Goal: Information Seeking & Learning: Learn about a topic

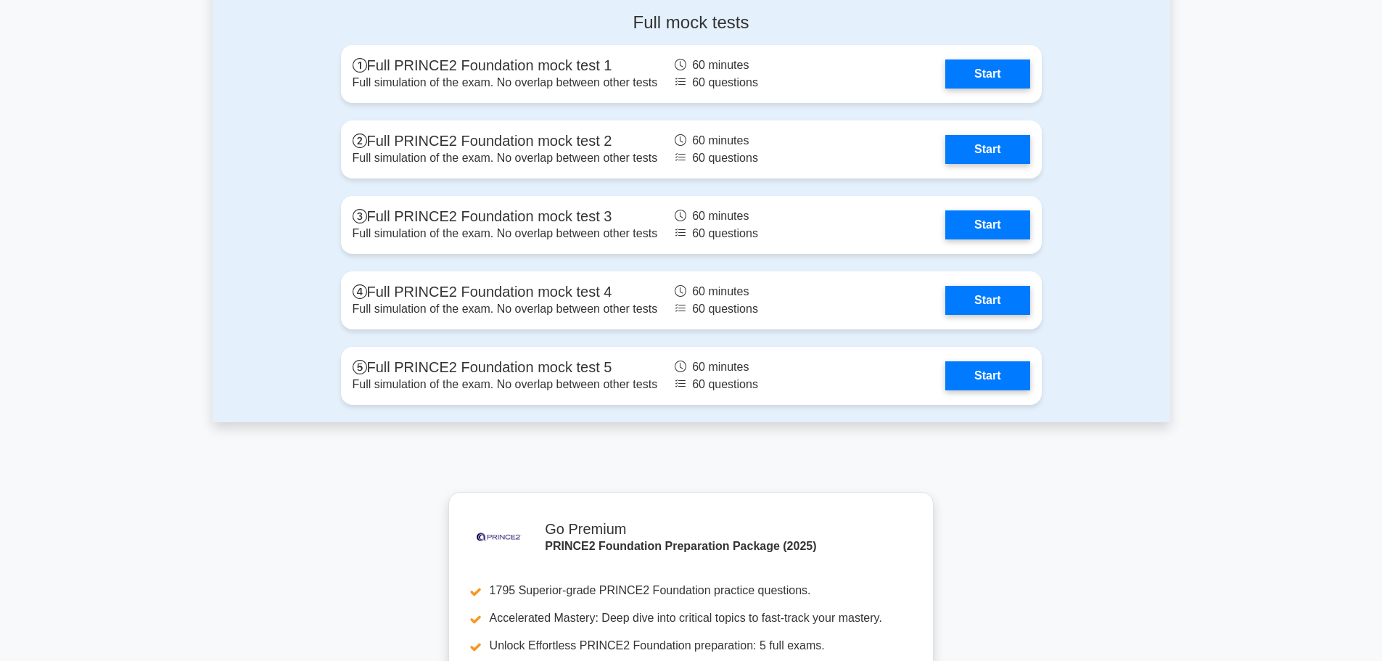
scroll to position [2031, 0]
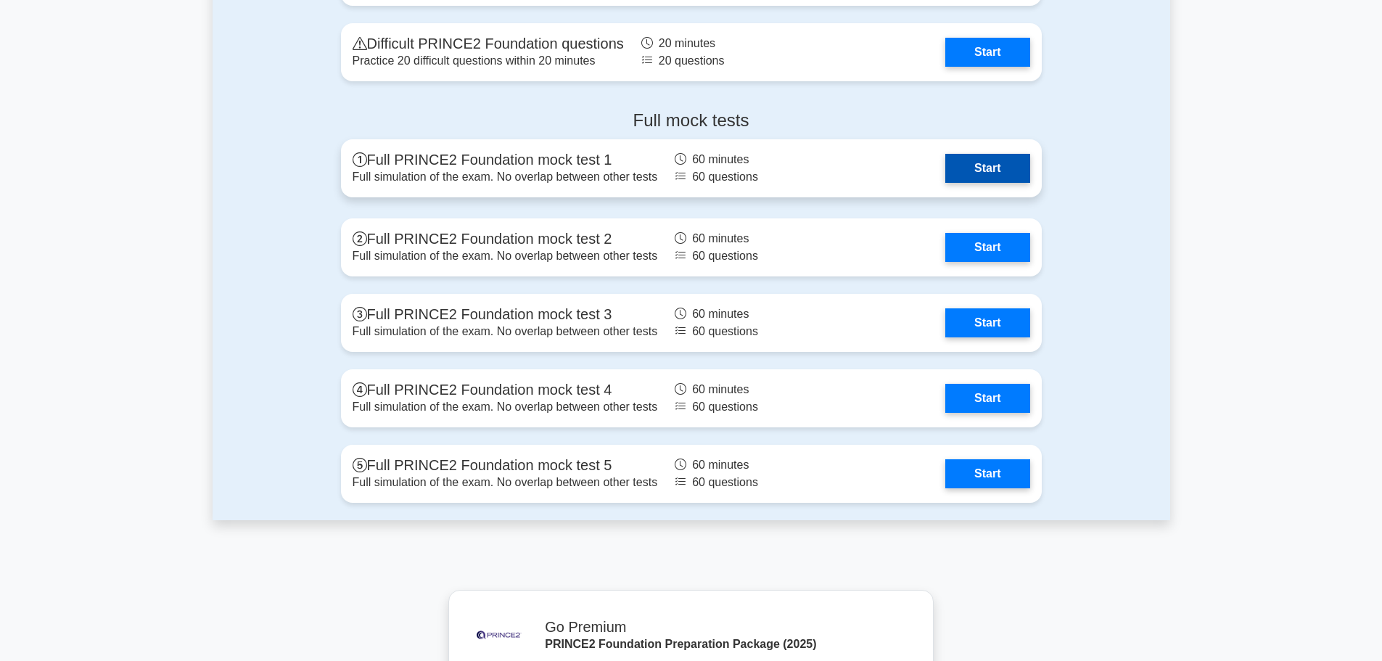
click at [984, 168] on link "Start" at bounding box center [987, 168] width 84 height 29
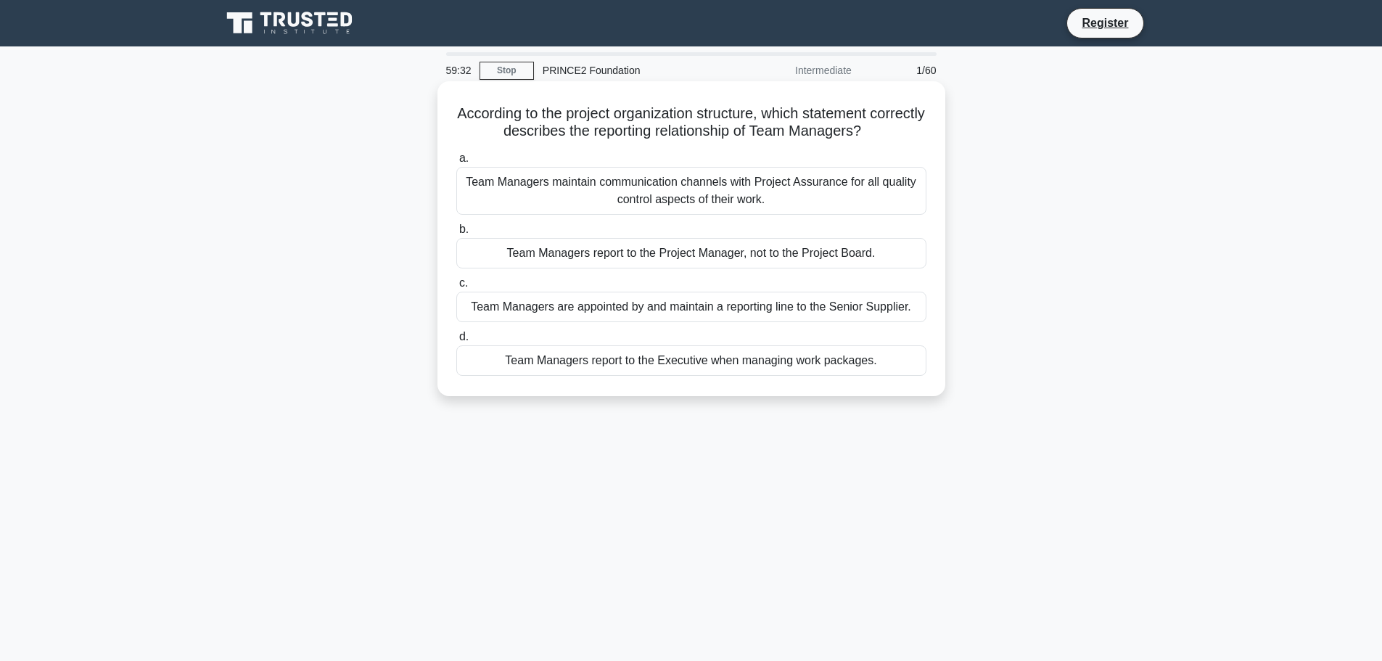
click at [615, 252] on div "Team Managers report to the Project Manager, not to the Project Board." at bounding box center [691, 253] width 470 height 30
click at [456, 234] on input "b. Team Managers report to the Project Manager, not to the Project Board." at bounding box center [456, 229] width 0 height 9
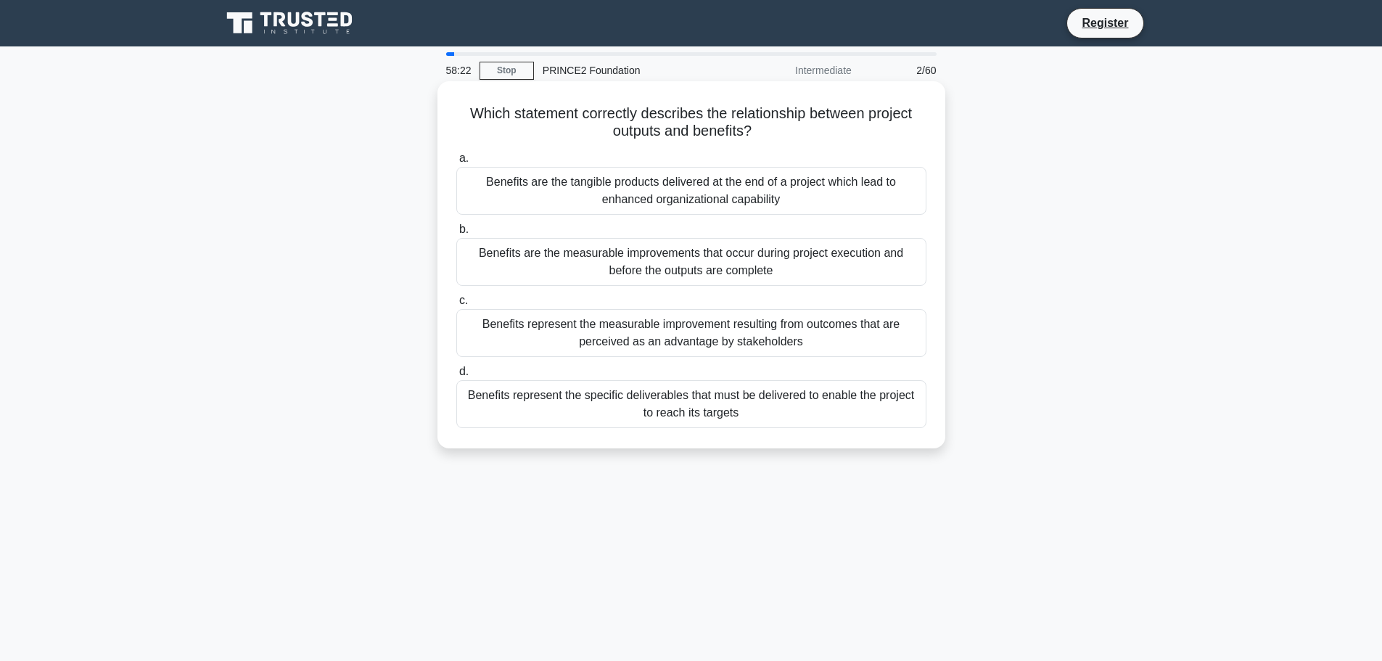
drag, startPoint x: 704, startPoint y: 262, endPoint x: 740, endPoint y: 200, distance: 71.5
click at [740, 200] on div "a. Benefits are the tangible products delivered at the end of a project which l…" at bounding box center [692, 289] width 488 height 284
click at [663, 181] on div "Benefits are the tangible products delivered at the end of a project which lead…" at bounding box center [691, 191] width 470 height 48
click at [456, 163] on input "a. Benefits are the tangible products delivered at the end of a project which l…" at bounding box center [456, 158] width 0 height 9
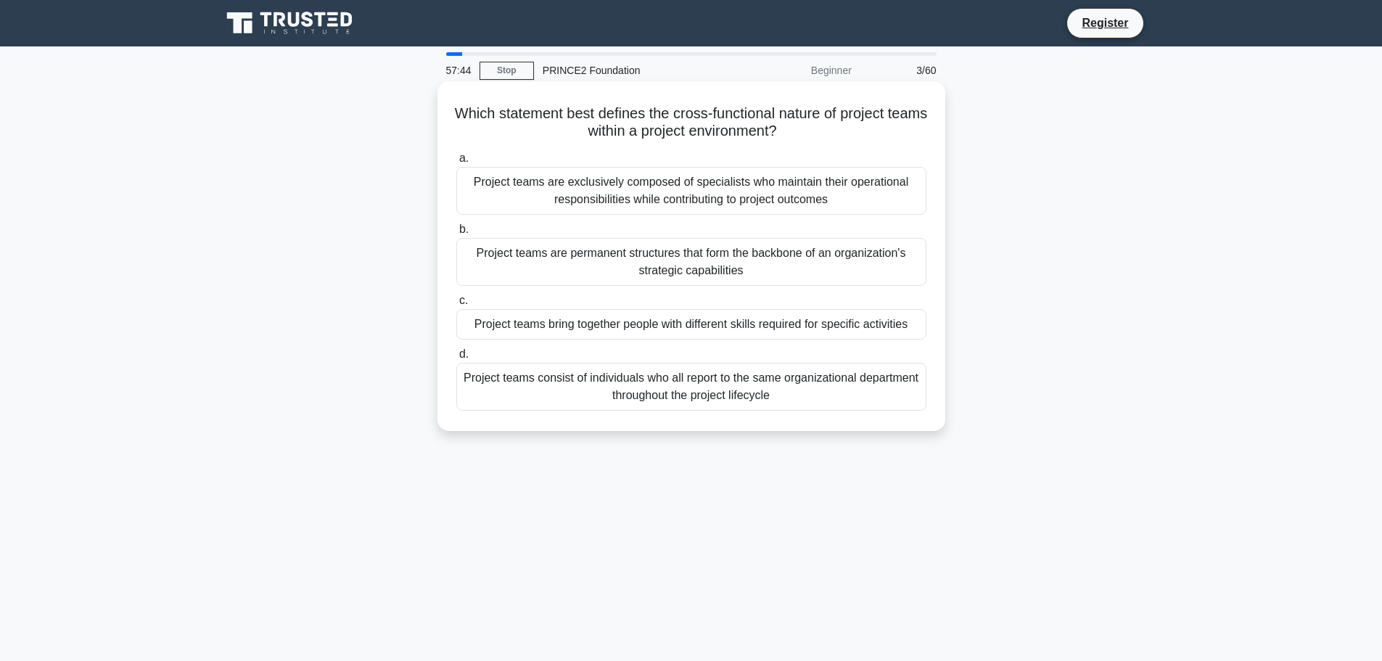
click at [695, 321] on div "Project teams bring together people with different skills required for specific…" at bounding box center [691, 324] width 470 height 30
click at [456, 305] on input "c. Project teams bring together people with different skills required for speci…" at bounding box center [456, 300] width 0 height 9
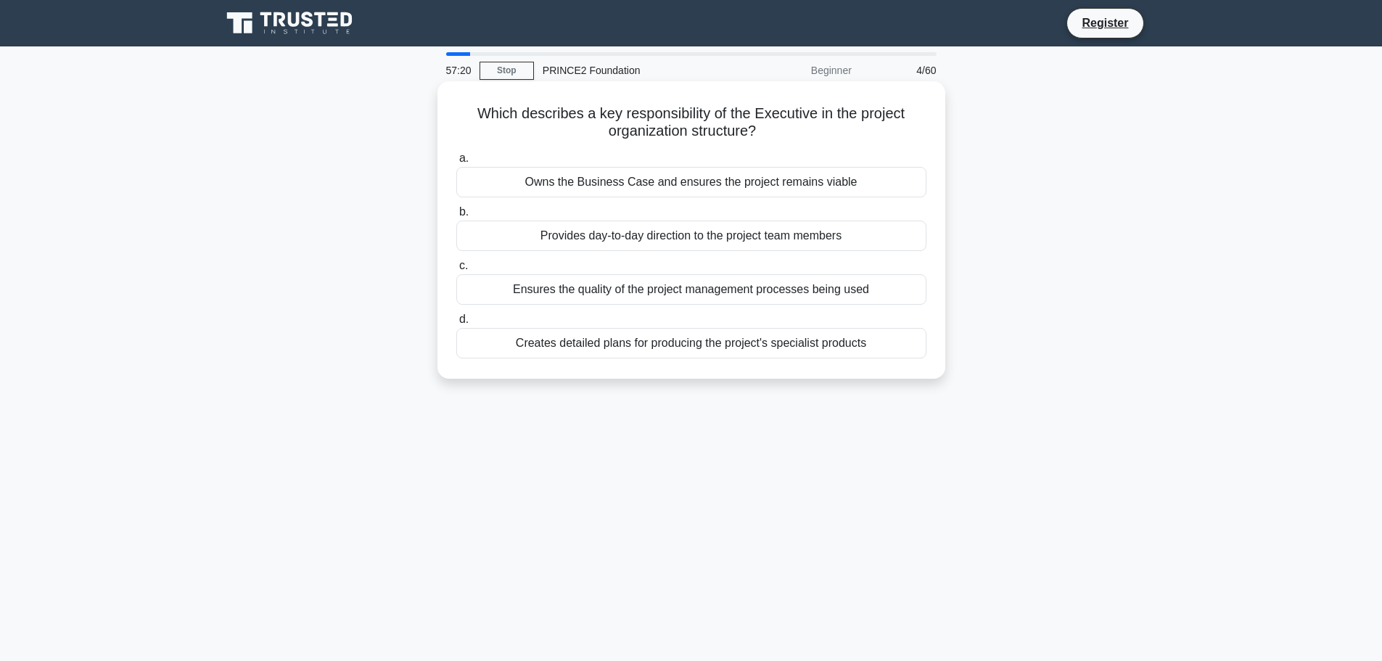
click at [687, 184] on div "Owns the Business Case and ensures the project remains viable" at bounding box center [691, 182] width 470 height 30
click at [456, 163] on input "a. Owns the Business Case and ensures the project remains viable" at bounding box center [456, 158] width 0 height 9
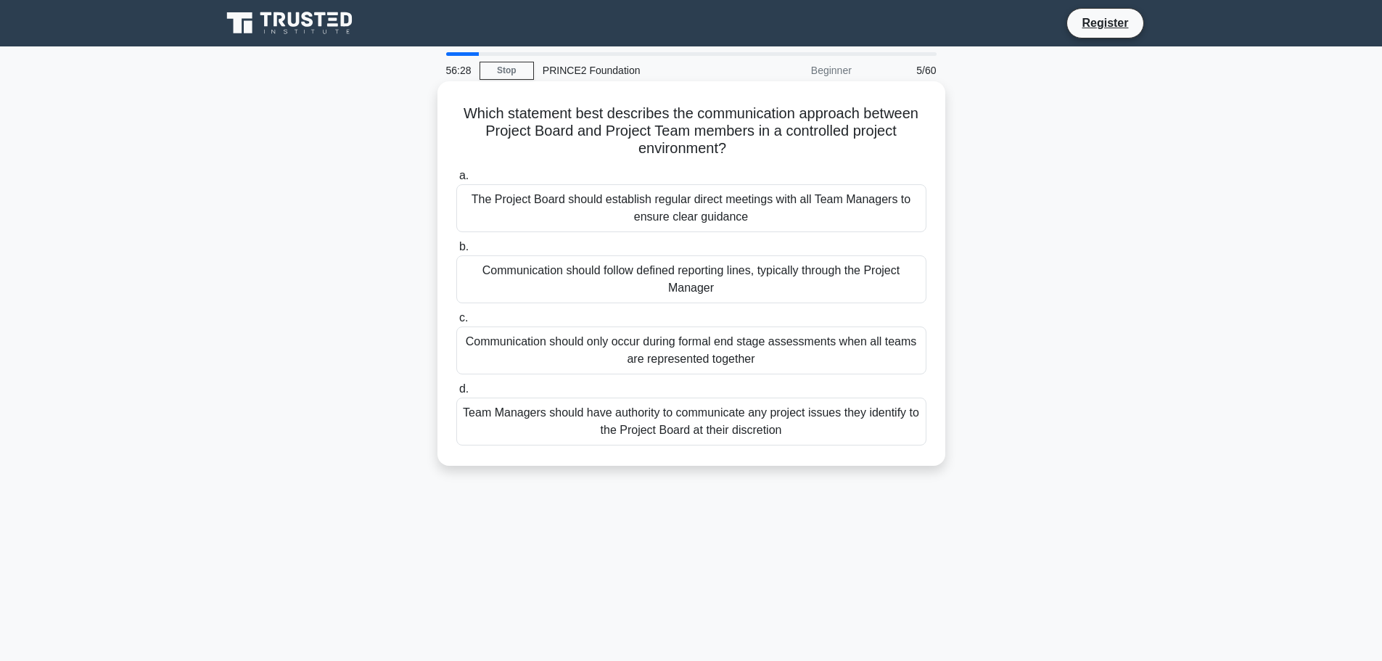
click at [648, 417] on div "Team Managers should have authority to communicate any project issues they iden…" at bounding box center [691, 422] width 470 height 48
click at [456, 394] on input "d. Team Managers should have authority to communicate any project issues they i…" at bounding box center [456, 389] width 0 height 9
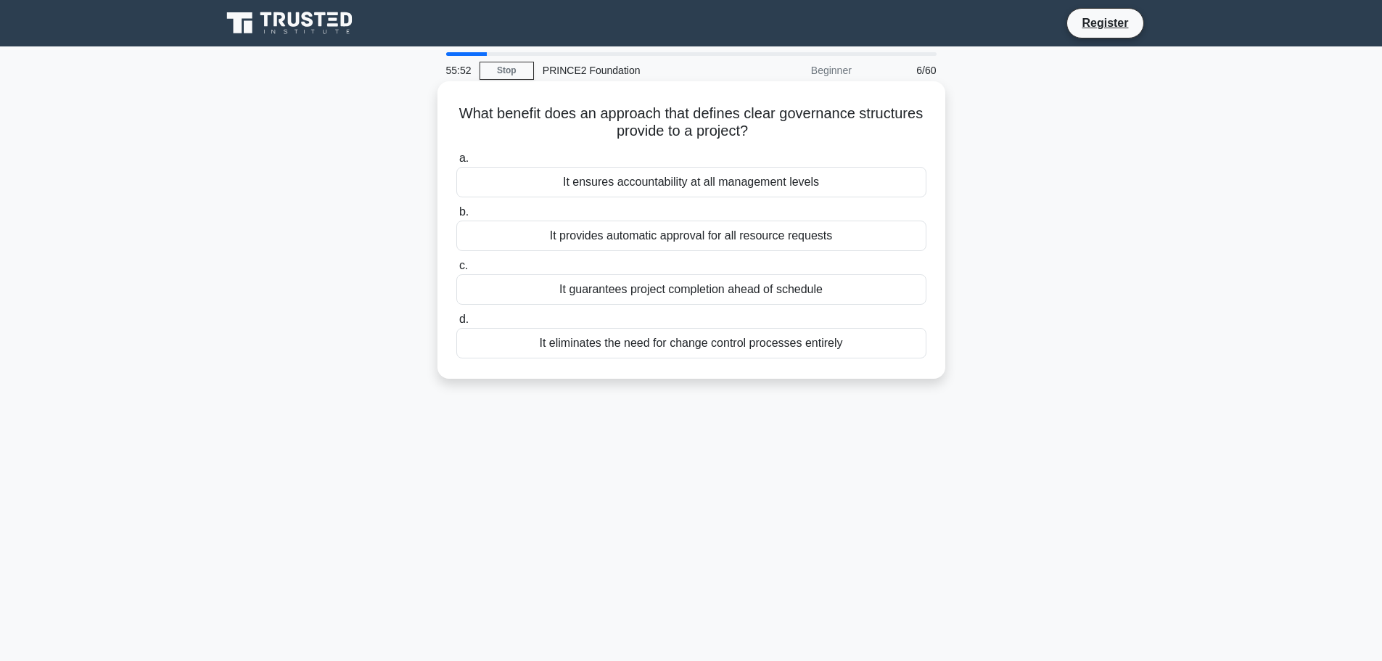
click at [637, 182] on div "It ensures accountability at all management levels" at bounding box center [691, 182] width 470 height 30
click at [456, 163] on input "a. It ensures accountability at all management levels" at bounding box center [456, 158] width 0 height 9
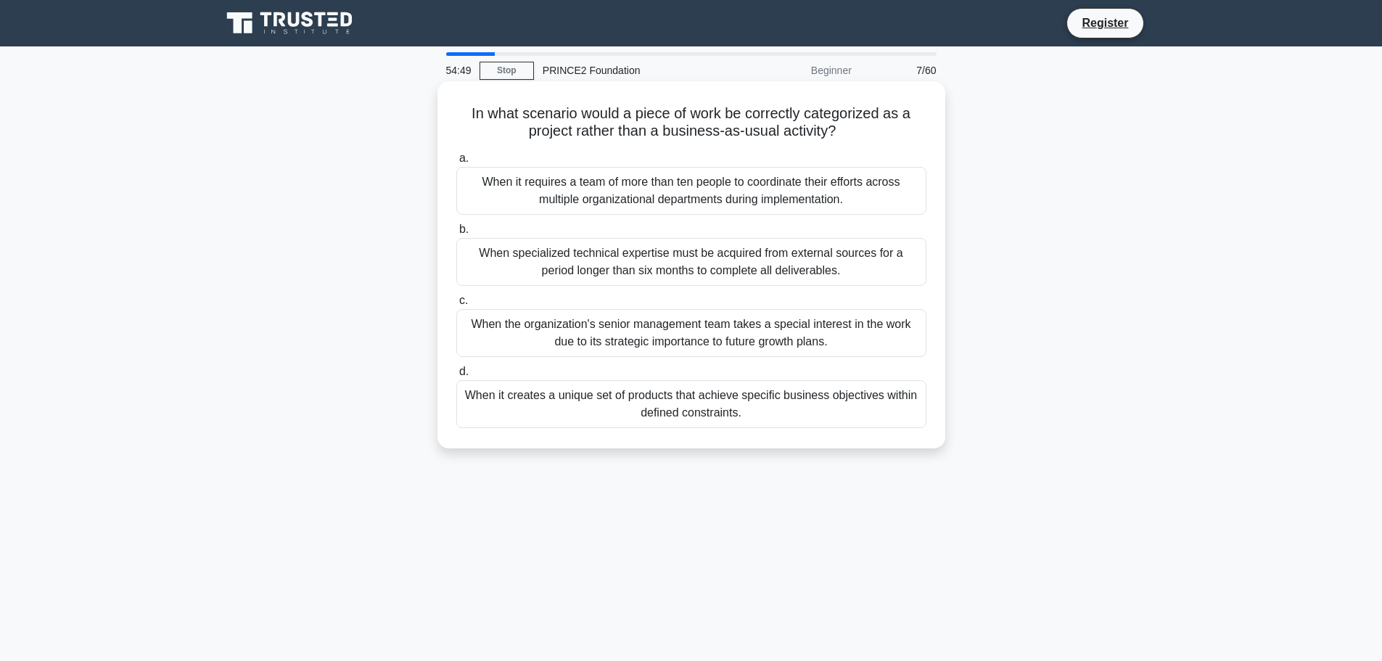
drag, startPoint x: 848, startPoint y: 133, endPoint x: 467, endPoint y: 118, distance: 382.0
click at [467, 118] on h5 "In what scenario would a piece of work be correctly categorized as a project ra…" at bounding box center [691, 122] width 473 height 36
copy h5 "In what scenario would a piece of work be correctly categorized as a project ra…"
click at [662, 332] on div "When the organization's senior management team takes a special interest in the …" at bounding box center [691, 333] width 470 height 48
click at [456, 305] on input "c. When the organization's senior management team takes a special interest in t…" at bounding box center [456, 300] width 0 height 9
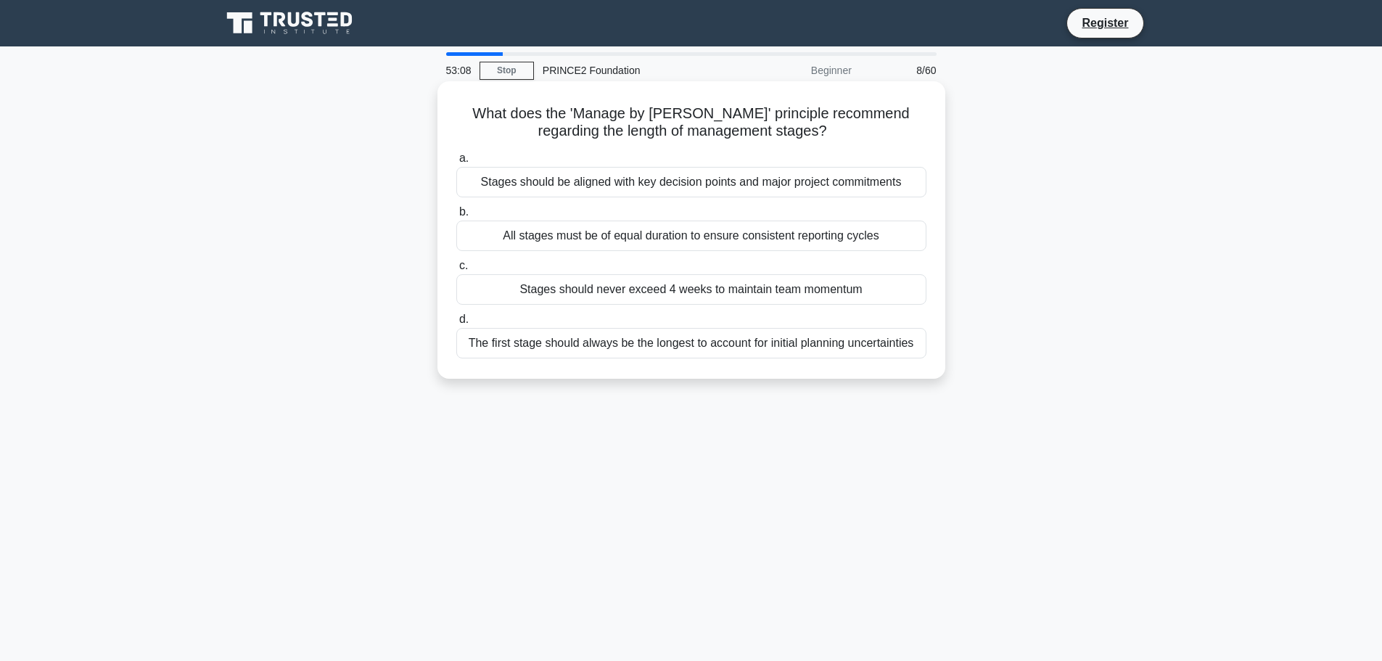
scroll to position [73, 0]
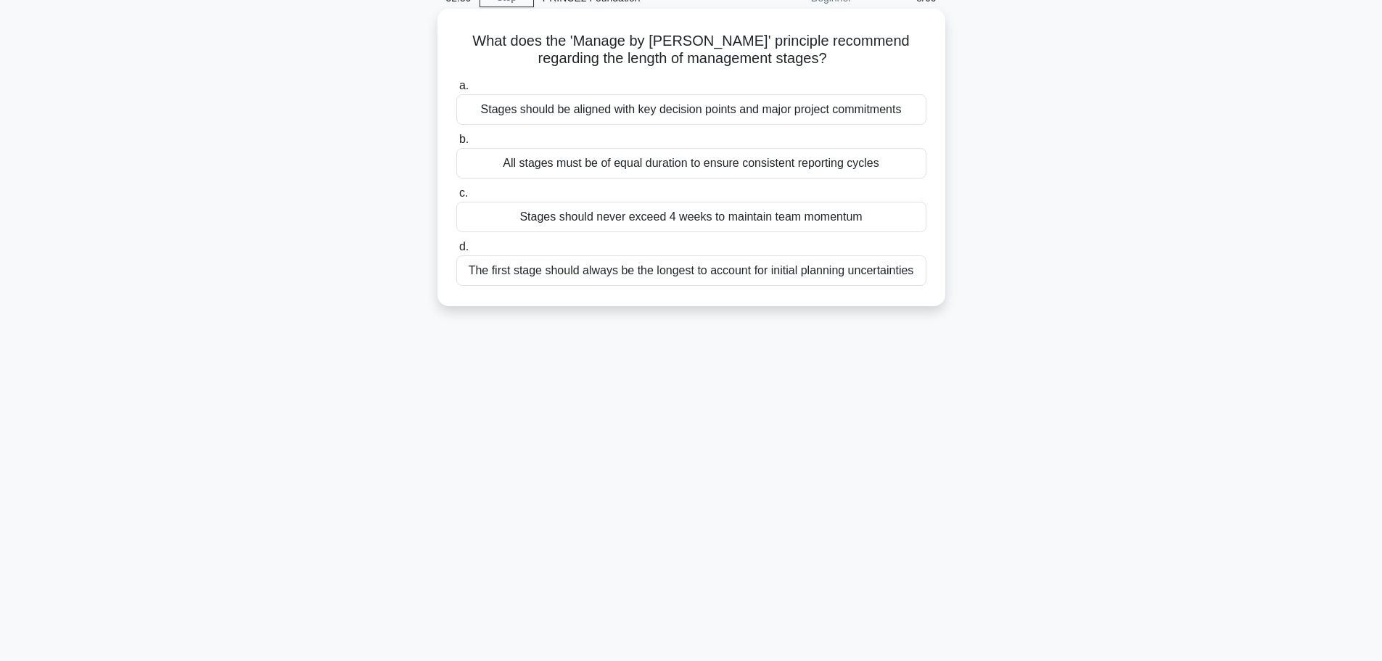
click at [565, 218] on div "Stages should never exceed 4 weeks to maintain team momentum" at bounding box center [691, 217] width 470 height 30
click at [456, 198] on input "c. Stages should never exceed 4 weeks to maintain team momentum" at bounding box center [456, 193] width 0 height 9
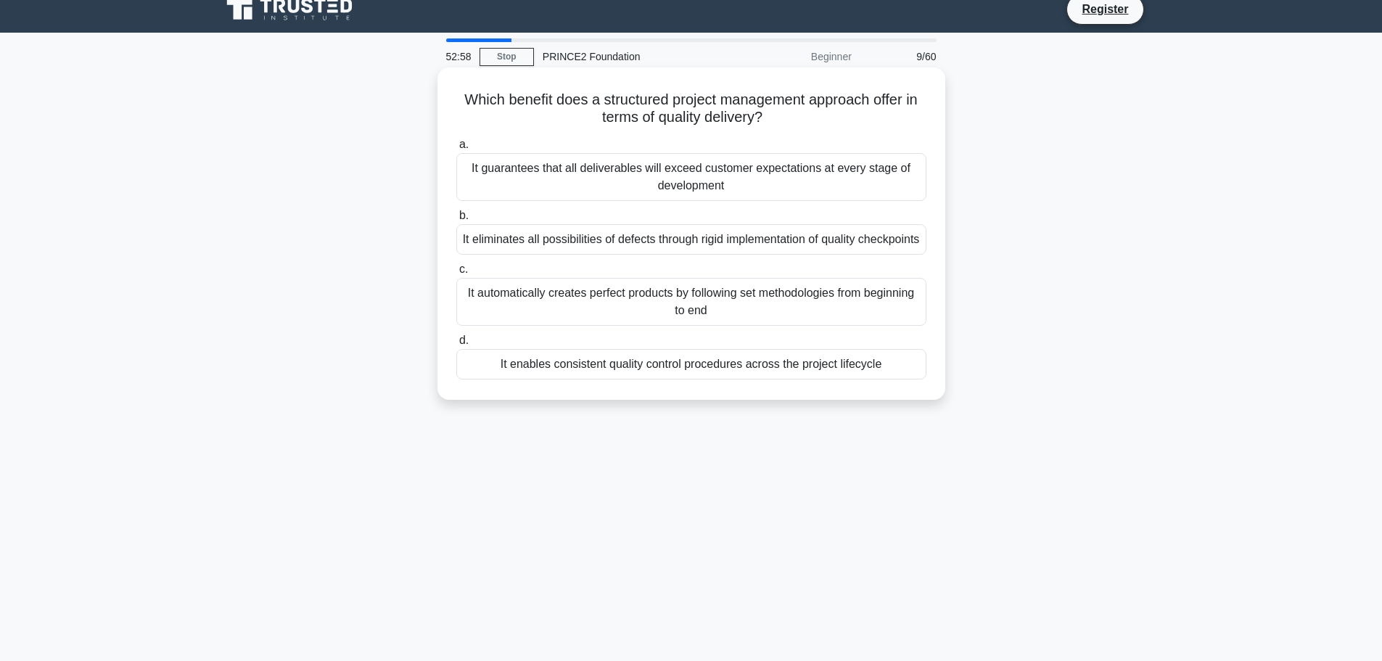
scroll to position [0, 0]
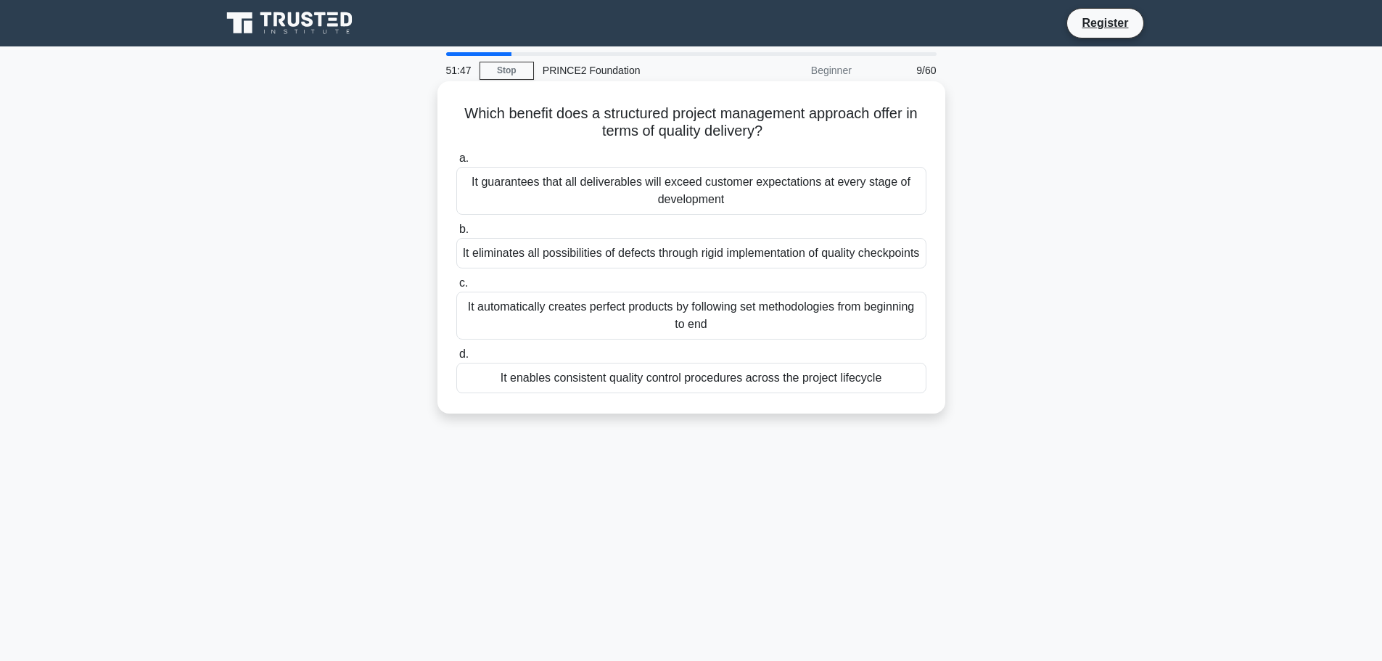
click at [644, 393] on div "It enables consistent quality control procedures across the project lifecycle" at bounding box center [691, 378] width 470 height 30
click at [456, 359] on input "d. It enables consistent quality control procedures across the project lifecycle" at bounding box center [456, 354] width 0 height 9
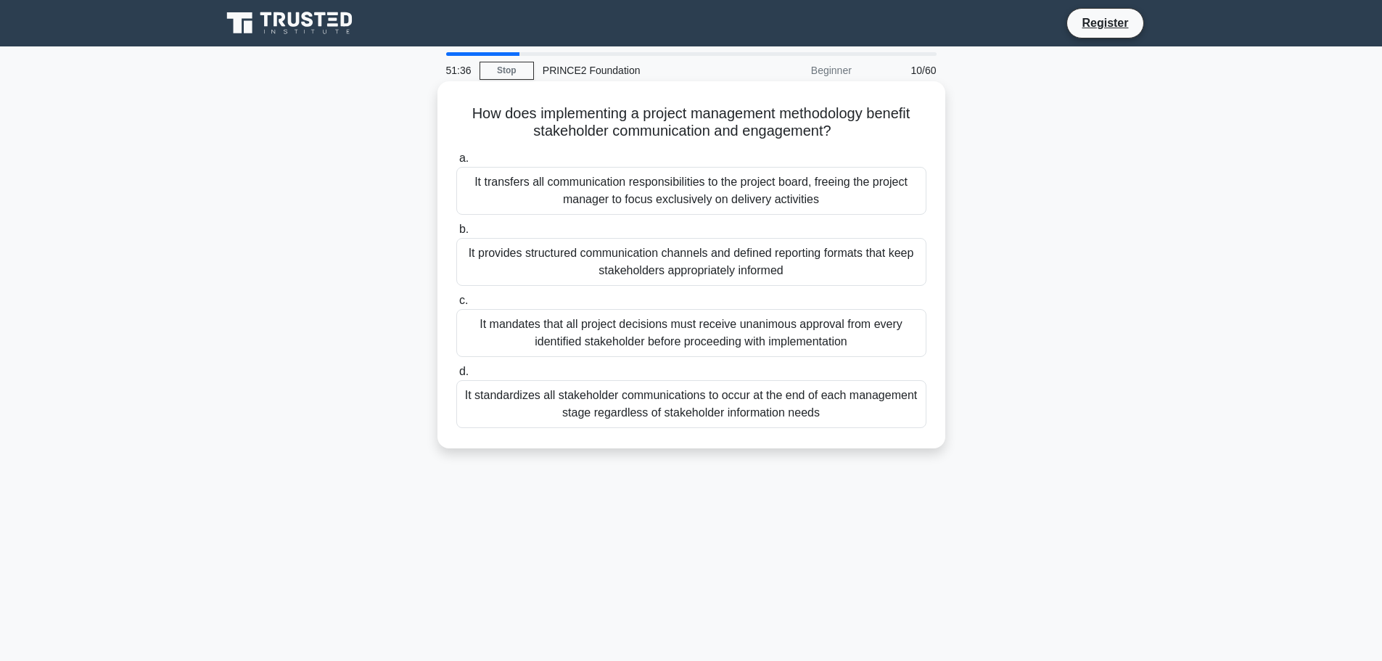
drag, startPoint x: 459, startPoint y: 118, endPoint x: 905, endPoint y: 132, distance: 446.4
click at [905, 132] on h5 "How does implementing a project management methodology benefit stakeholder comm…" at bounding box center [691, 122] width 473 height 36
copy h5 "How does implementing a project management methodology benefit stakeholder comm…"
click at [673, 262] on div "It provides structured communication channels and defined reporting formats tha…" at bounding box center [691, 262] width 470 height 48
click at [456, 234] on input "b. It provides structured communication channels and defined reporting formats …" at bounding box center [456, 229] width 0 height 9
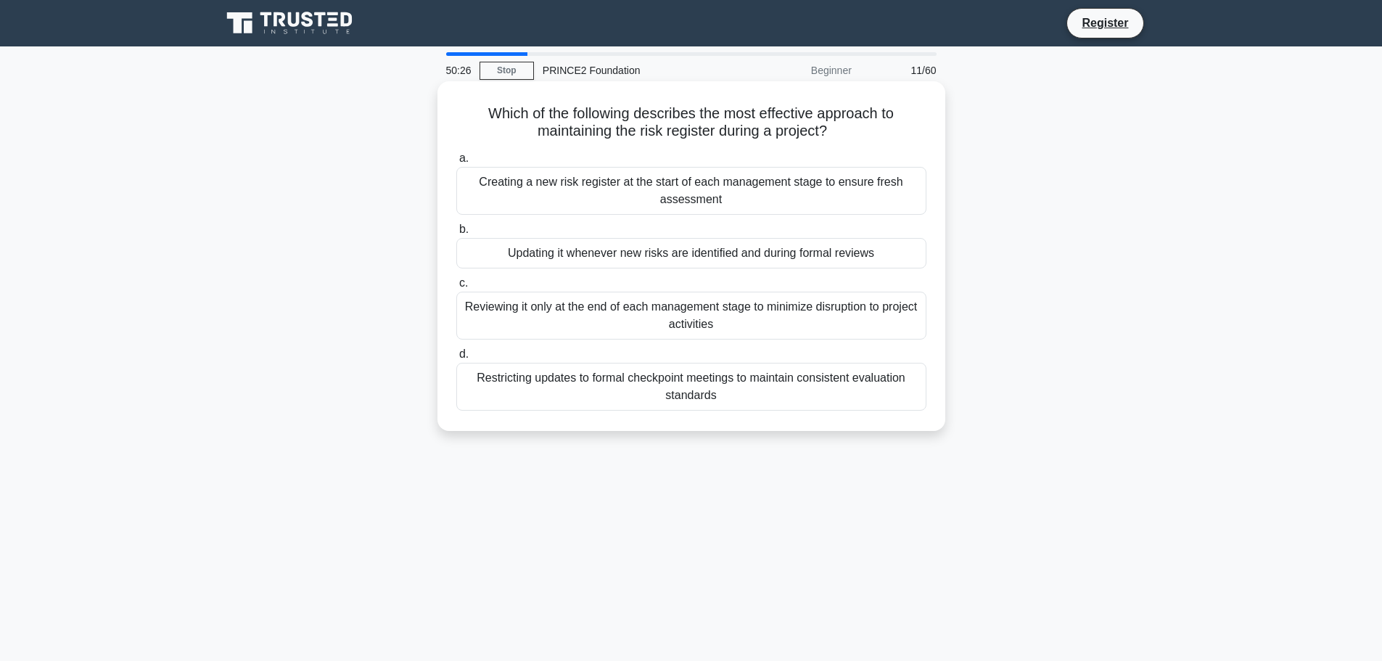
click at [669, 253] on div "Updating it whenever new risks are identified and during formal reviews" at bounding box center [691, 253] width 470 height 30
click at [456, 234] on input "b. Updating it whenever new risks are identified and during formal reviews" at bounding box center [456, 229] width 0 height 9
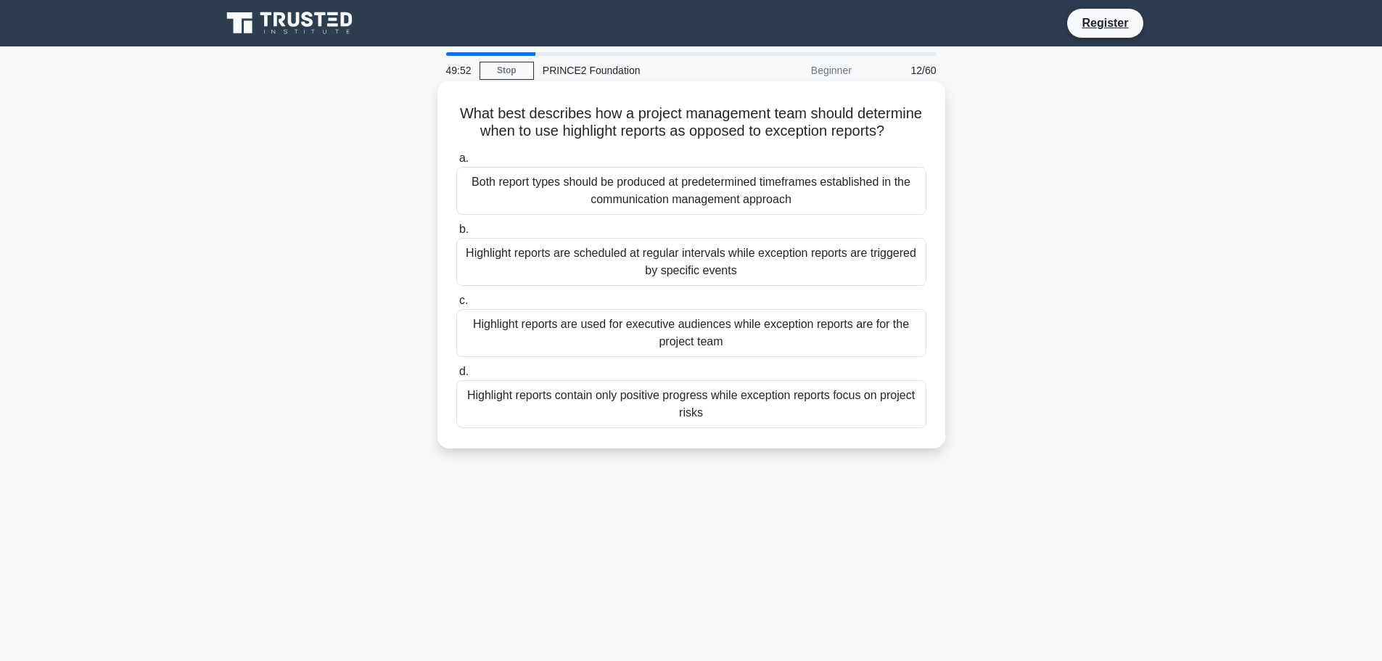
drag, startPoint x: 490, startPoint y: 112, endPoint x: 727, endPoint y: 145, distance: 238.8
click at [727, 141] on h5 "What best describes how a project management team should determine when to use …" at bounding box center [691, 122] width 473 height 36
copy h5 "What best describes how a project management team should determine when to use …"
click at [707, 276] on div "Highlight reports are scheduled at regular intervals while exception reports ar…" at bounding box center [691, 262] width 470 height 48
click at [456, 234] on input "b. Highlight reports are scheduled at regular intervals while exception reports…" at bounding box center [456, 229] width 0 height 9
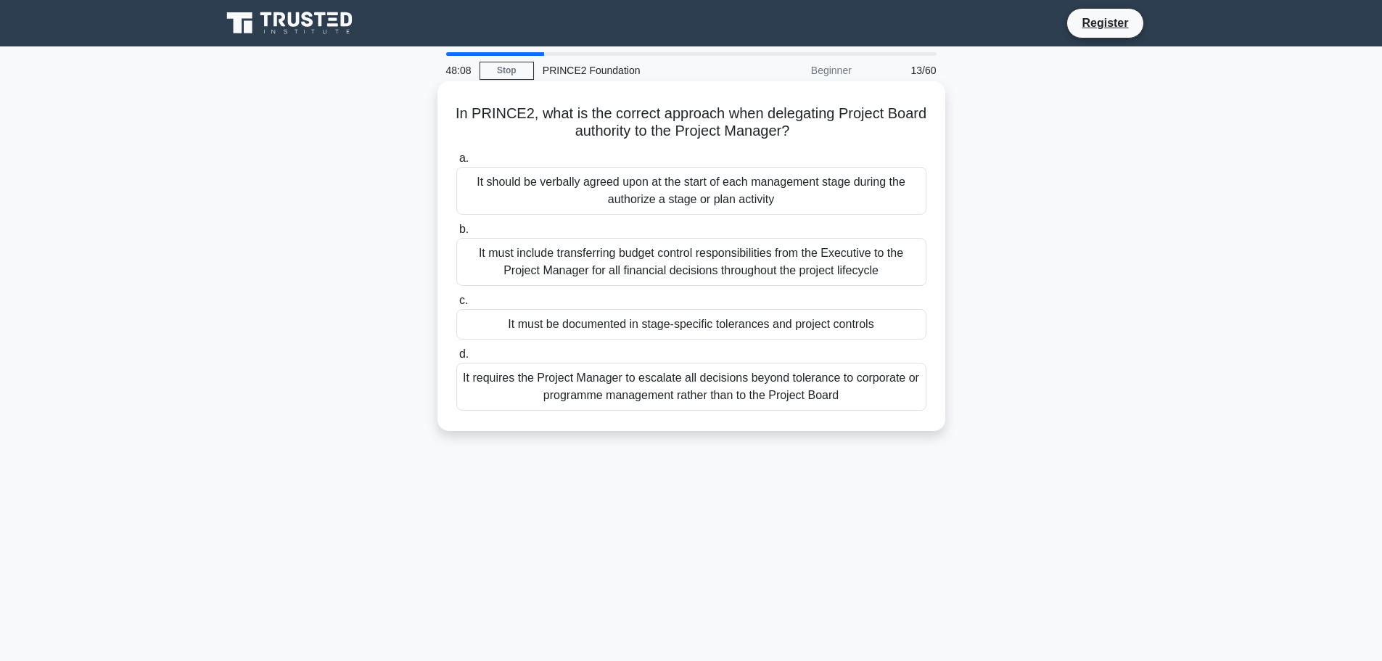
click at [603, 326] on div "It must be documented in stage-specific tolerances and project controls" at bounding box center [691, 324] width 470 height 30
click at [456, 305] on input "c. It must be documented in stage-specific tolerances and project controls" at bounding box center [456, 300] width 0 height 9
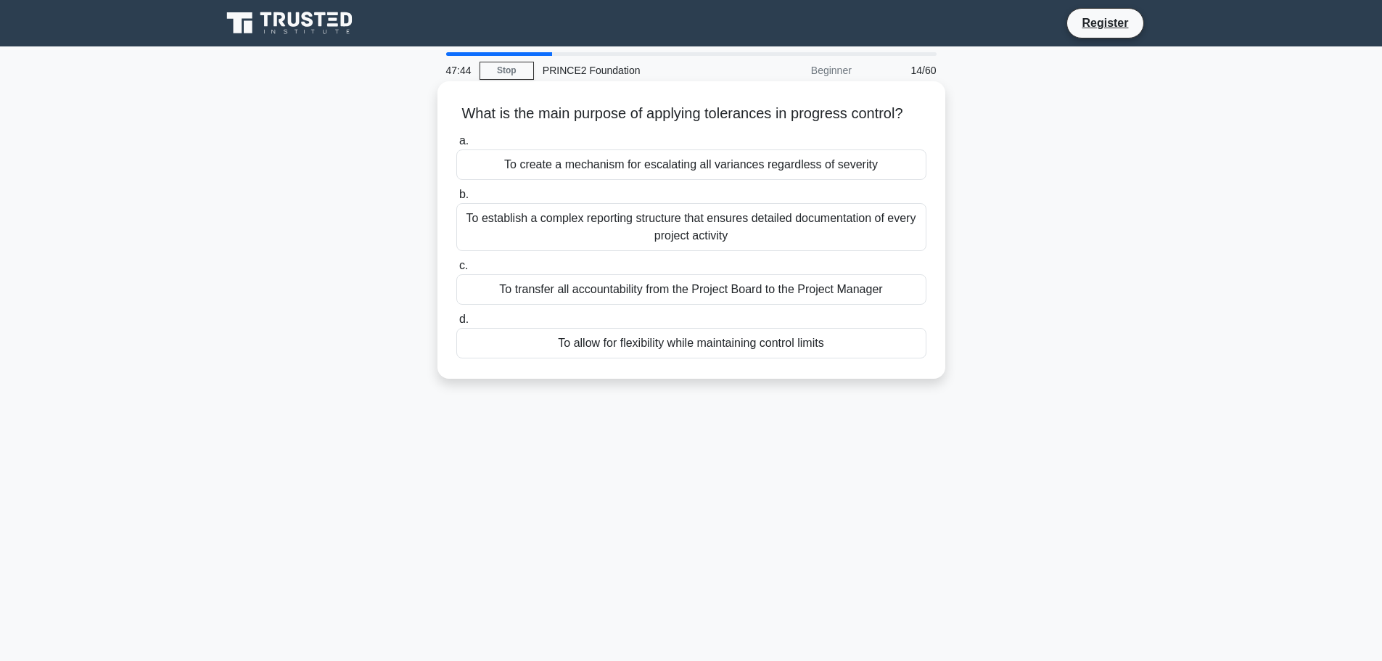
click at [629, 358] on div "To allow for flexibility while maintaining control limits" at bounding box center [691, 343] width 470 height 30
click at [456, 324] on input "d. To allow for flexibility while maintaining control limits" at bounding box center [456, 319] width 0 height 9
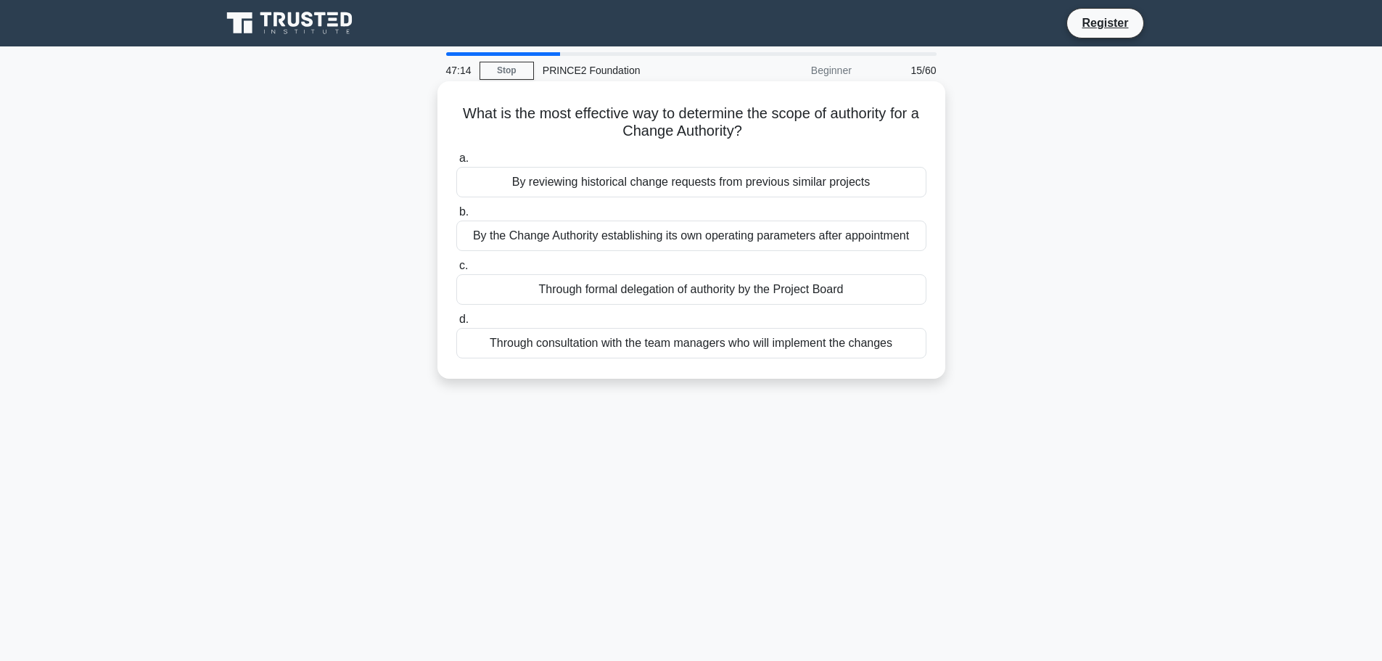
click at [630, 289] on div "Through formal delegation of authority by the Project Board" at bounding box center [691, 289] width 470 height 30
click at [456, 271] on input "c. Through formal delegation of authority by the Project Board" at bounding box center [456, 265] width 0 height 9
click at [630, 238] on div "Throughout the project lifecycle during stage assessments" at bounding box center [691, 236] width 470 height 30
click at [456, 217] on input "b. Throughout the project lifecycle during stage assessments" at bounding box center [456, 211] width 0 height 9
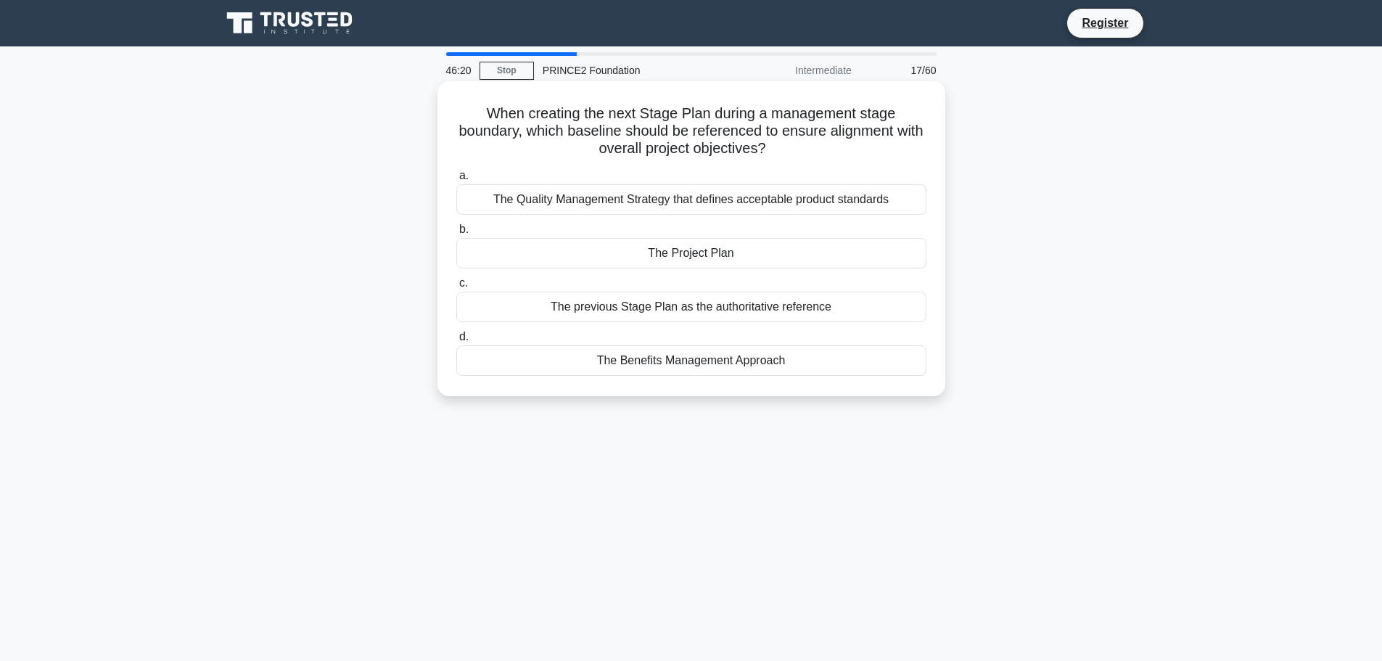
click at [702, 252] on div "The Project Plan" at bounding box center [691, 253] width 470 height 30
click at [456, 234] on input "b. The Project Plan" at bounding box center [456, 229] width 0 height 9
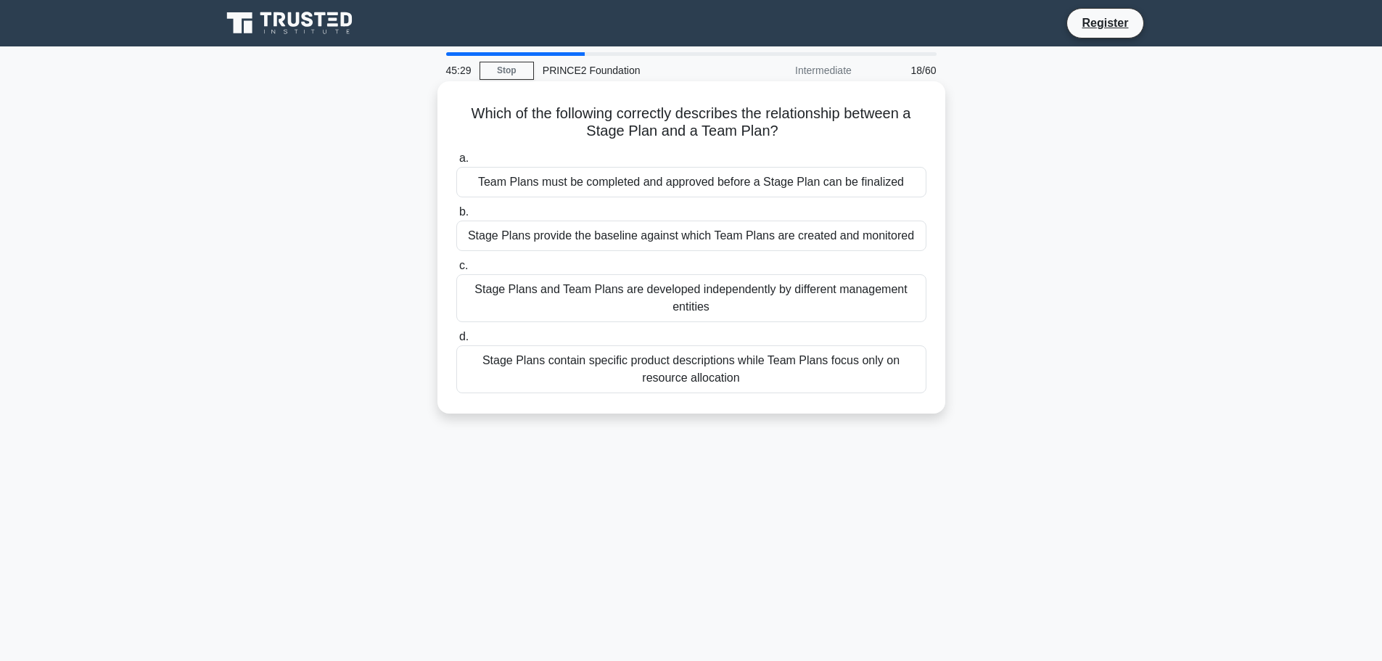
click at [680, 183] on div "Team Plans must be completed and approved before a Stage Plan can be finalized" at bounding box center [691, 182] width 470 height 30
click at [456, 163] on input "a. Team Plans must be completed and approved before a Stage Plan can be finaliz…" at bounding box center [456, 158] width 0 height 9
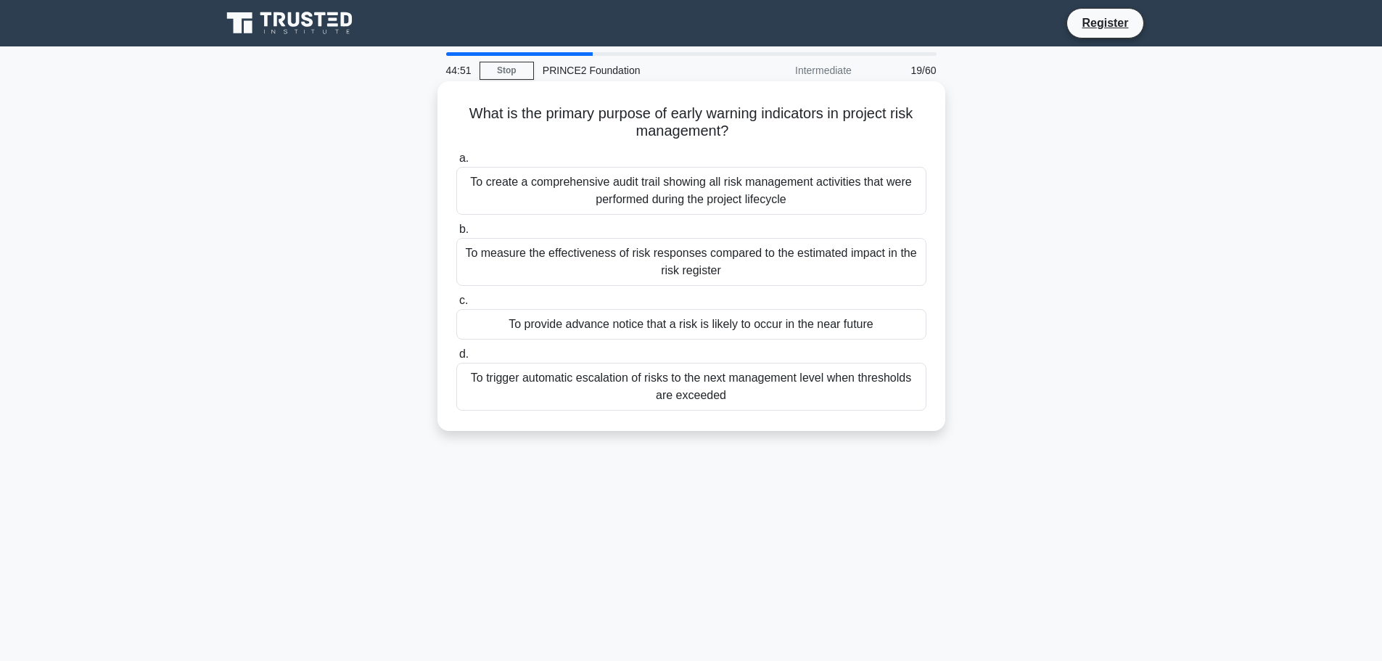
click at [699, 385] on div "To trigger automatic escalation of risks to the next management level when thre…" at bounding box center [691, 387] width 470 height 48
click at [456, 359] on input "d. To trigger automatic escalation of risks to the next management level when t…" at bounding box center [456, 354] width 0 height 9
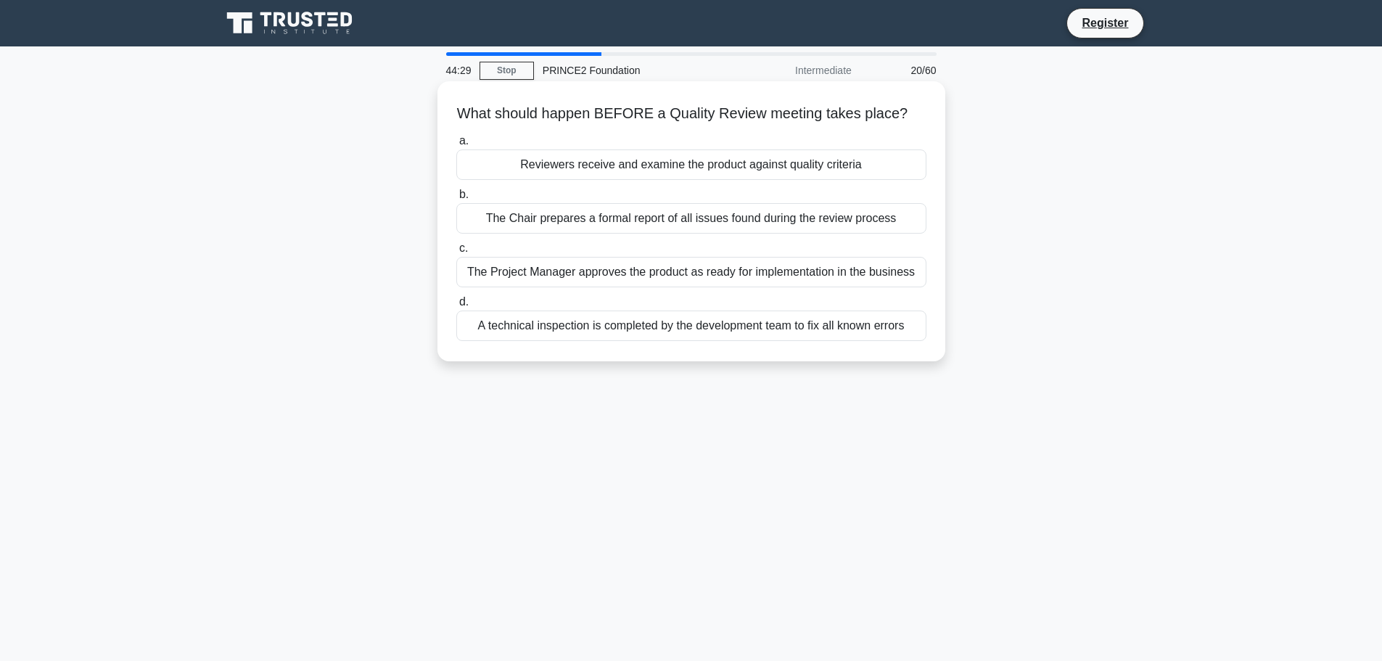
click at [636, 323] on div "A technical inspection is completed by the development team to fix all known er…" at bounding box center [691, 326] width 470 height 30
click at [456, 307] on input "d. A technical inspection is completed by the development team to fix all known…" at bounding box center [456, 301] width 0 height 9
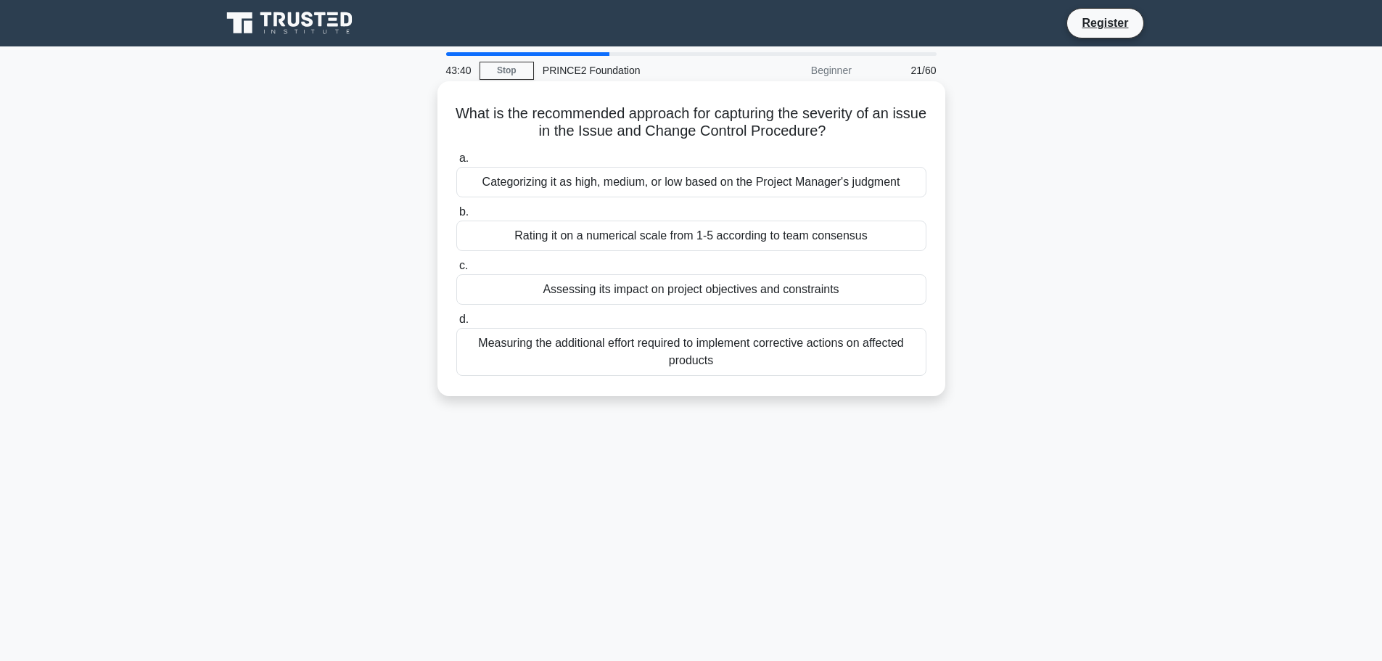
drag, startPoint x: 467, startPoint y: 112, endPoint x: 858, endPoint y: 133, distance: 390.9
click at [858, 133] on h5 "What is the recommended approach for capturing the severity of an issue in the …" at bounding box center [691, 122] width 473 height 36
copy h5 "What is the recommended approach for capturing the severity of an issue in the …"
click at [702, 348] on div "Measuring the additional effort required to implement corrective actions on aff…" at bounding box center [691, 352] width 470 height 48
click at [456, 324] on input "d. Measuring the additional effort required to implement corrective actions on …" at bounding box center [456, 319] width 0 height 9
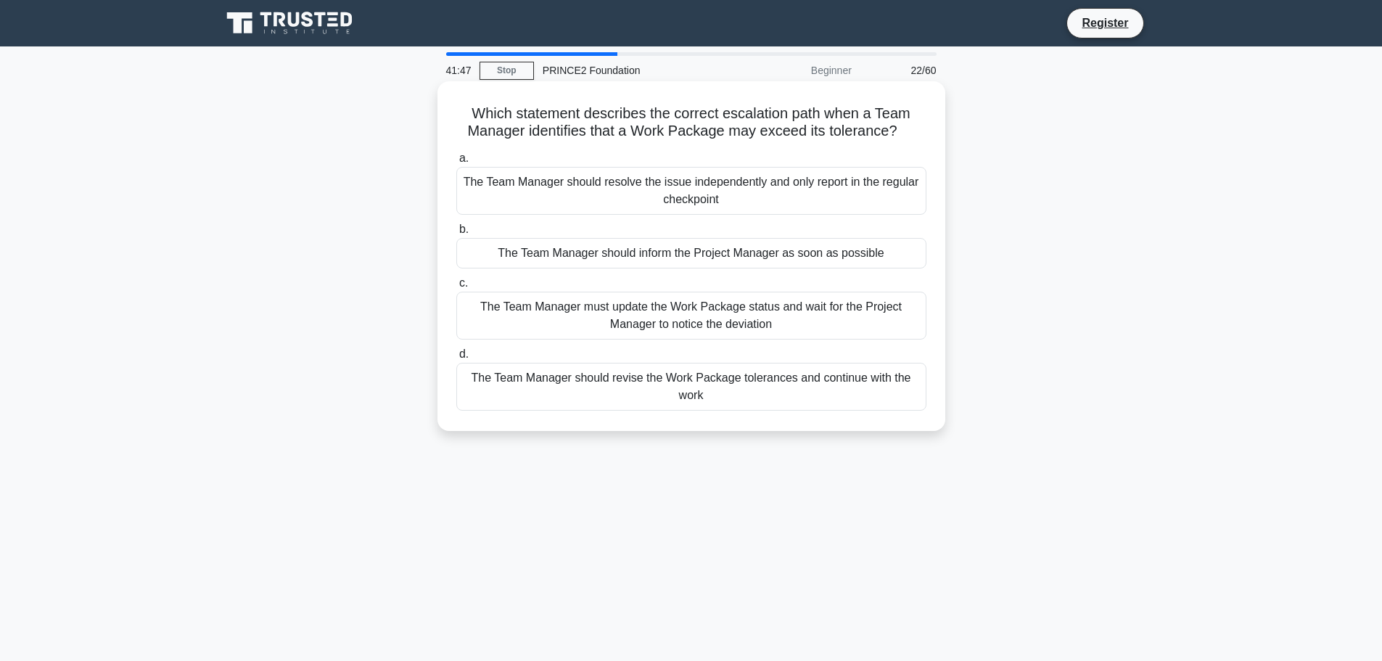
click at [724, 245] on div "The Team Manager should inform the Project Manager as soon as possible" at bounding box center [691, 253] width 470 height 30
click at [456, 234] on input "b. The Team Manager should inform the Project Manager as soon as possible" at bounding box center [456, 229] width 0 height 9
click at [636, 253] on div "Documenting lessons as they occur rather than waiting until project end" at bounding box center [691, 253] width 470 height 30
click at [456, 234] on input "b. Documenting lessons as they occur rather than waiting until project end" at bounding box center [456, 229] width 0 height 9
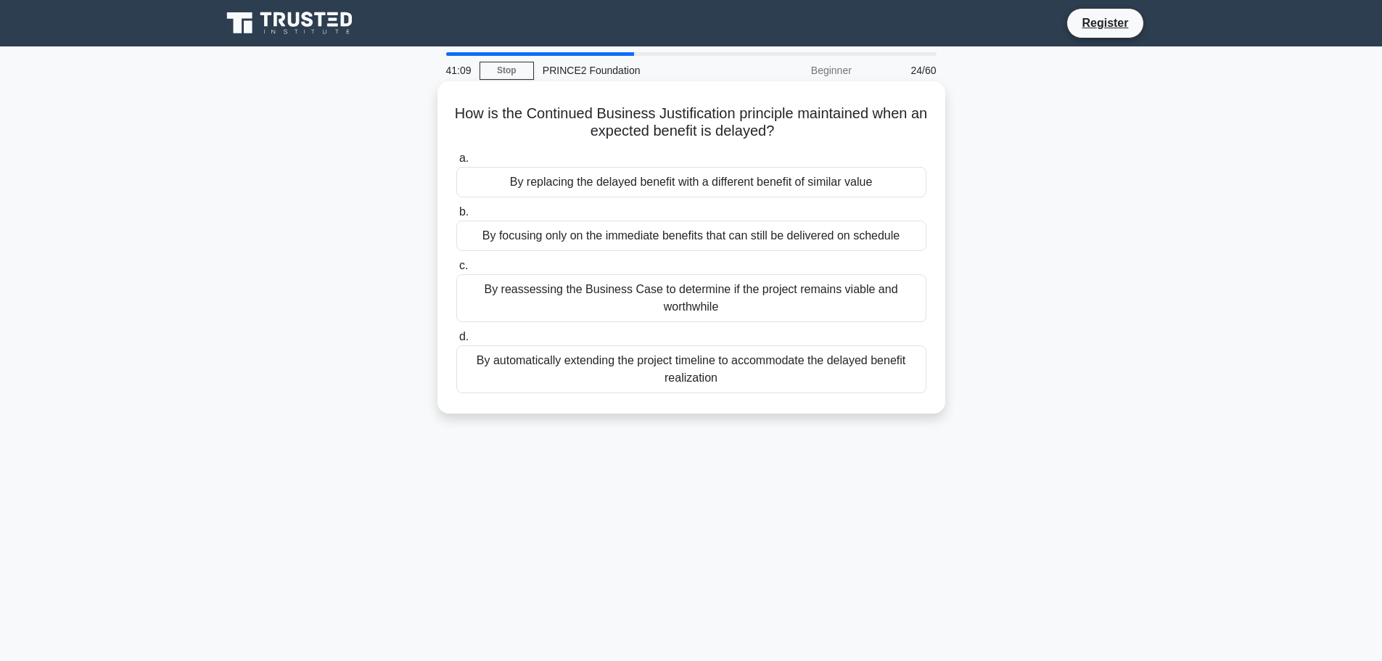
click at [683, 295] on div "By reassessing the Business Case to determine if the project remains viable and…" at bounding box center [691, 298] width 470 height 48
click at [456, 271] on input "c. By reassessing the Business Case to determine if the project remains viable …" at bounding box center [456, 265] width 0 height 9
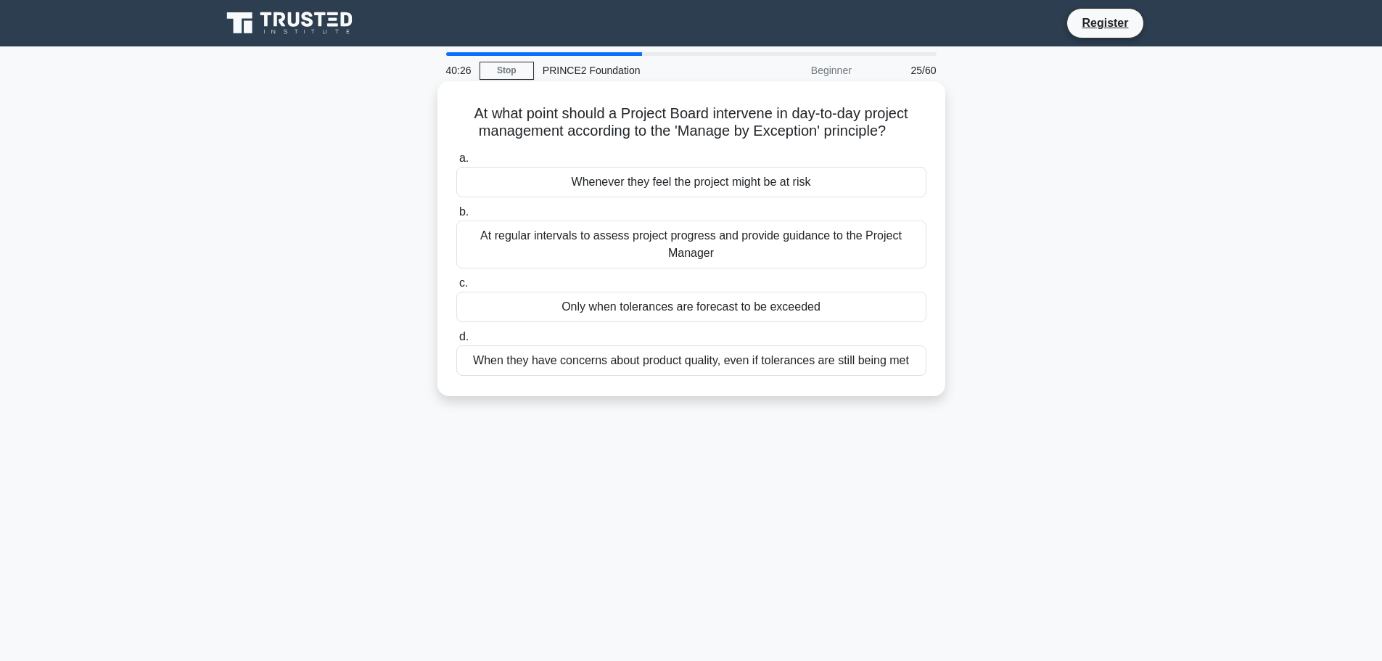
click at [660, 307] on div "Only when tolerances are forecast to be exceeded" at bounding box center [691, 307] width 470 height 30
click at [456, 288] on input "c. Only when tolerances are forecast to be exceeded" at bounding box center [456, 283] width 0 height 9
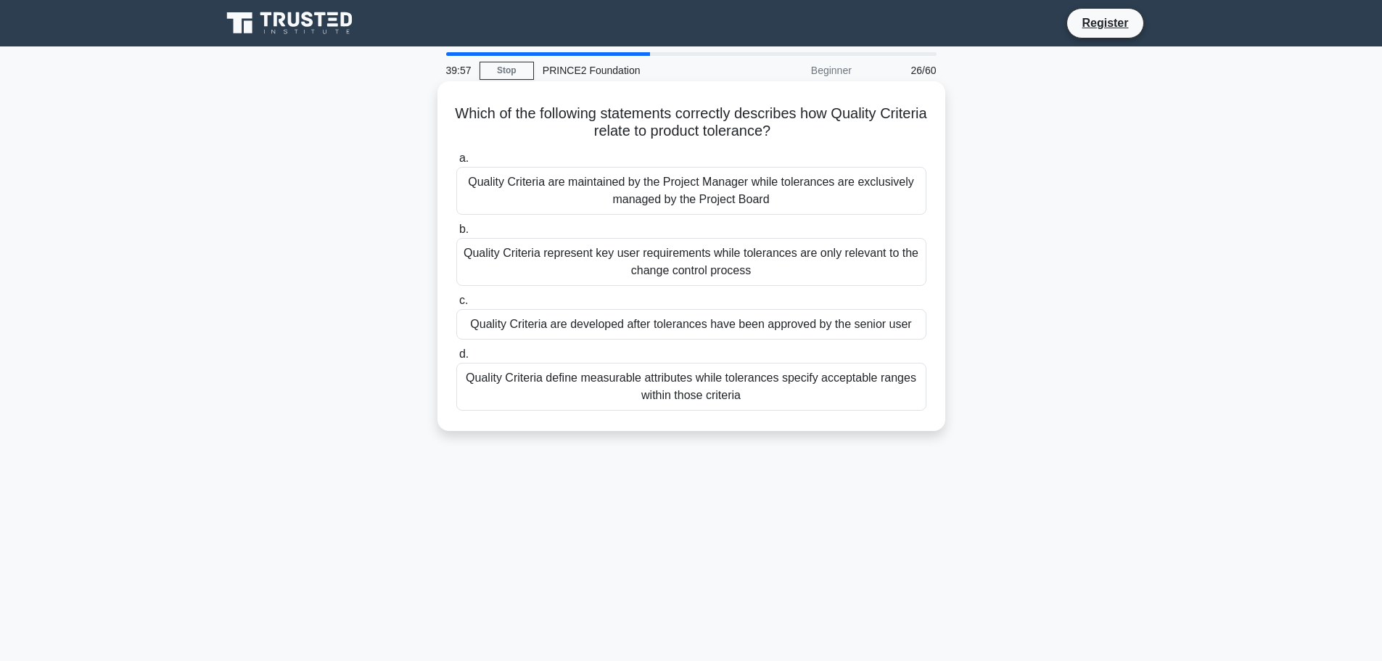
click at [677, 380] on div "Quality Criteria define measurable attributes while tolerances specify acceptab…" at bounding box center [691, 387] width 470 height 48
click at [456, 359] on input "d. Quality Criteria define measurable attributes while tolerances specify accep…" at bounding box center [456, 354] width 0 height 9
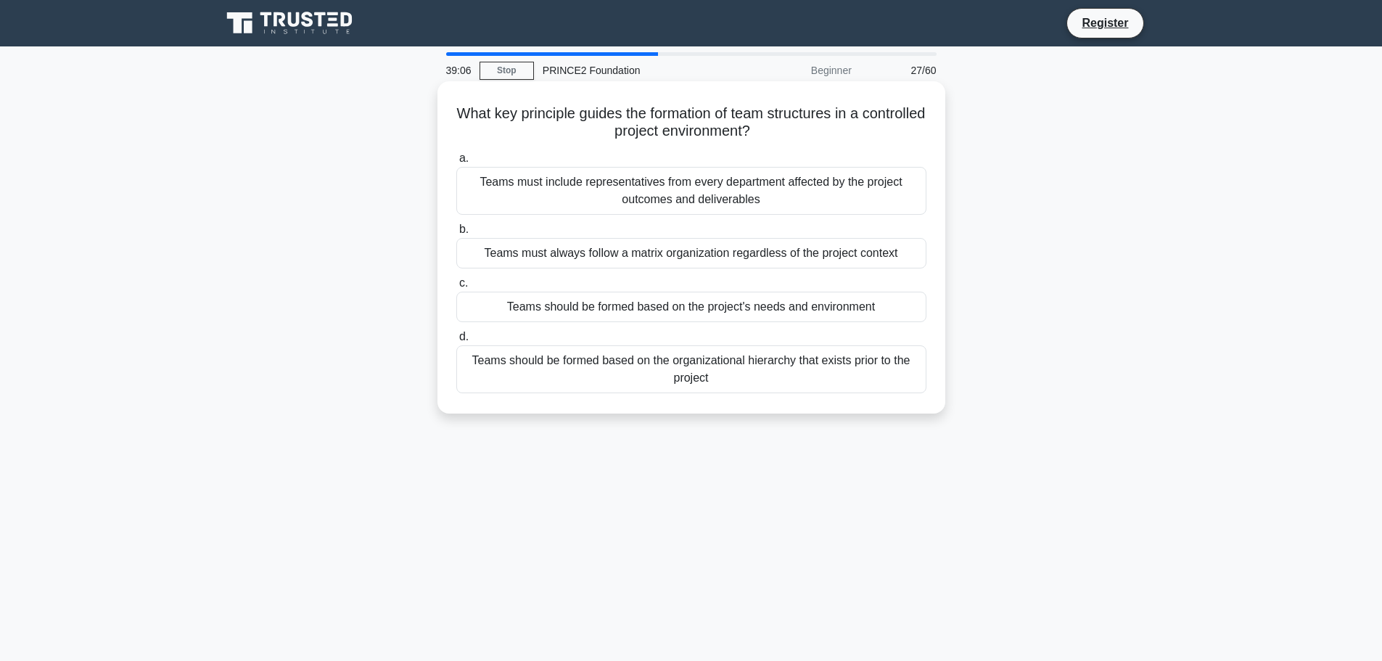
click at [635, 303] on div "Teams should be formed based on the project's needs and environment" at bounding box center [691, 307] width 470 height 30
click at [456, 288] on input "c. Teams should be formed based on the project's needs and environment" at bounding box center [456, 283] width 0 height 9
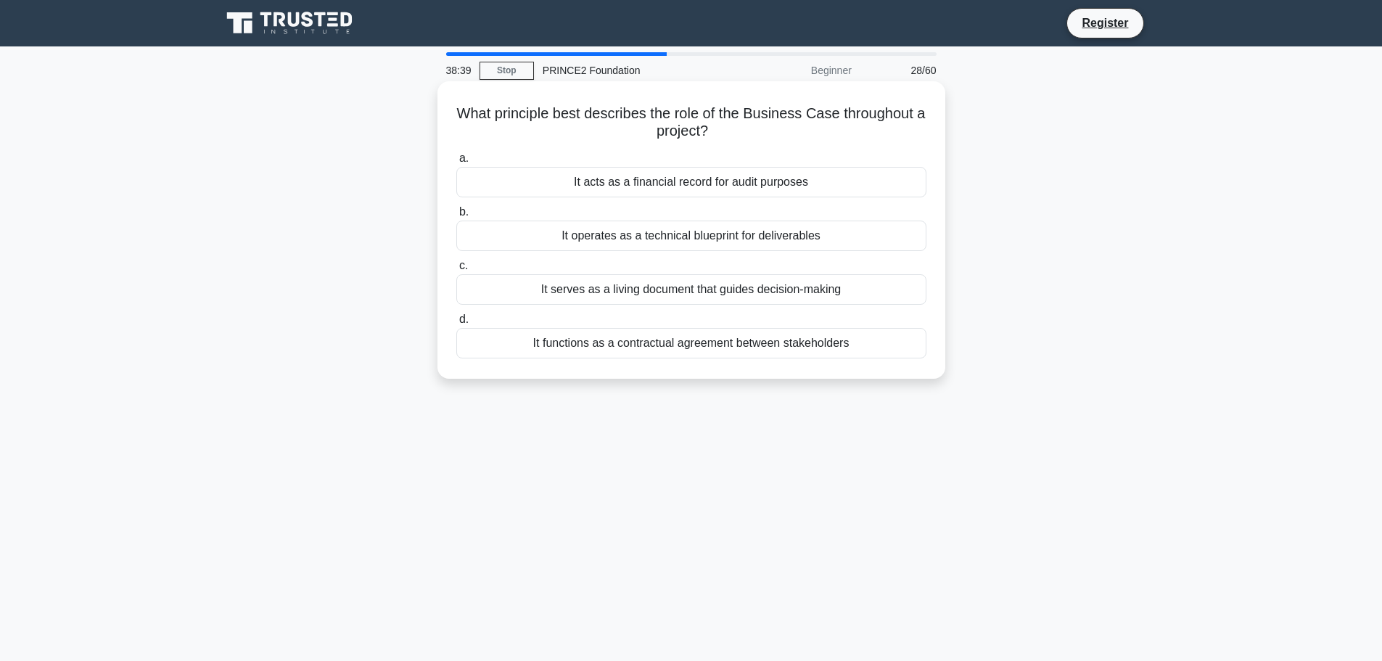
click at [630, 289] on div "It serves as a living document that guides decision-making" at bounding box center [691, 289] width 470 height 30
click at [456, 271] on input "c. It serves as a living document that guides decision-making" at bounding box center [456, 265] width 0 height 9
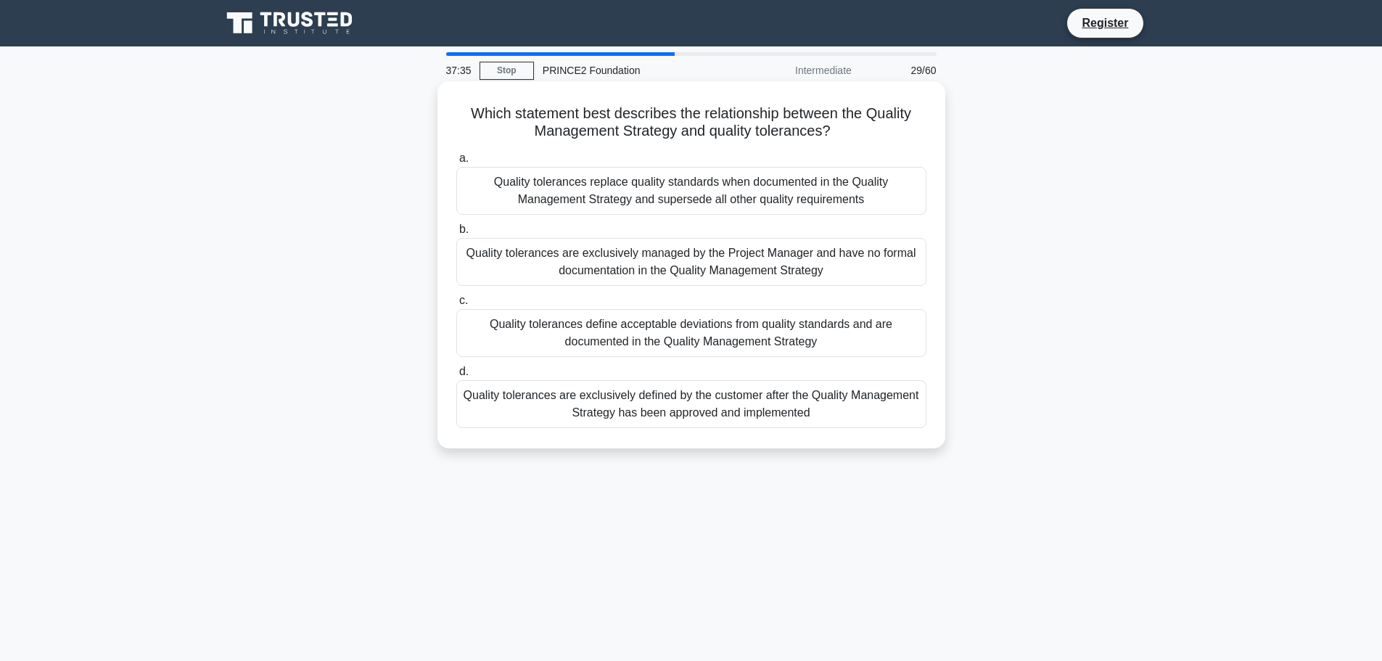
click at [684, 400] on div "Quality tolerances are exclusively defined by the customer after the Quality Ma…" at bounding box center [691, 404] width 470 height 48
click at [456, 377] on input "d. Quality tolerances are exclusively defined by the customer after the Quality…" at bounding box center [456, 371] width 0 height 9
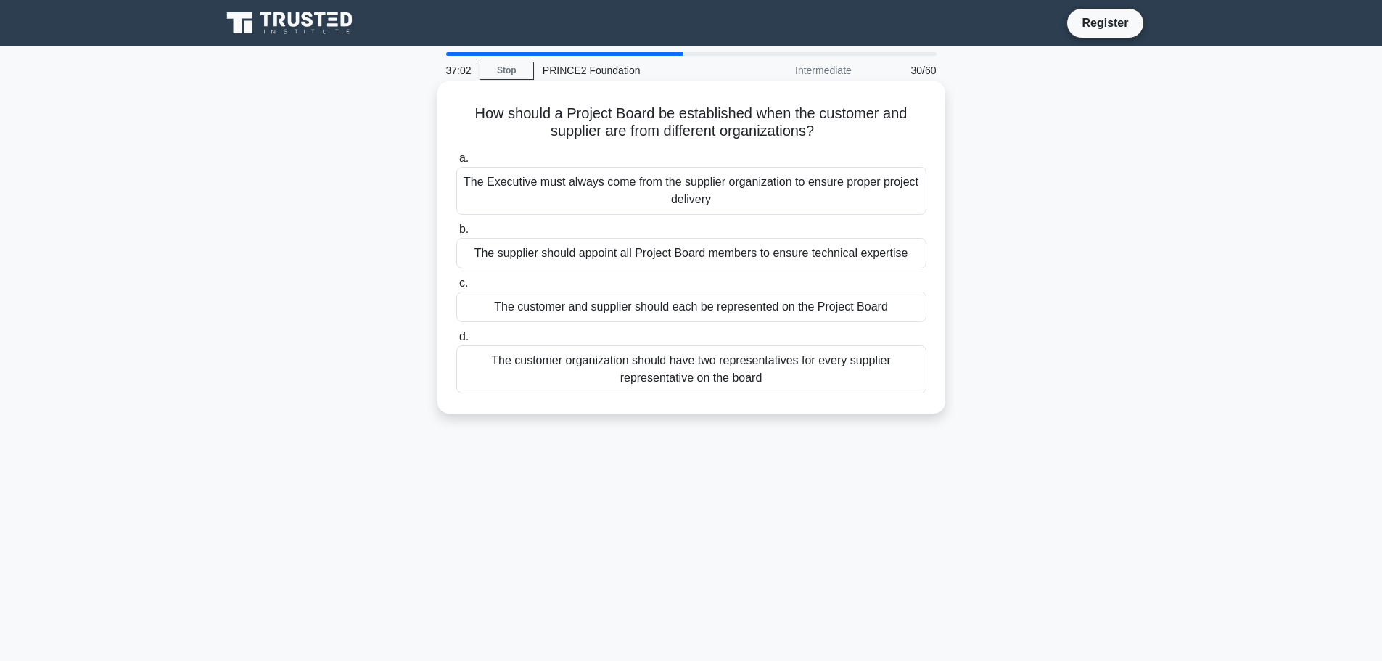
click at [670, 303] on div "The customer and supplier should each be represented on the Project Board" at bounding box center [691, 307] width 470 height 30
click at [456, 288] on input "c. The customer and supplier should each be represented on the Project Board" at bounding box center [456, 283] width 0 height 9
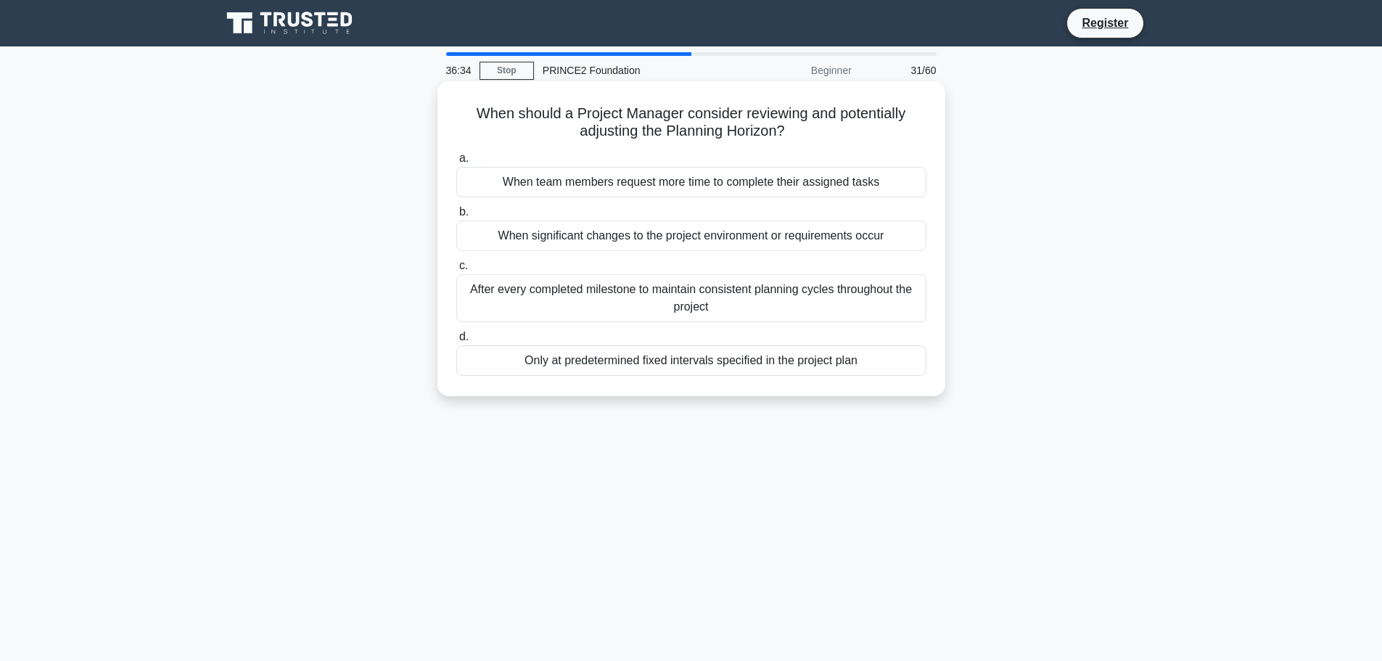
click at [595, 295] on div "After every completed milestone to maintain consistent planning cycles througho…" at bounding box center [691, 298] width 470 height 48
click at [456, 271] on input "c. After every completed milestone to maintain consistent planning cycles throu…" at bounding box center [456, 265] width 0 height 9
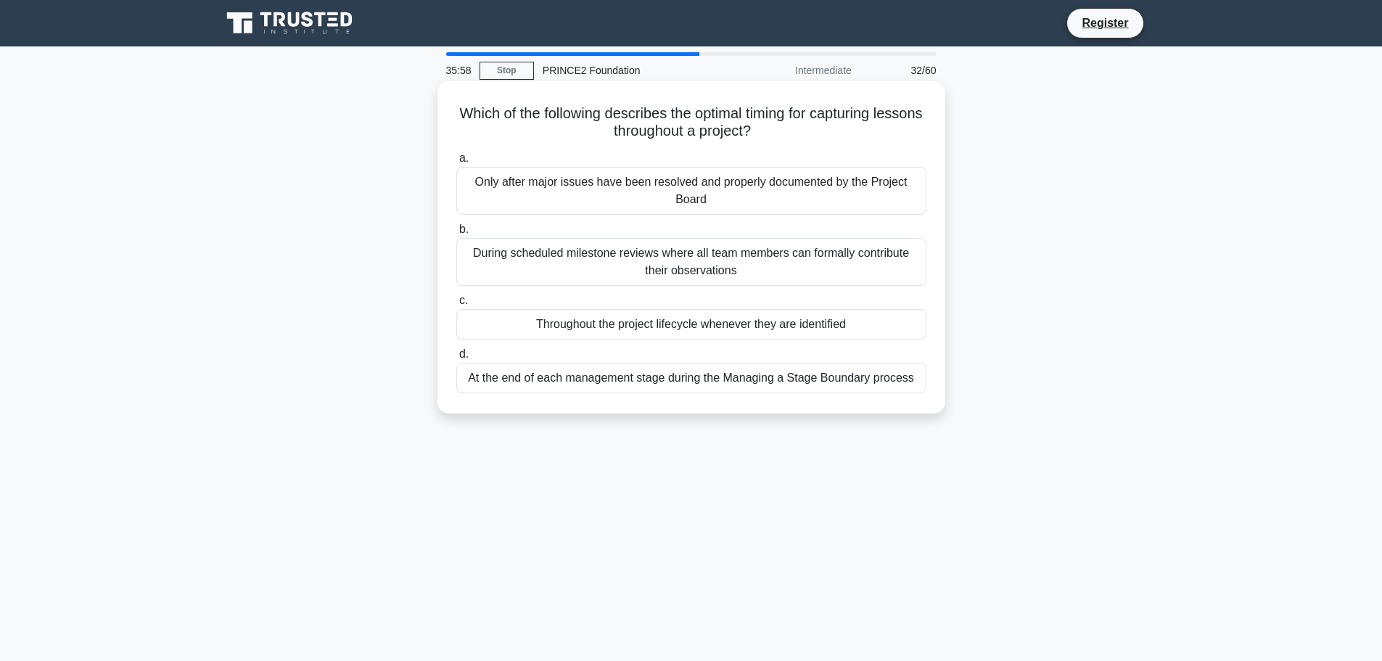
drag, startPoint x: 470, startPoint y: 115, endPoint x: 799, endPoint y: 131, distance: 329.0
click at [799, 131] on h5 "Which of the following describes the optimal timing for capturing lessons throu…" at bounding box center [691, 122] width 473 height 36
copy h5 "Which of the following describes the optimal timing for capturing lessons throu…"
click at [640, 324] on div "Throughout the project lifecycle whenever they are identified" at bounding box center [691, 324] width 470 height 30
click at [456, 305] on input "c. Throughout the project lifecycle whenever they are identified" at bounding box center [456, 300] width 0 height 9
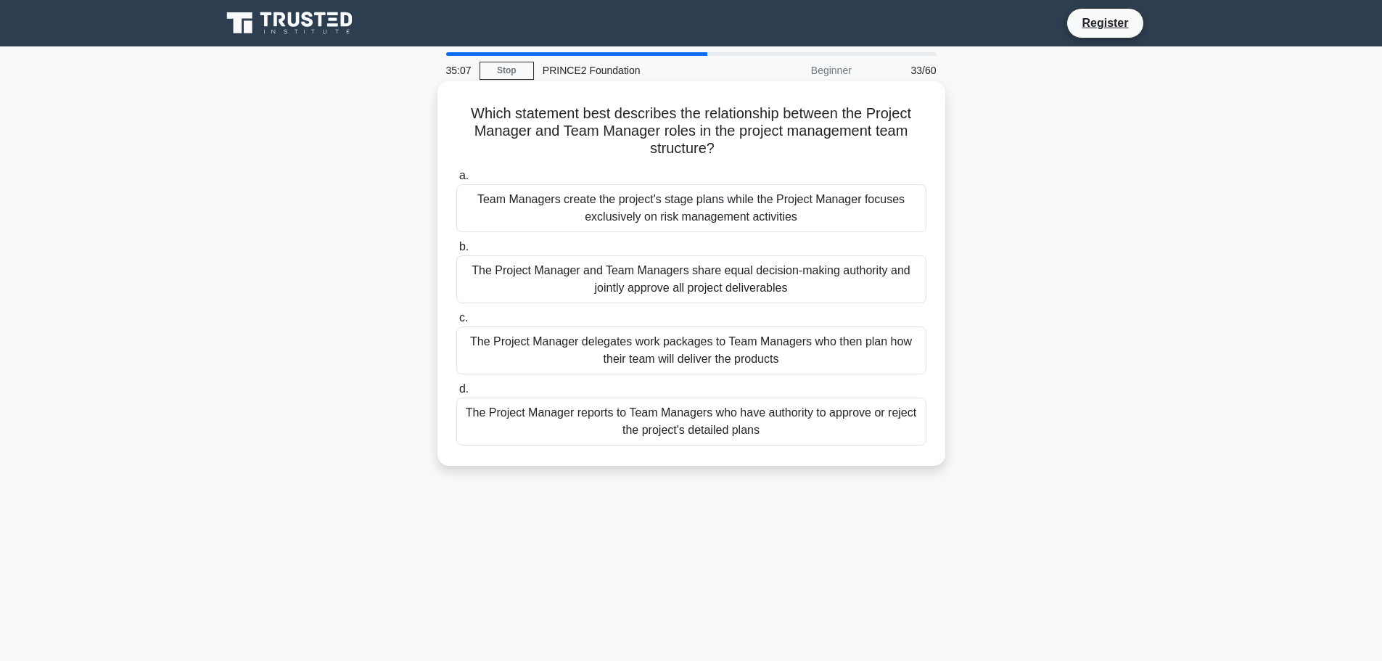
click at [657, 348] on div "The Project Manager delegates work packages to Team Managers who then plan how …" at bounding box center [691, 350] width 470 height 48
click at [456, 323] on input "c. The Project Manager delegates work packages to Team Managers who then plan h…" at bounding box center [456, 317] width 0 height 9
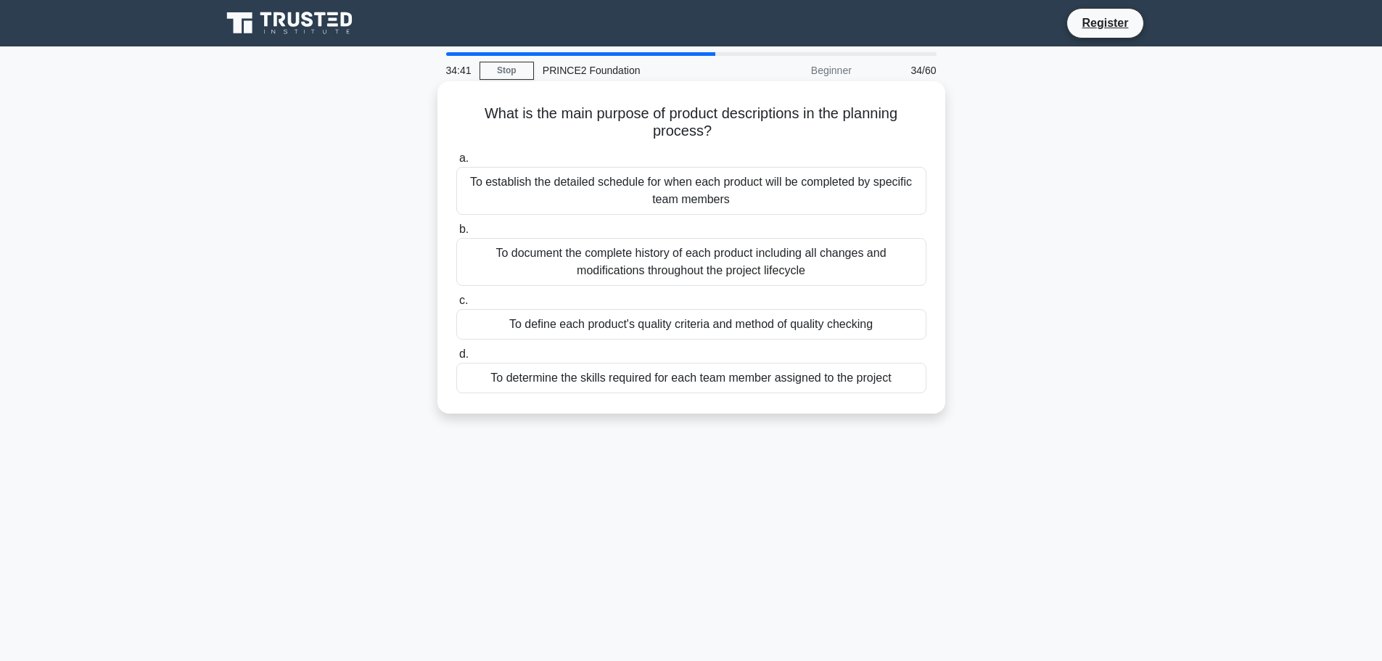
click at [604, 322] on div "To define each product's quality criteria and method of quality checking" at bounding box center [691, 324] width 470 height 30
click at [456, 305] on input "c. To define each product's quality criteria and method of quality checking" at bounding box center [456, 300] width 0 height 9
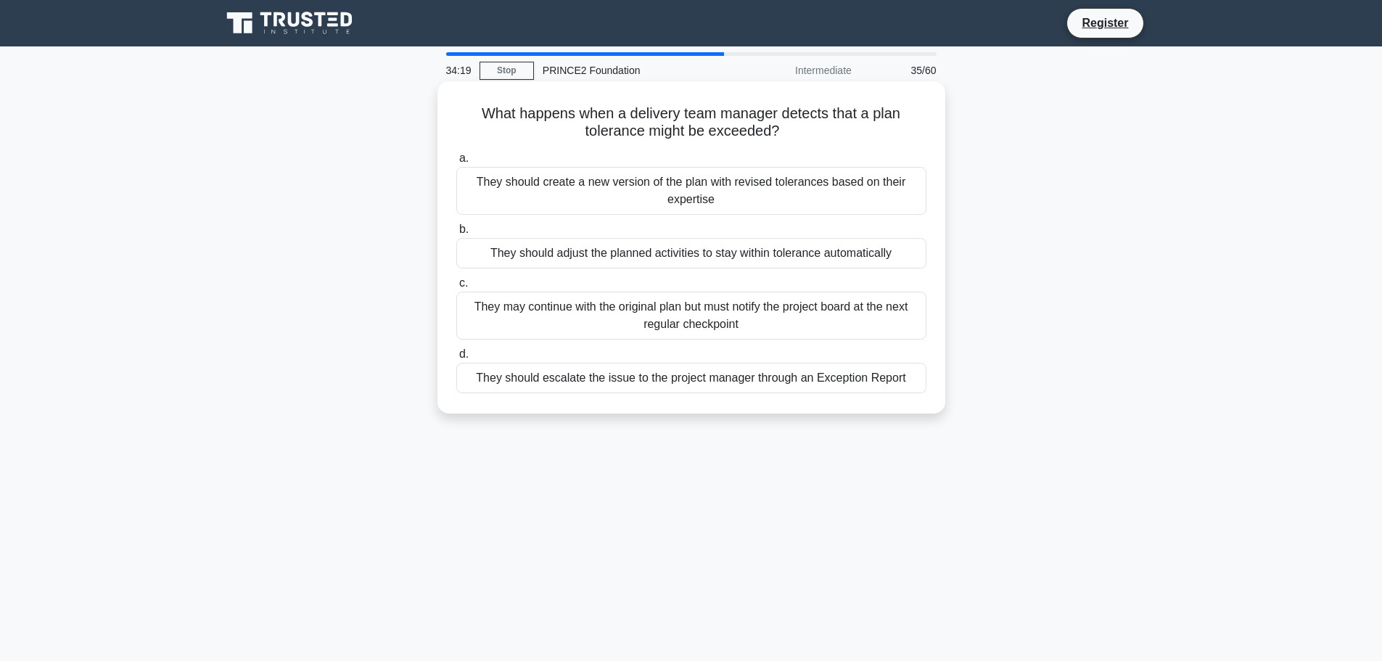
click at [628, 379] on div "They should escalate the issue to the project manager through an Exception Repo…" at bounding box center [691, 378] width 470 height 30
click at [456, 359] on input "d. They should escalate the issue to the project manager through an Exception R…" at bounding box center [456, 354] width 0 height 9
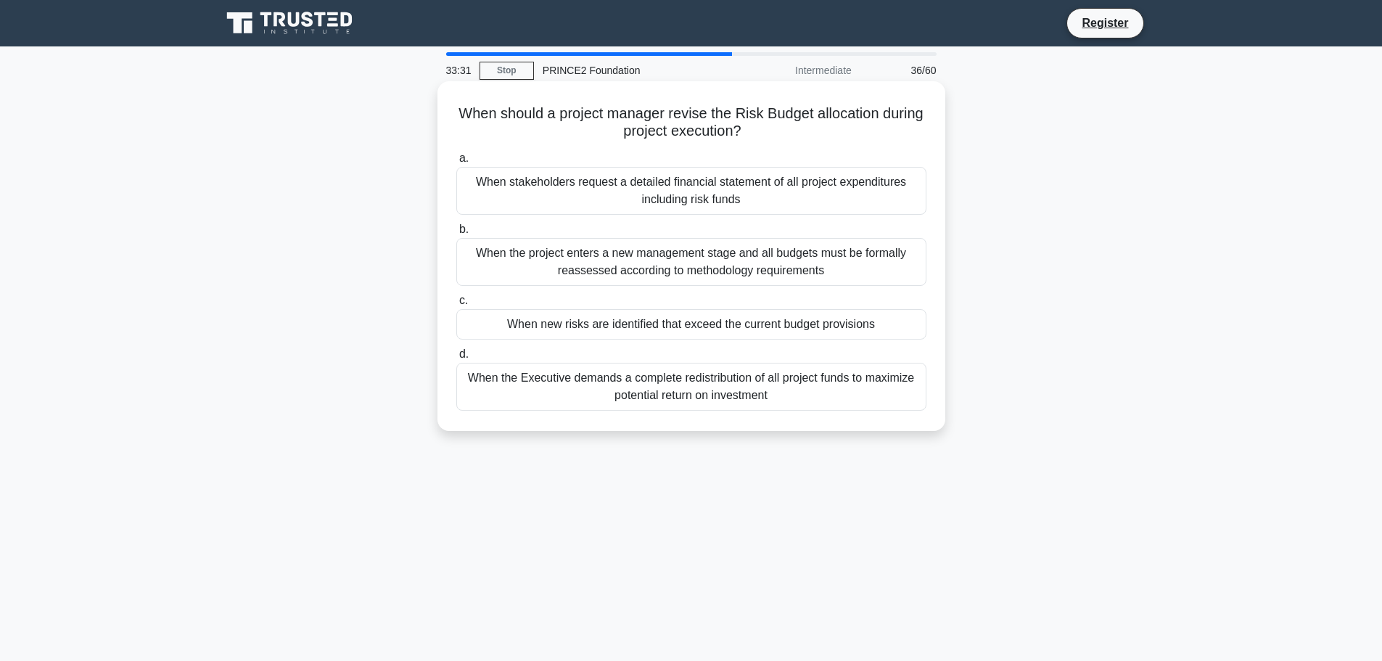
click at [710, 382] on div "When the Executive demands a complete redistribution of all project funds to ma…" at bounding box center [691, 387] width 470 height 48
click at [456, 359] on input "d. When the Executive demands a complete redistribution of all project funds to…" at bounding box center [456, 354] width 0 height 9
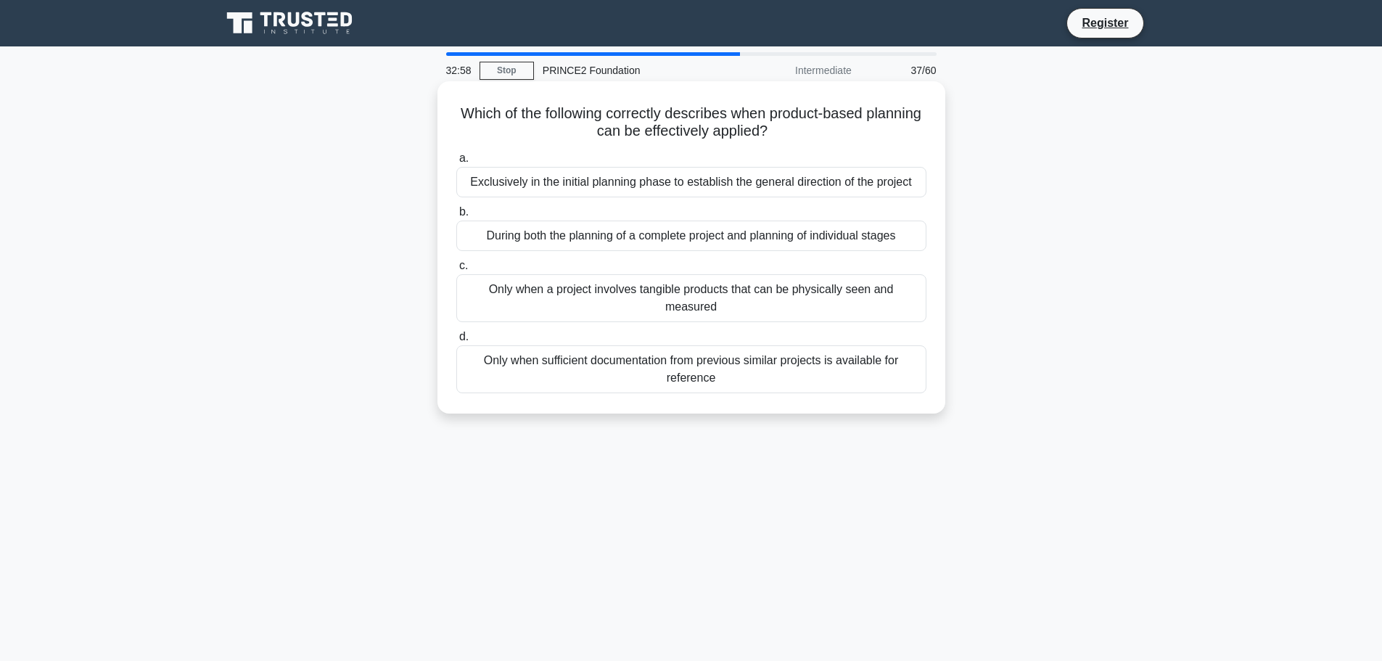
click at [703, 347] on div "Only when sufficient documentation from previous similar projects is available …" at bounding box center [691, 369] width 470 height 48
click at [690, 364] on div "Only when sufficient documentation from previous similar projects is available …" at bounding box center [691, 369] width 470 height 48
click at [456, 342] on input "d. Only when sufficient documentation from previous similar projects is availab…" at bounding box center [456, 336] width 0 height 9
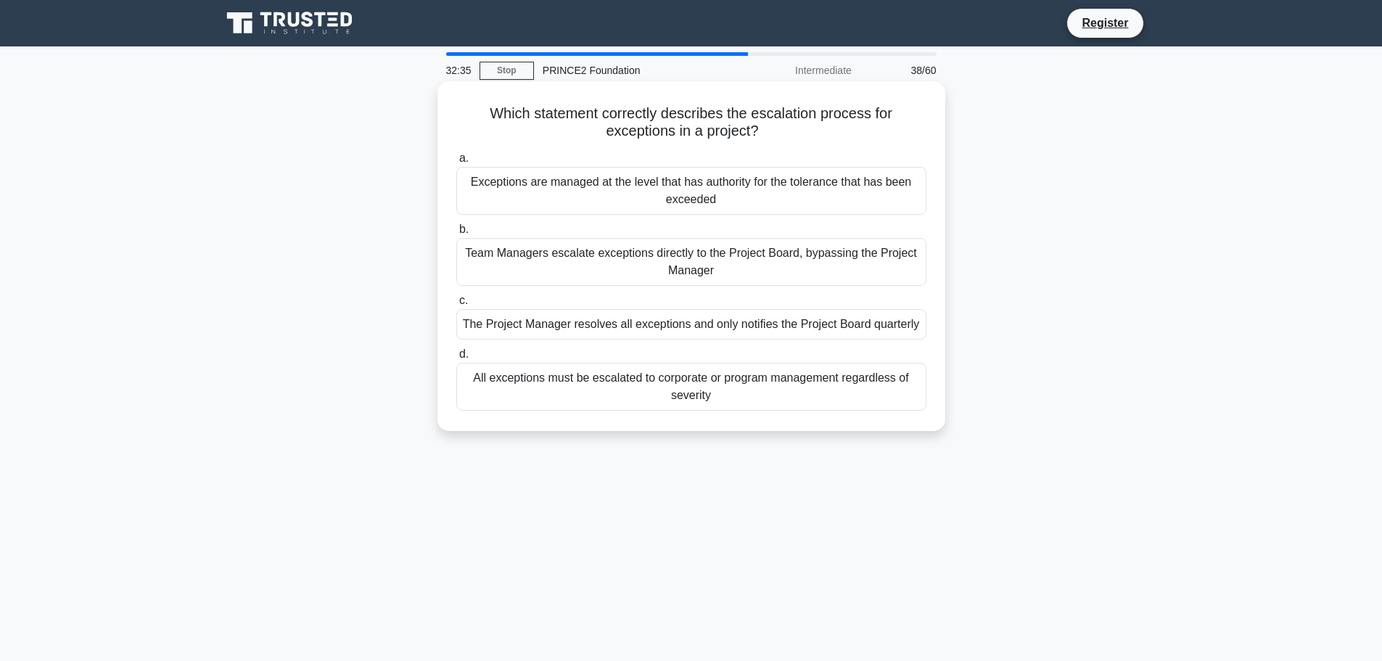
click at [685, 383] on div "All exceptions must be escalated to corporate or program management regardless …" at bounding box center [691, 387] width 470 height 48
click at [456, 359] on input "d. All exceptions must be escalated to corporate or program management regardle…" at bounding box center [456, 354] width 0 height 9
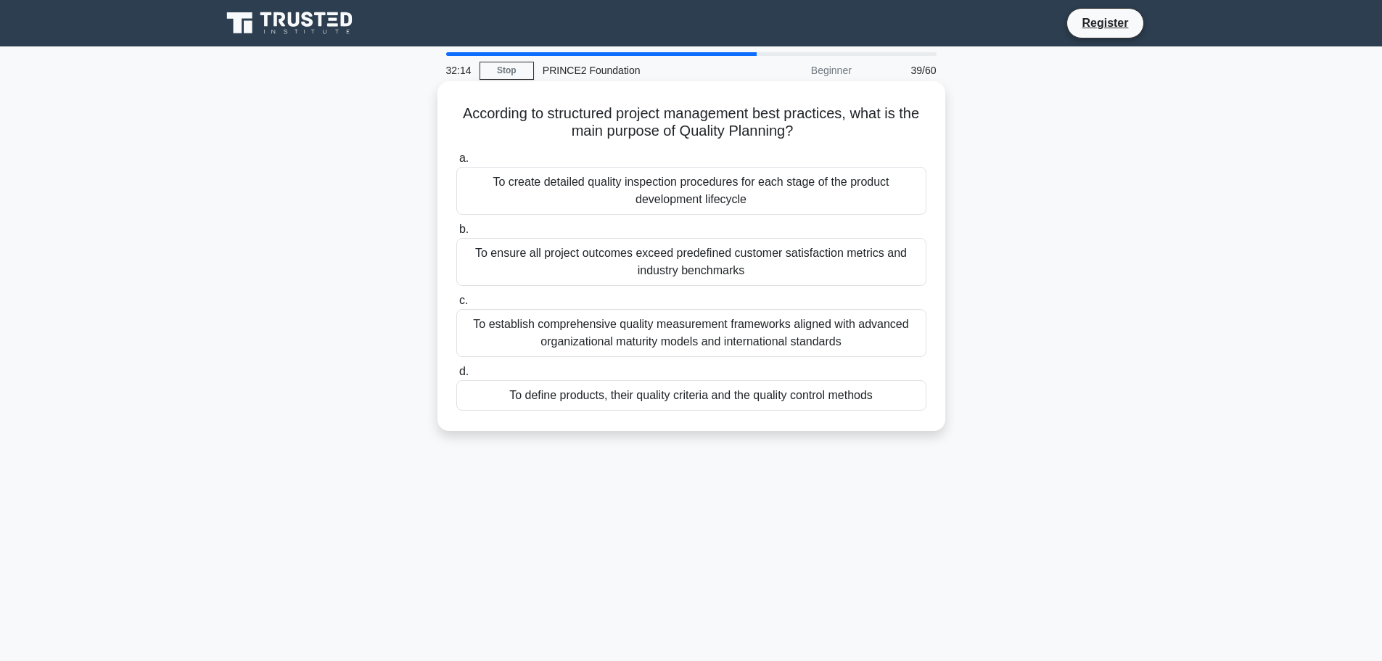
click at [693, 398] on div "To define products, their quality criteria and the quality control methods" at bounding box center [691, 395] width 470 height 30
click at [456, 377] on input "d. To define products, their quality criteria and the quality control methods" at bounding box center [456, 371] width 0 height 9
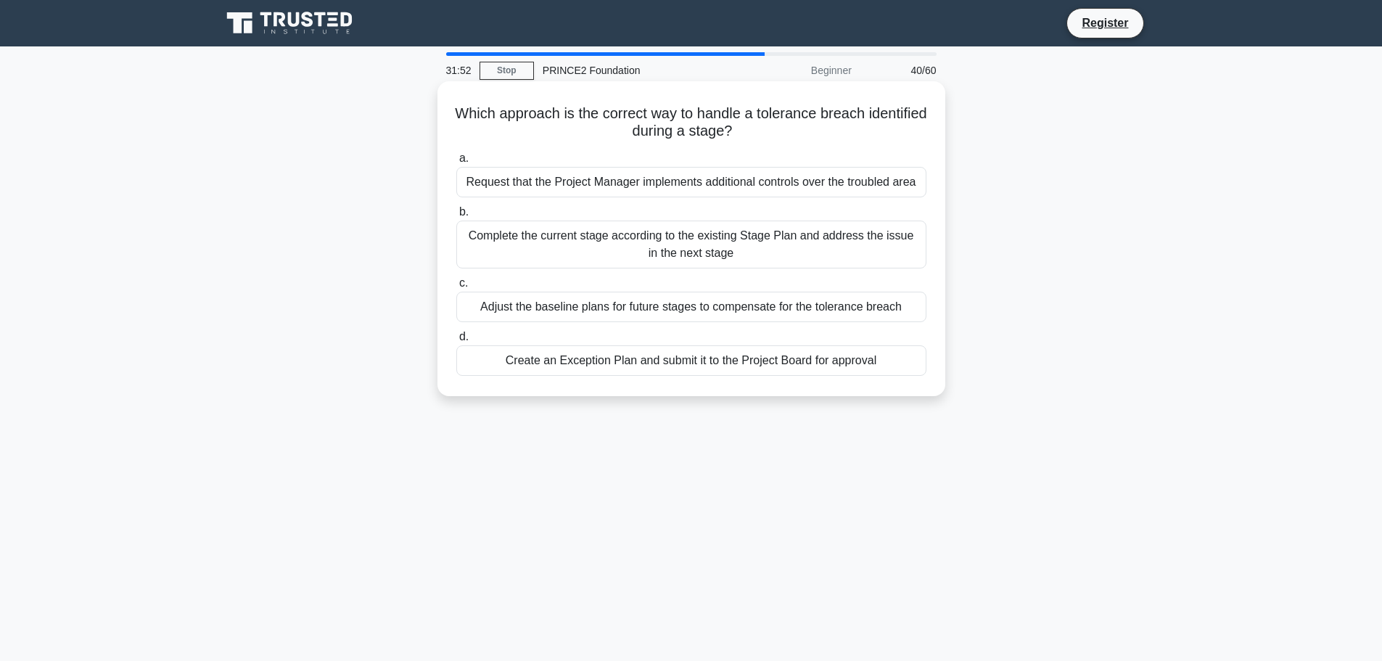
click at [656, 358] on div "Create an Exception Plan and submit it to the Project Board for approval" at bounding box center [691, 360] width 470 height 30
click at [456, 342] on input "d. Create an Exception Plan and submit it to the Project Board for approval" at bounding box center [456, 336] width 0 height 9
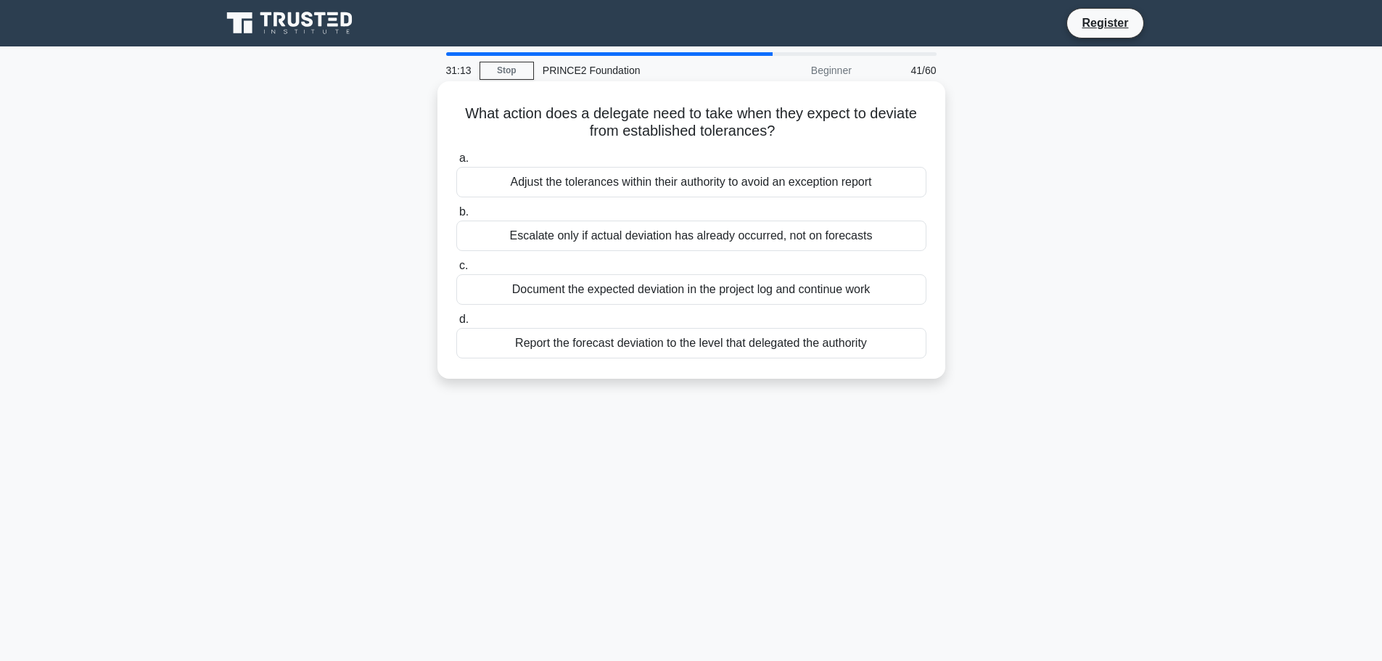
click at [791, 347] on div "Report the forecast deviation to the level that delegated the authority" at bounding box center [691, 343] width 470 height 30
click at [456, 324] on input "d. Report the forecast deviation to the level that delegated the authority" at bounding box center [456, 319] width 0 height 9
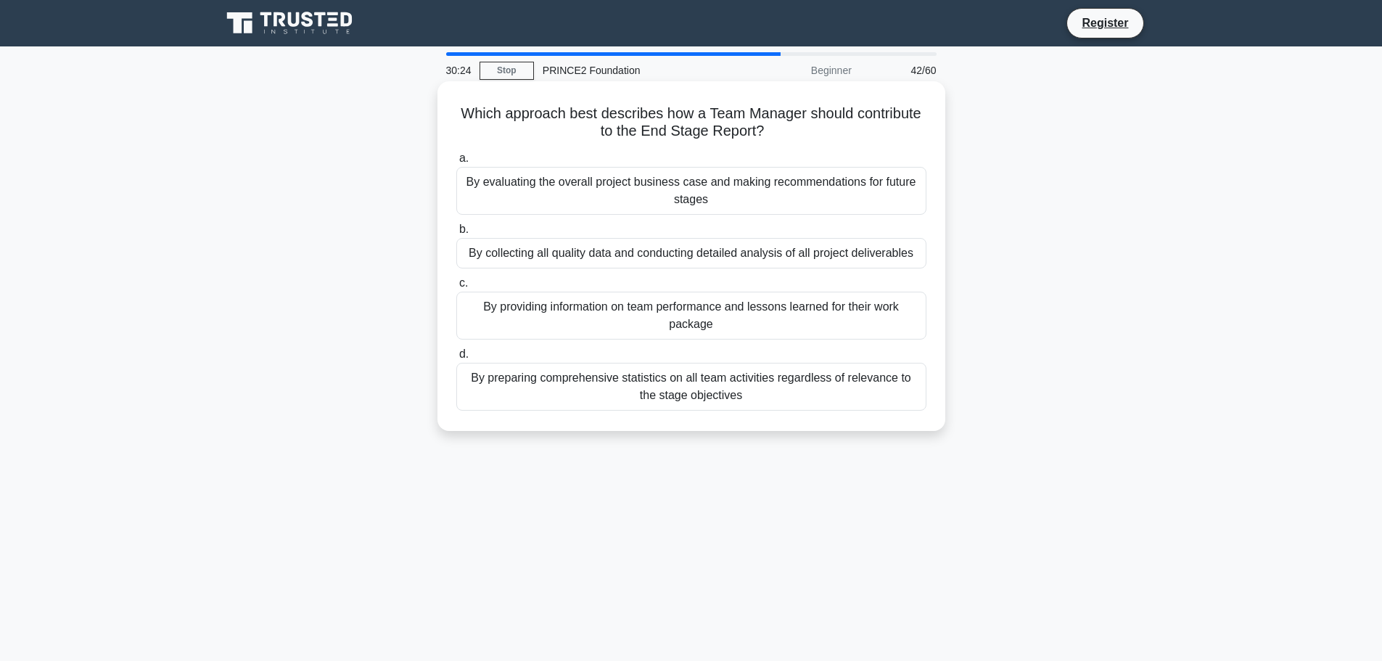
click at [694, 381] on div "By preparing comprehensive statistics on all team activities regardless of rele…" at bounding box center [691, 387] width 470 height 48
click at [456, 359] on input "d. By preparing comprehensive statistics on all team activities regardless of r…" at bounding box center [456, 354] width 0 height 9
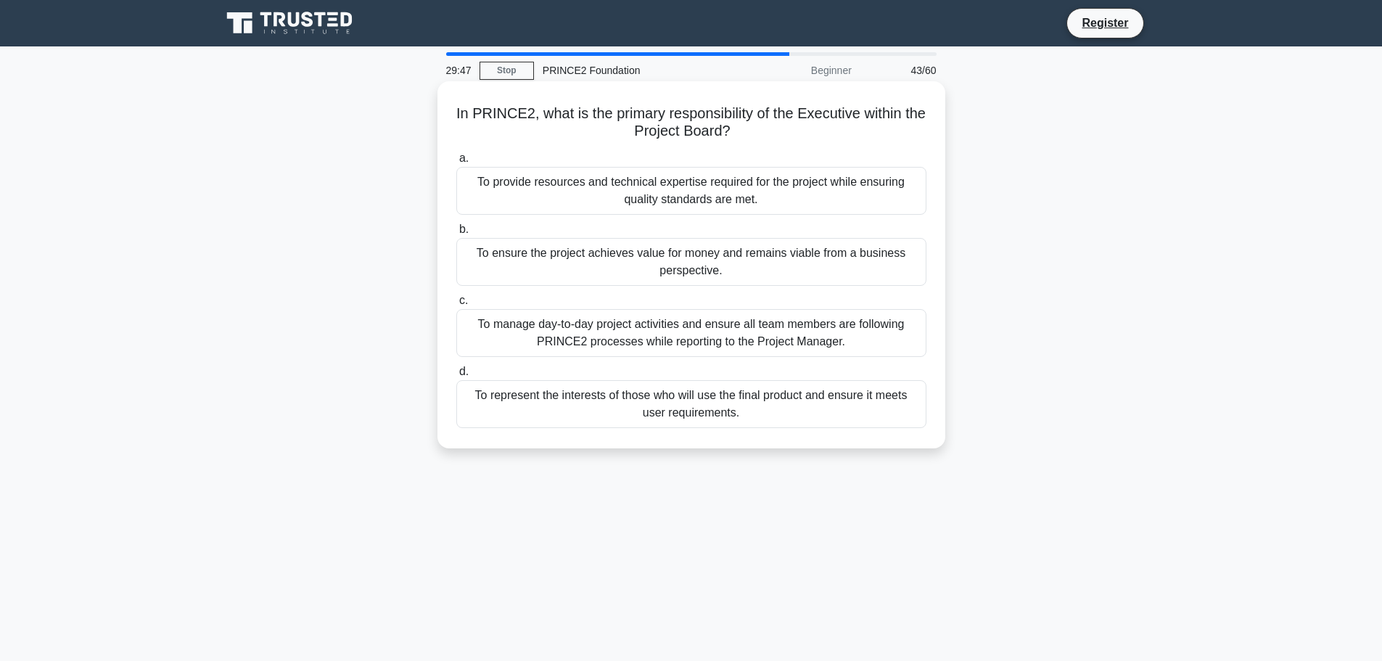
click at [717, 258] on div "To ensure the project achieves value for money and remains viable from a busine…" at bounding box center [691, 262] width 470 height 48
click at [456, 234] on input "b. To ensure the project achieves value for money and remains viable from a bus…" at bounding box center [456, 229] width 0 height 9
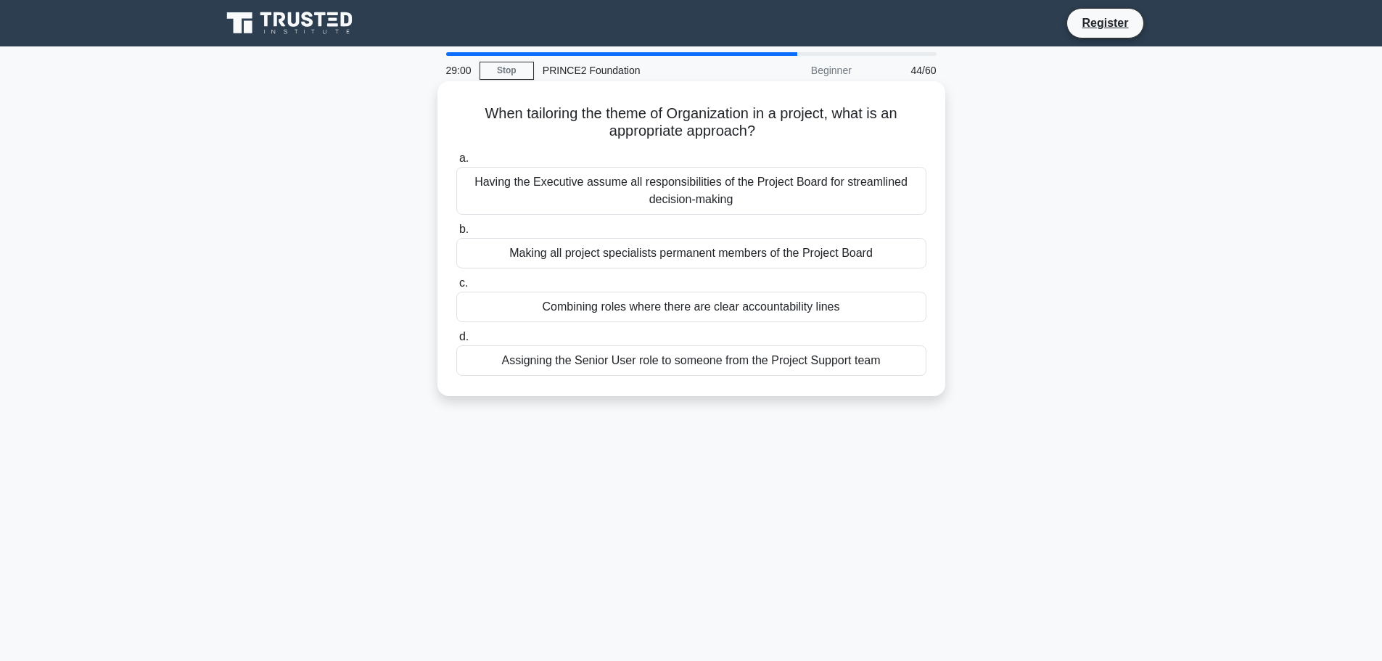
click at [713, 305] on div "Combining roles where there are clear accountability lines" at bounding box center [691, 307] width 470 height 30
click at [456, 288] on input "c. Combining roles where there are clear accountability lines" at bounding box center [456, 283] width 0 height 9
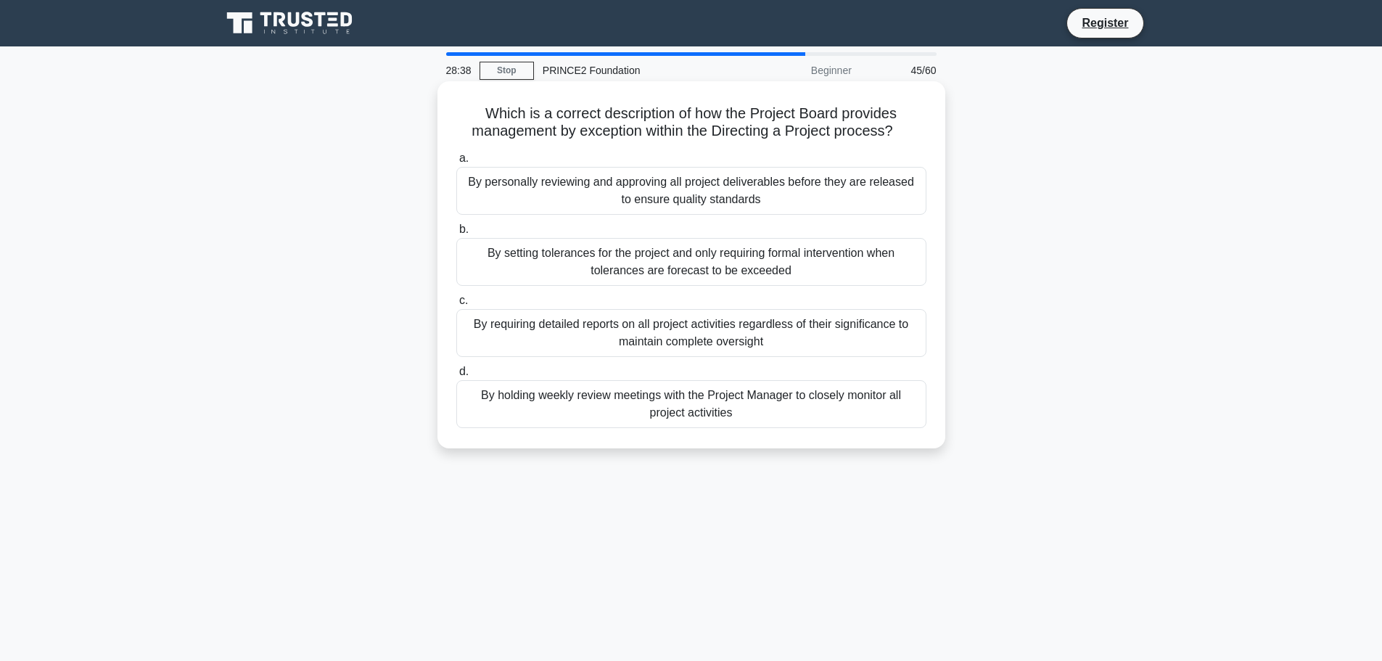
click at [682, 256] on div "By setting tolerances for the project and only requiring formal intervention wh…" at bounding box center [691, 262] width 470 height 48
click at [456, 234] on input "b. By setting tolerances for the project and only requiring formal intervention…" at bounding box center [456, 229] width 0 height 9
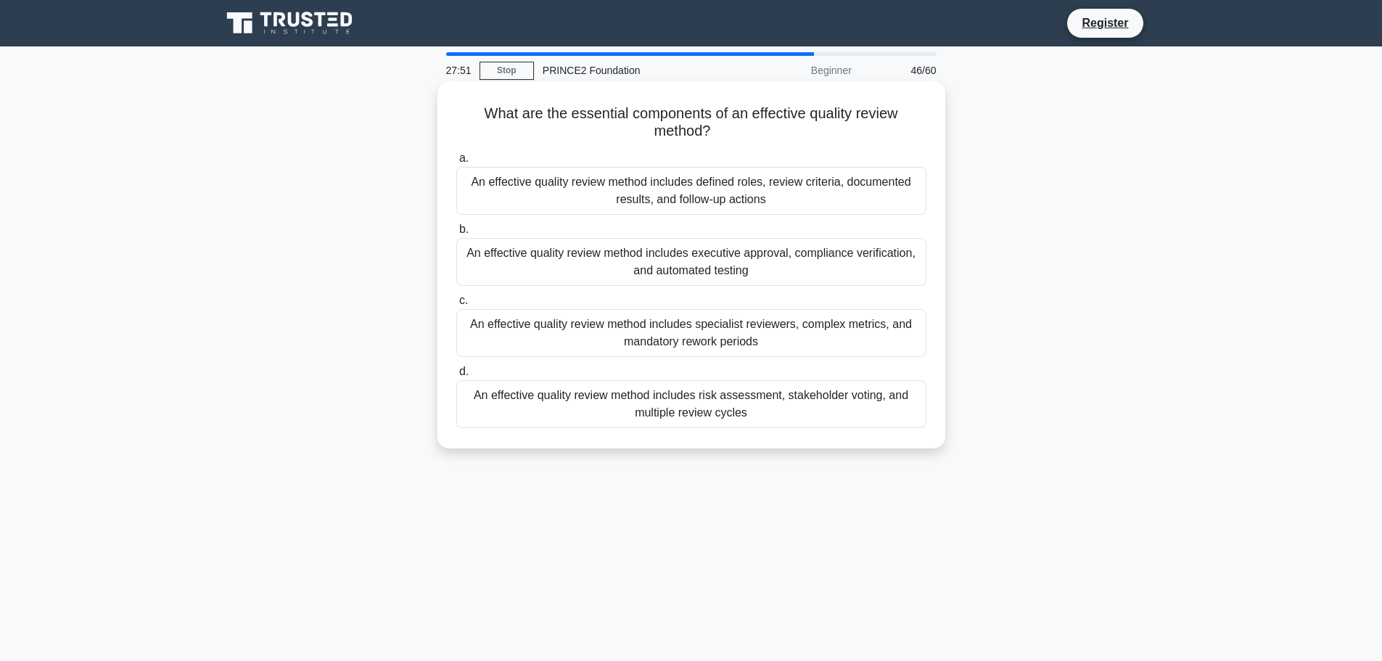
click at [707, 188] on div "An effective quality review method includes defined roles, review criteria, doc…" at bounding box center [691, 191] width 470 height 48
click at [456, 163] on input "a. An effective quality review method includes defined roles, review criteria, …" at bounding box center [456, 158] width 0 height 9
drag, startPoint x: 772, startPoint y: 128, endPoint x: 461, endPoint y: 113, distance: 310.9
click at [461, 113] on h5 "What key organizational benefit does a structured project management approach p…" at bounding box center [691, 122] width 473 height 36
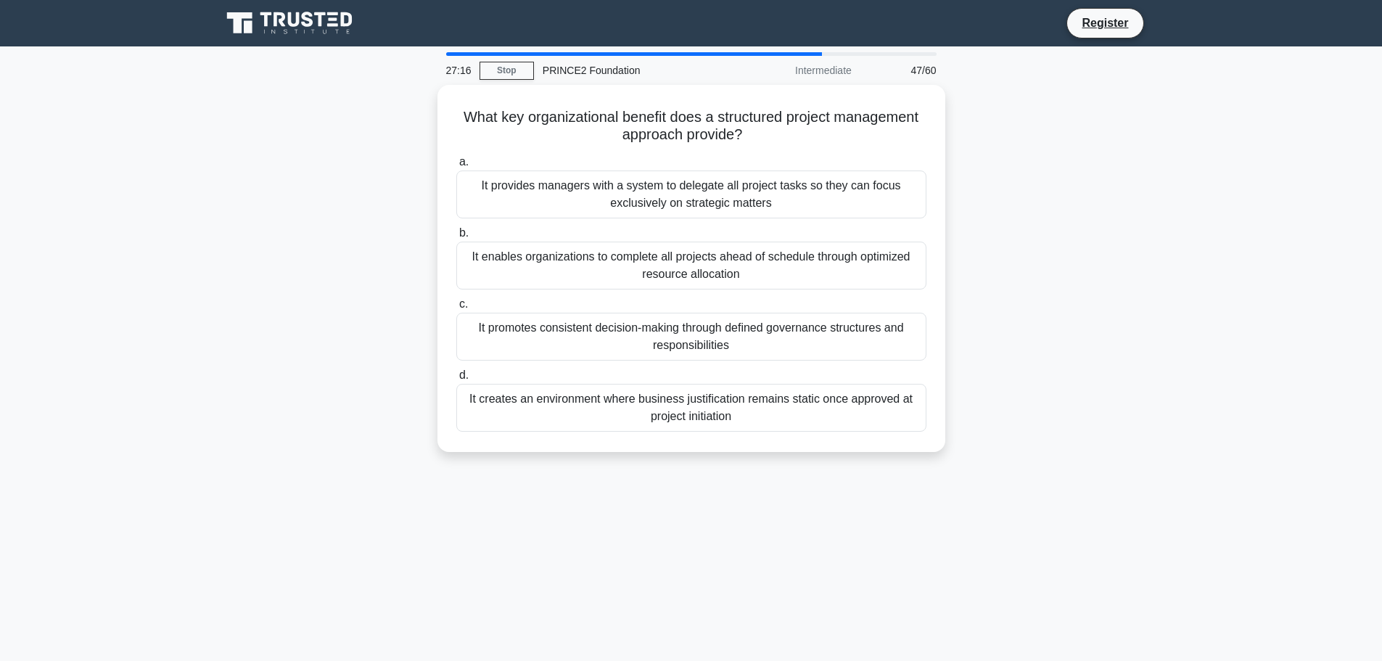
copy h5 "What key organizational benefit does a structured project management approach p…"
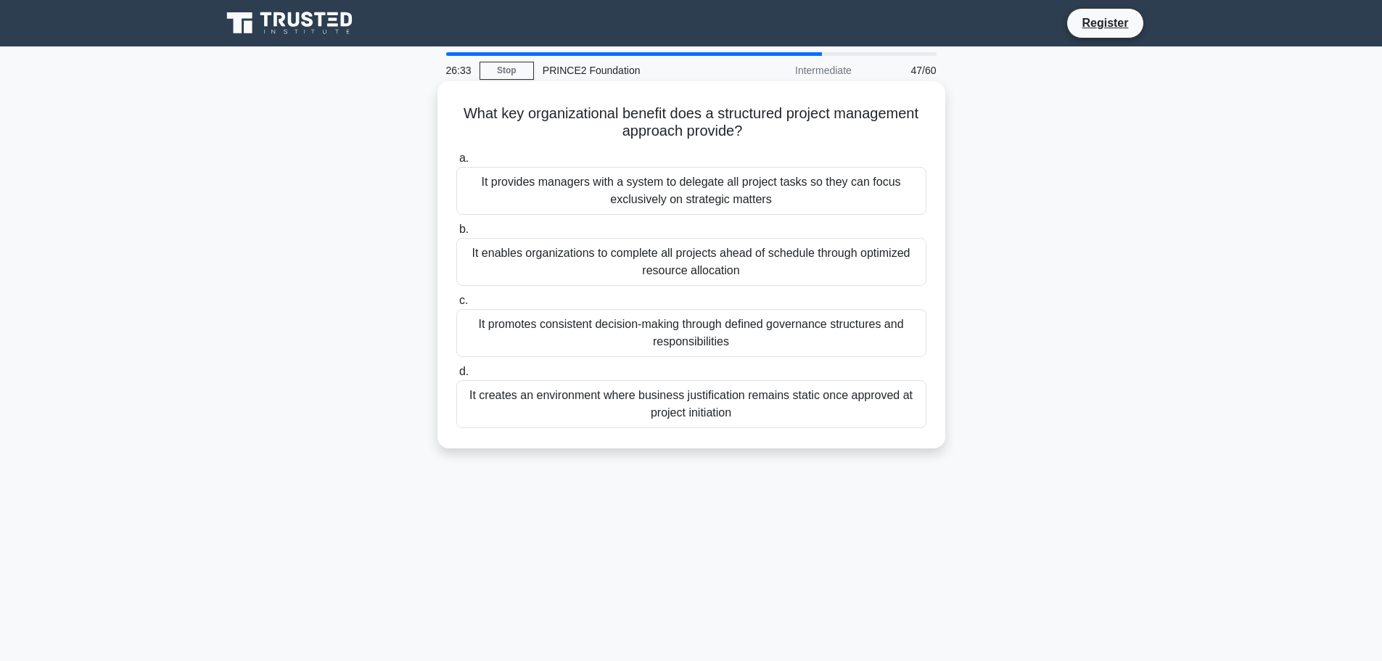
click at [683, 328] on div "It promotes consistent decision-making through defined governance structures an…" at bounding box center [691, 333] width 470 height 48
click at [456, 305] on input "c. It promotes consistent decision-making through defined governance structures…" at bounding box center [456, 300] width 0 height 9
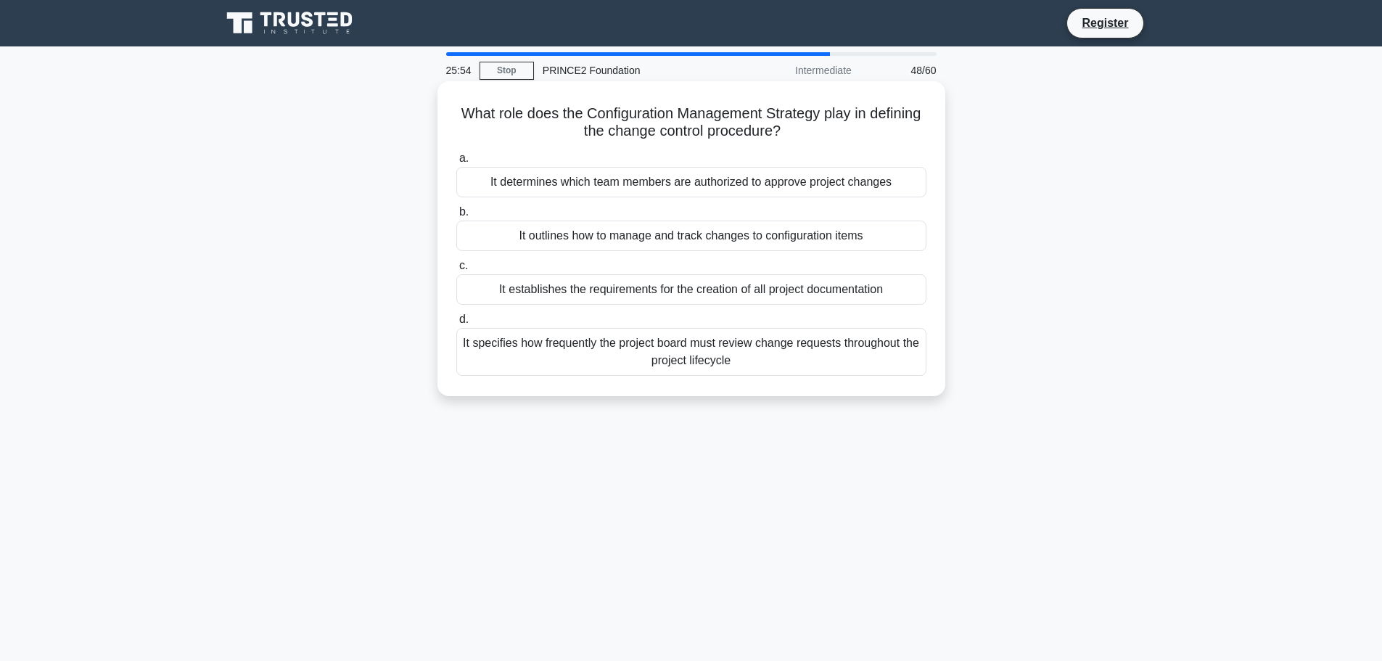
click at [605, 289] on div "It establishes the requirements for the creation of all project documentation" at bounding box center [691, 289] width 470 height 30
click at [456, 271] on input "c. It establishes the requirements for the creation of all project documentation" at bounding box center [456, 265] width 0 height 9
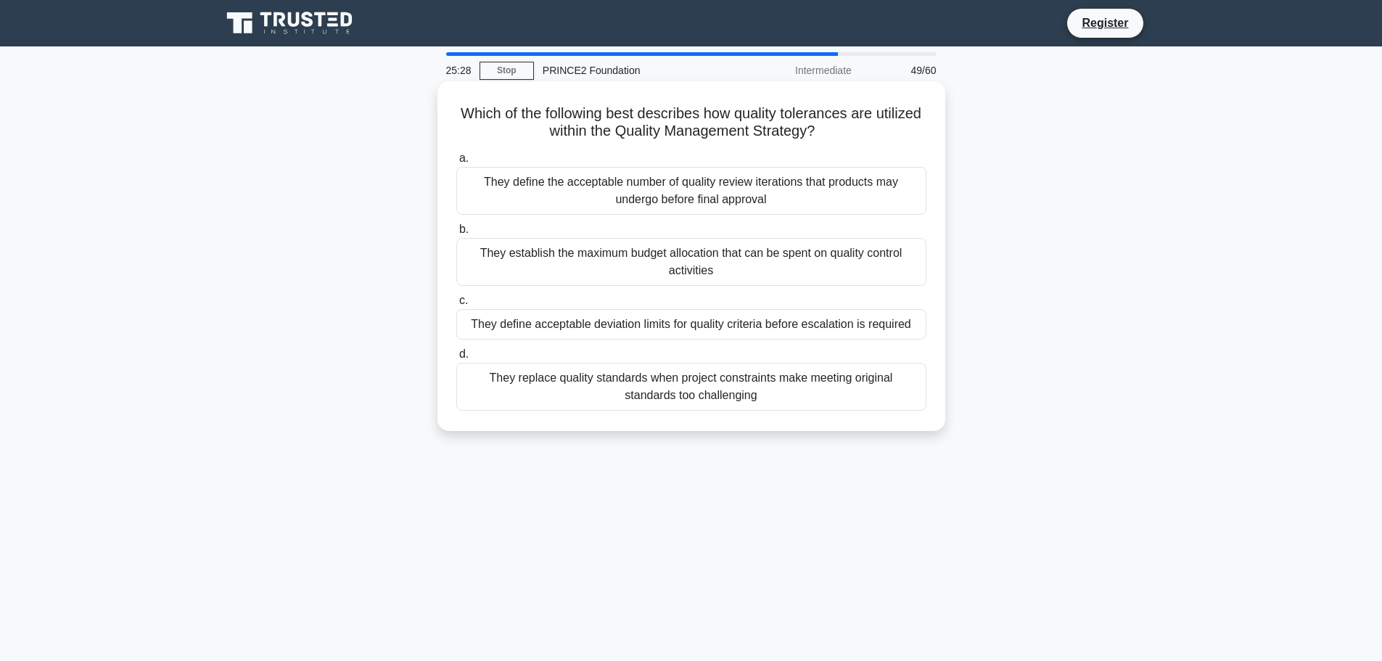
click at [625, 379] on div "They replace quality standards when project constraints make meeting original s…" at bounding box center [691, 387] width 470 height 48
click at [456, 359] on input "d. They replace quality standards when project constraints make meeting origina…" at bounding box center [456, 354] width 0 height 9
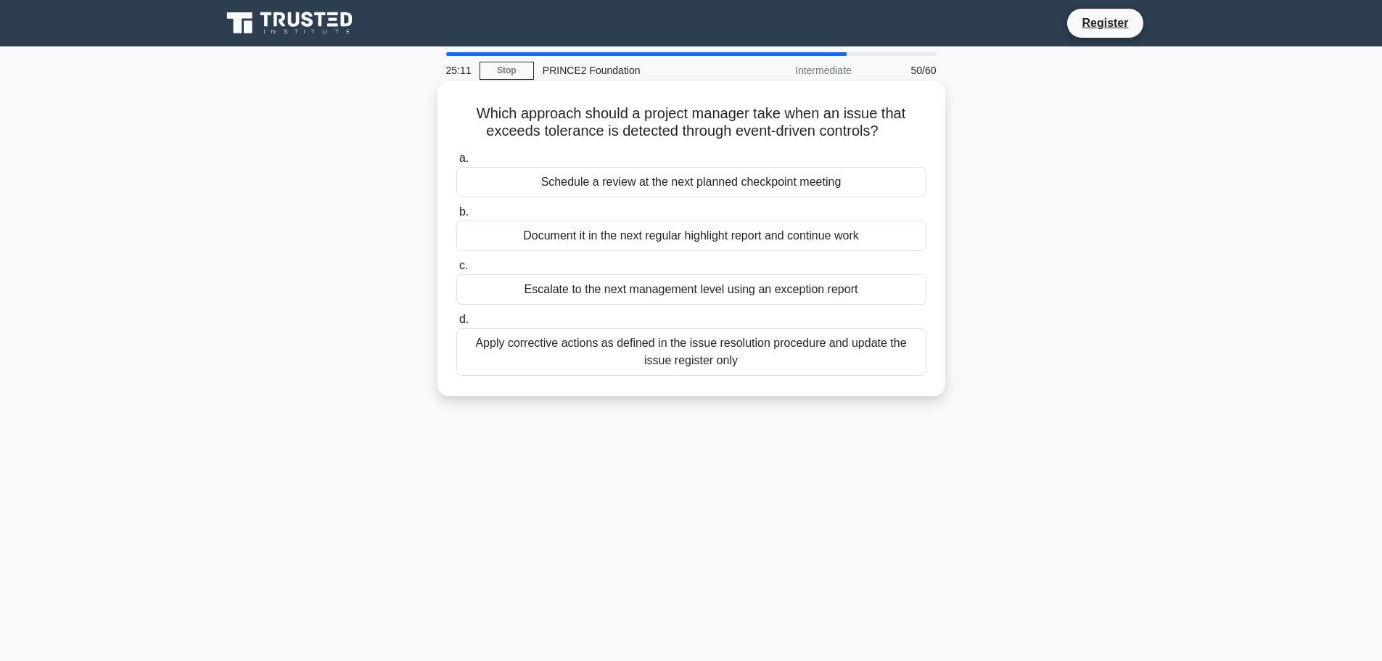
click at [694, 289] on div "Escalate to the next management level using an exception report" at bounding box center [691, 289] width 470 height 30
click at [456, 271] on input "c. Escalate to the next management level using an exception report" at bounding box center [456, 265] width 0 height 9
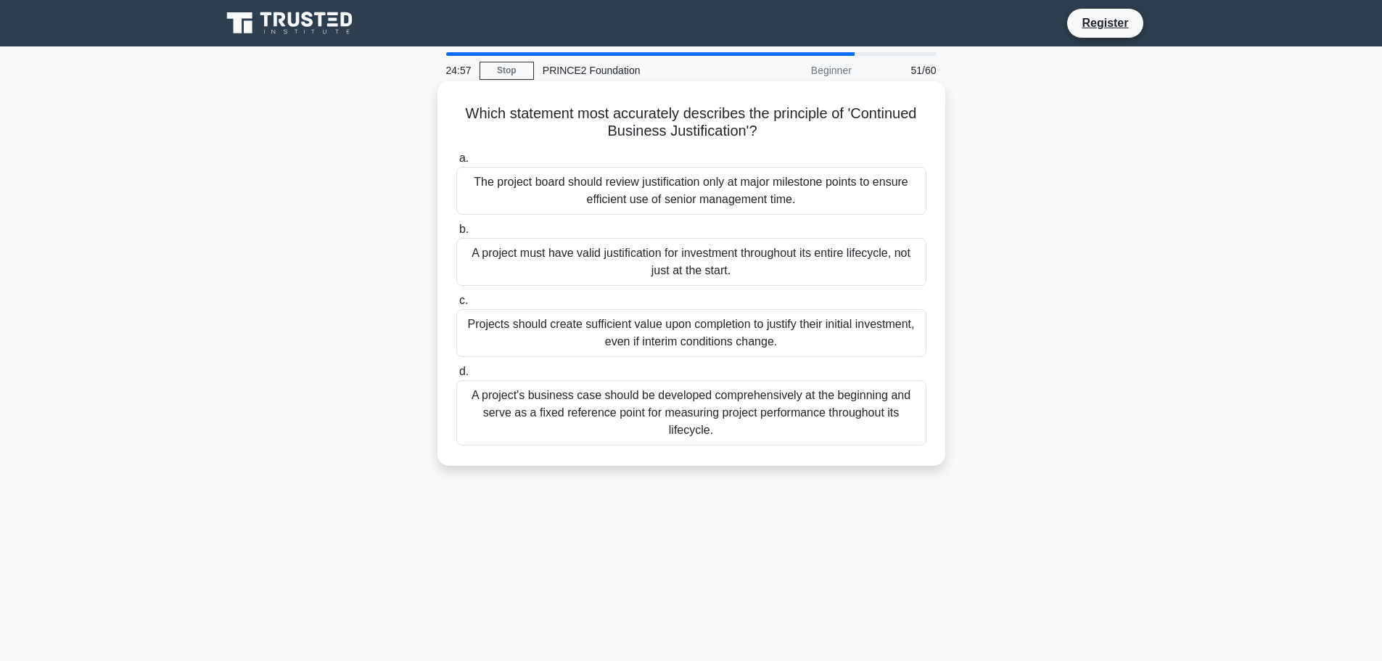
click at [681, 258] on div "A project must have valid justification for investment throughout its entire li…" at bounding box center [691, 262] width 470 height 48
click at [456, 234] on input "b. A project must have valid justification for investment throughout its entire…" at bounding box center [456, 229] width 0 height 9
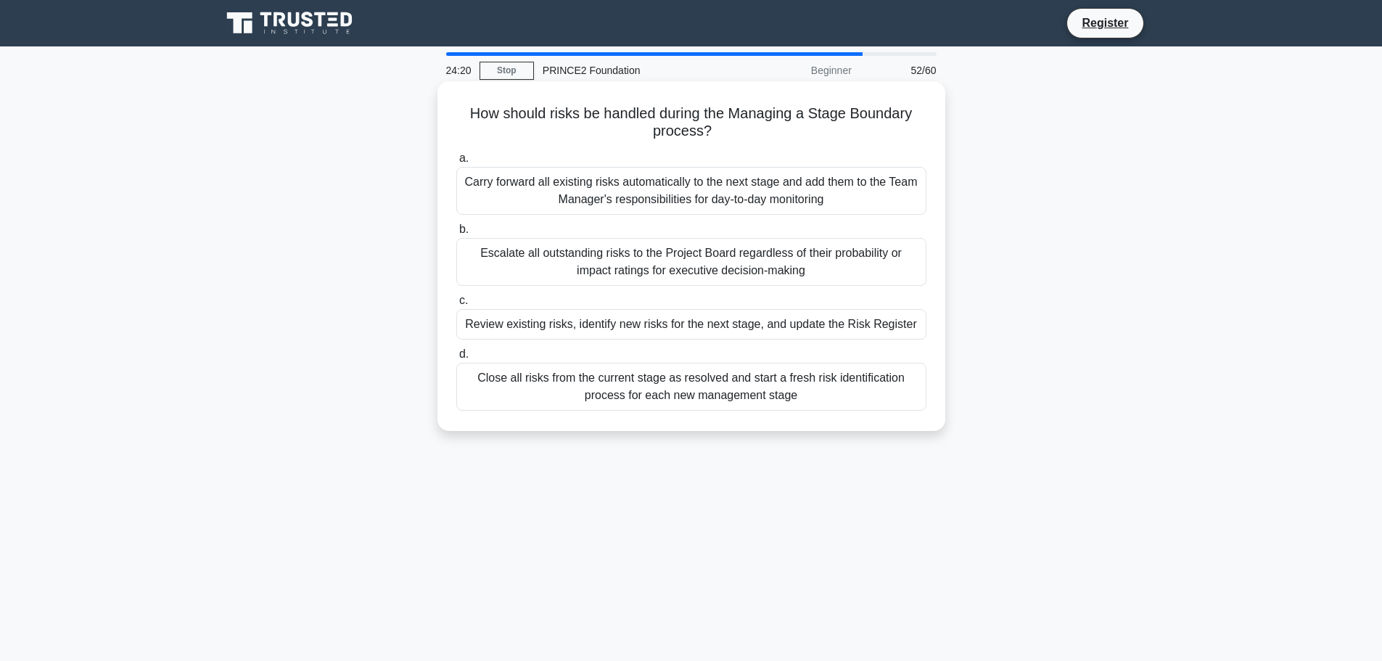
click at [625, 324] on div "Review existing risks, identify new risks for the next stage, and update the Ri…" at bounding box center [691, 324] width 470 height 30
click at [456, 305] on input "c. Review existing risks, identify new risks for the next stage, and update the…" at bounding box center [456, 300] width 0 height 9
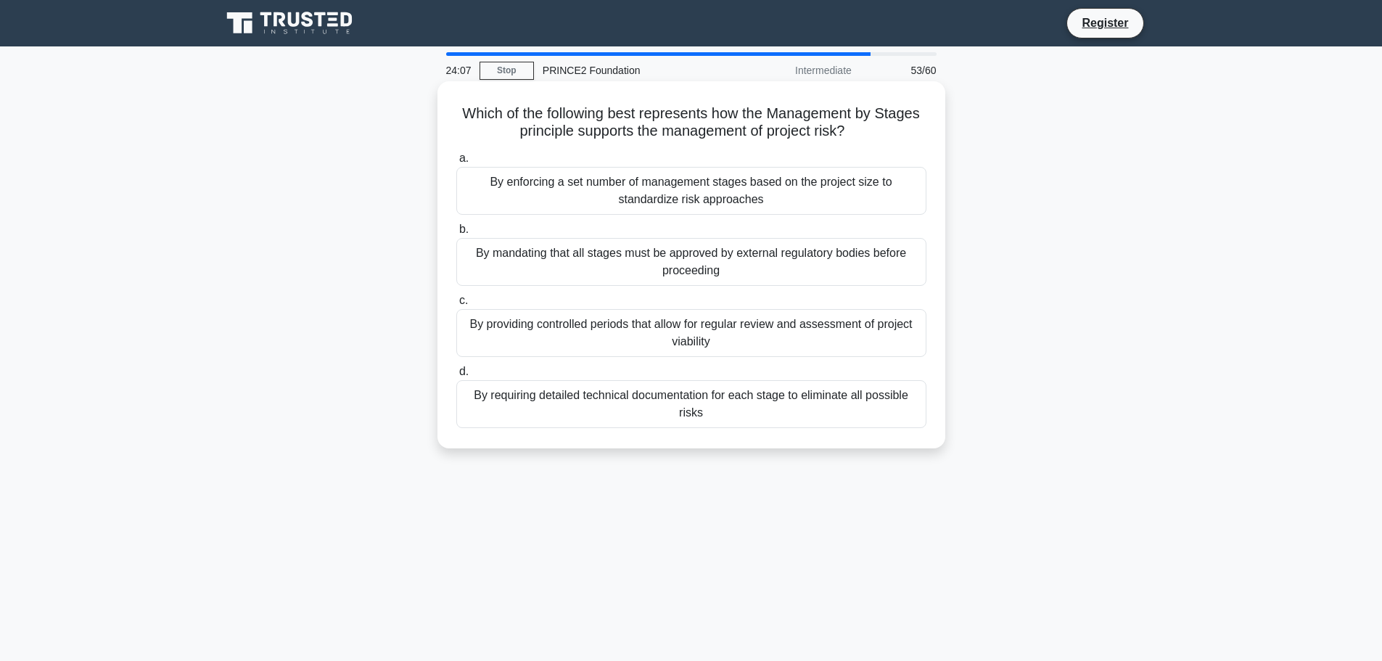
click at [730, 326] on div "By providing controlled periods that allow for regular review and assessment of…" at bounding box center [691, 333] width 470 height 48
click at [456, 305] on input "c. By providing controlled periods that allow for regular review and assessment…" at bounding box center [456, 300] width 0 height 9
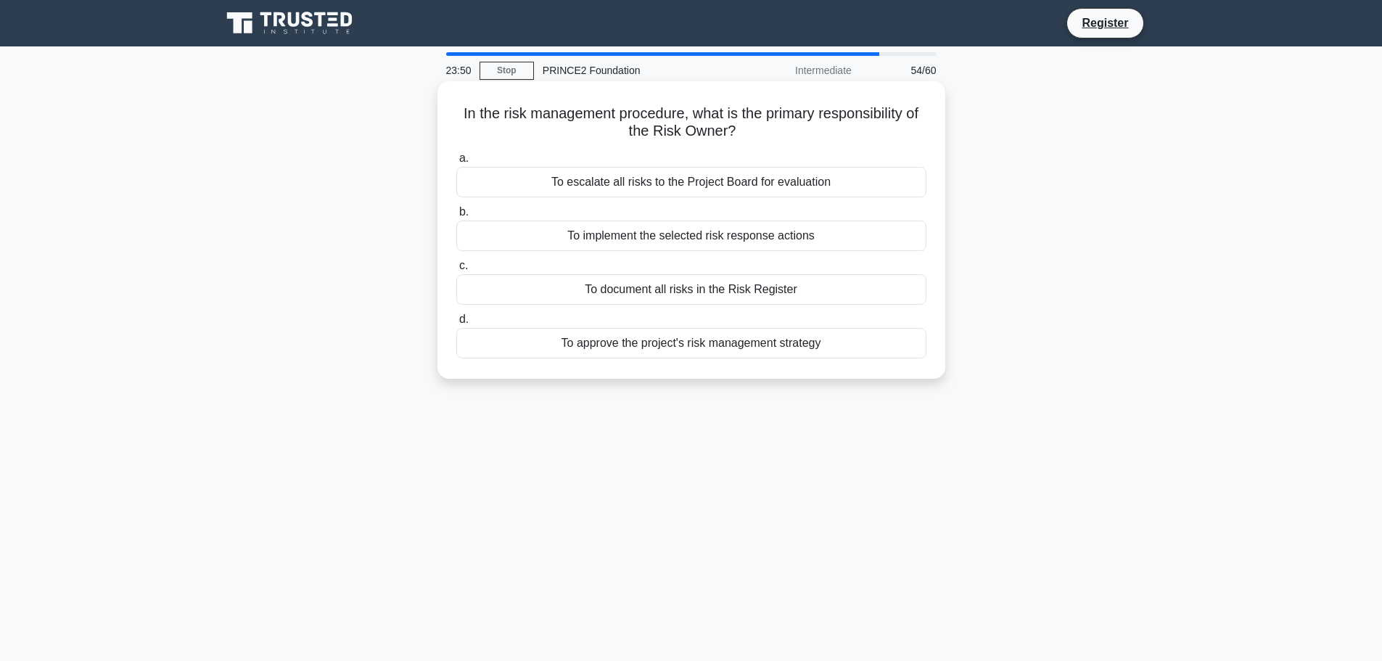
click at [686, 347] on div "To approve the project's risk management strategy" at bounding box center [691, 343] width 470 height 30
click at [456, 324] on input "d. To approve the project's risk management strategy" at bounding box center [456, 319] width 0 height 9
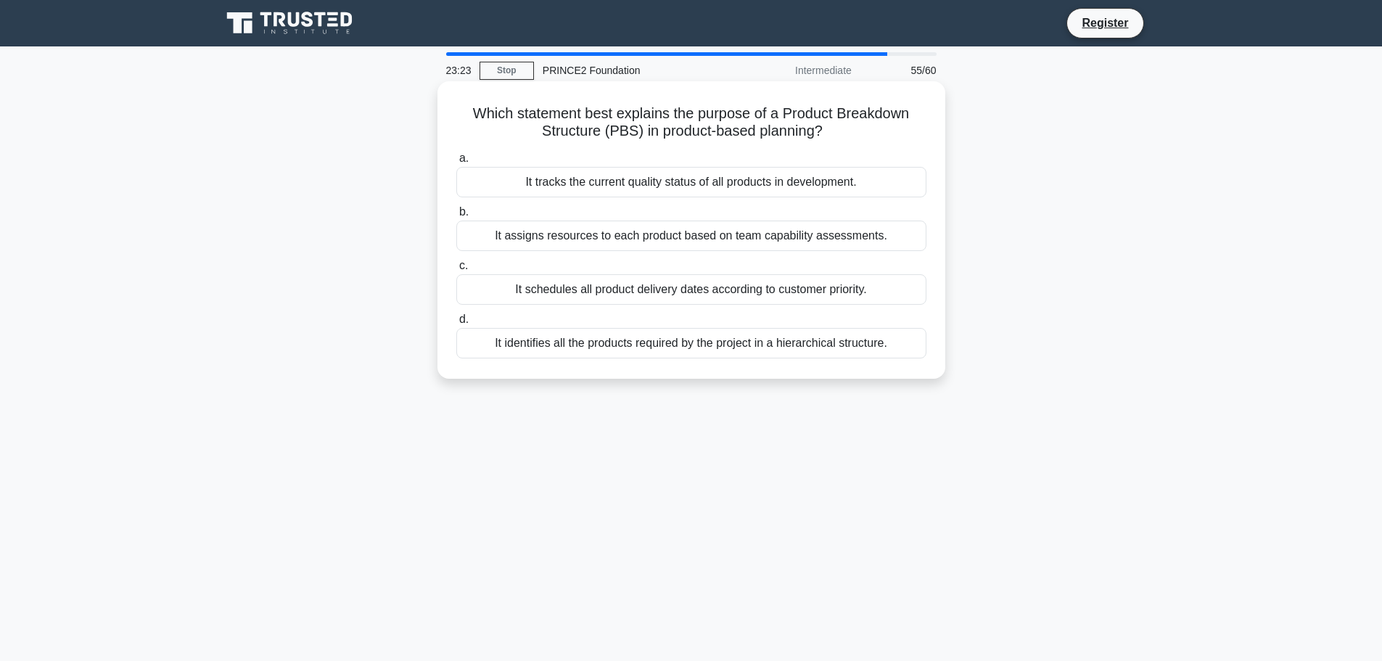
click at [715, 343] on div "It identifies all the products required by the project in a hierarchical struct…" at bounding box center [691, 343] width 470 height 30
click at [456, 324] on input "d. It identifies all the products required by the project in a hierarchical str…" at bounding box center [456, 319] width 0 height 9
click at [708, 184] on div "Take no action until the tolerance is actually exceeded" at bounding box center [691, 182] width 470 height 30
click at [456, 163] on input "a. Take no action until the tolerance is actually exceeded" at bounding box center [456, 158] width 0 height 9
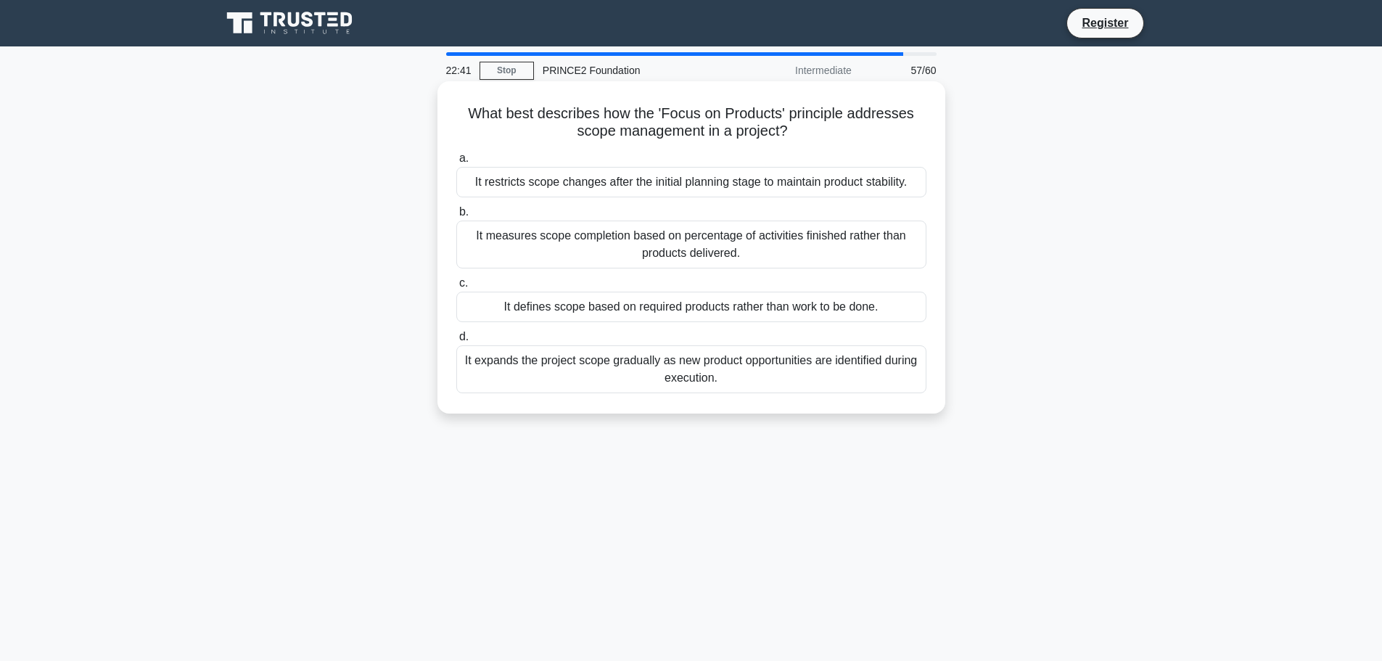
click at [691, 243] on div "It measures scope completion based on percentage of activities finished rather …" at bounding box center [691, 245] width 470 height 48
click at [456, 217] on input "b. It measures scope completion based on percentage of activities finished rath…" at bounding box center [456, 211] width 0 height 9
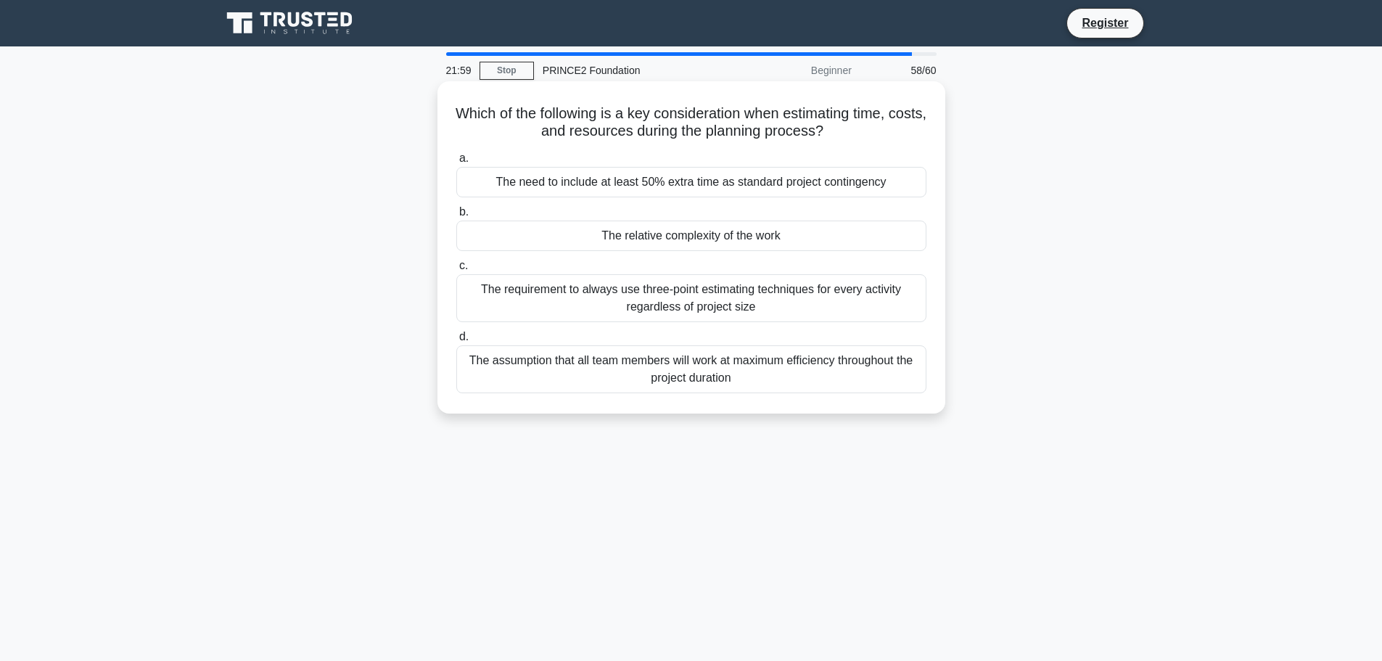
click at [702, 296] on div "The requirement to always use three-point estimating techniques for every activ…" at bounding box center [691, 298] width 470 height 48
click at [456, 271] on input "c. The requirement to always use three-point estimating techniques for every ac…" at bounding box center [456, 265] width 0 height 9
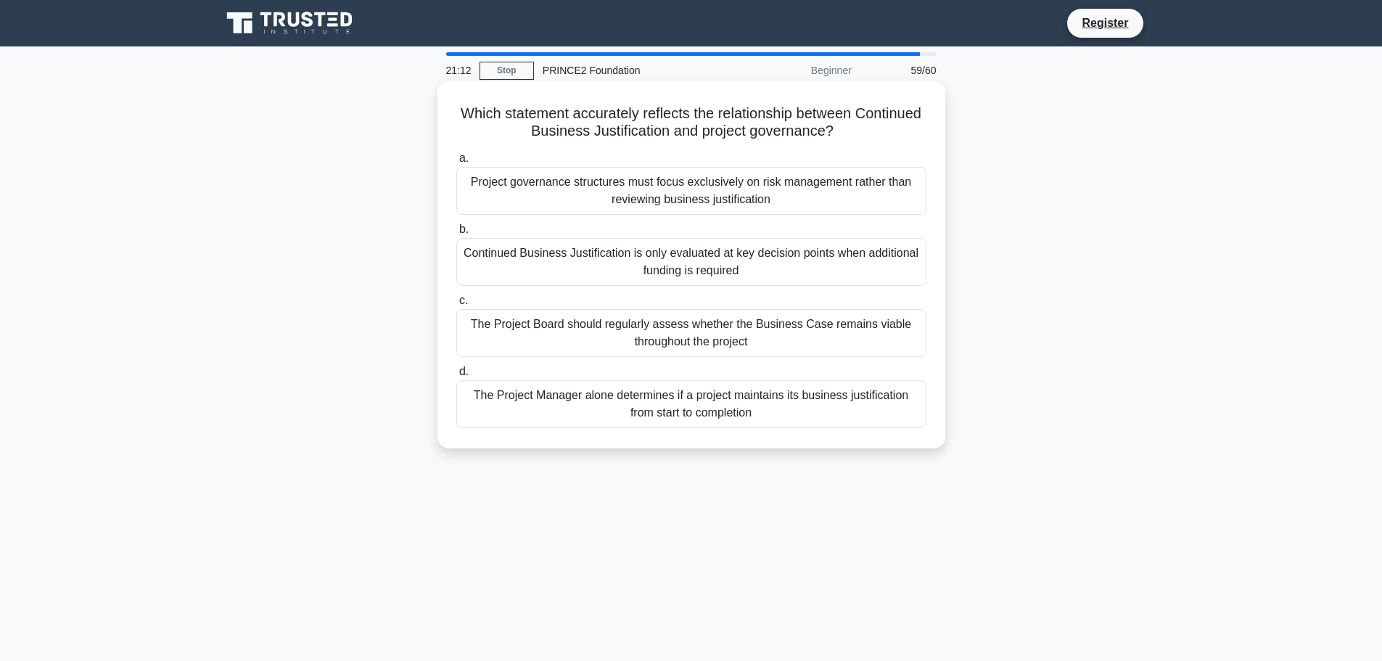
click at [681, 192] on div "Project governance structures must focus exclusively on risk management rather …" at bounding box center [691, 191] width 470 height 48
click at [456, 163] on input "a. Project governance structures must focus exclusively on risk management rath…" at bounding box center [456, 158] width 0 height 9
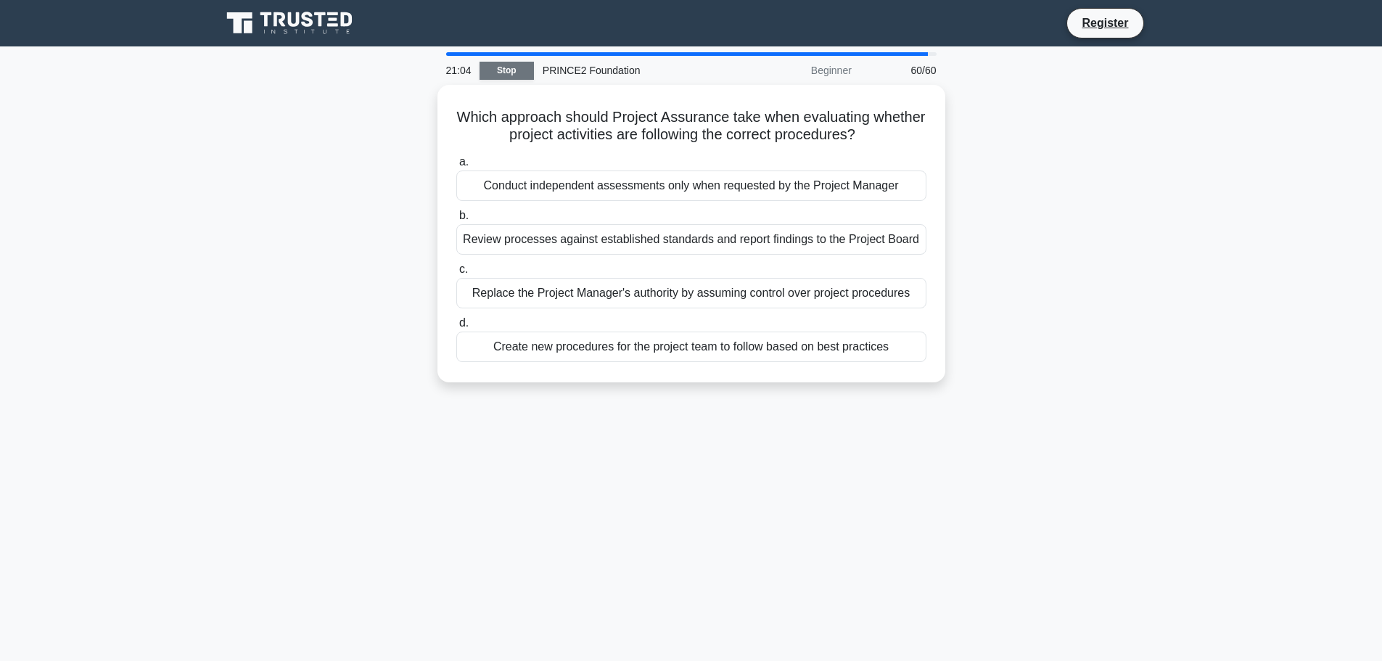
click at [513, 69] on link "Stop" at bounding box center [507, 71] width 54 height 18
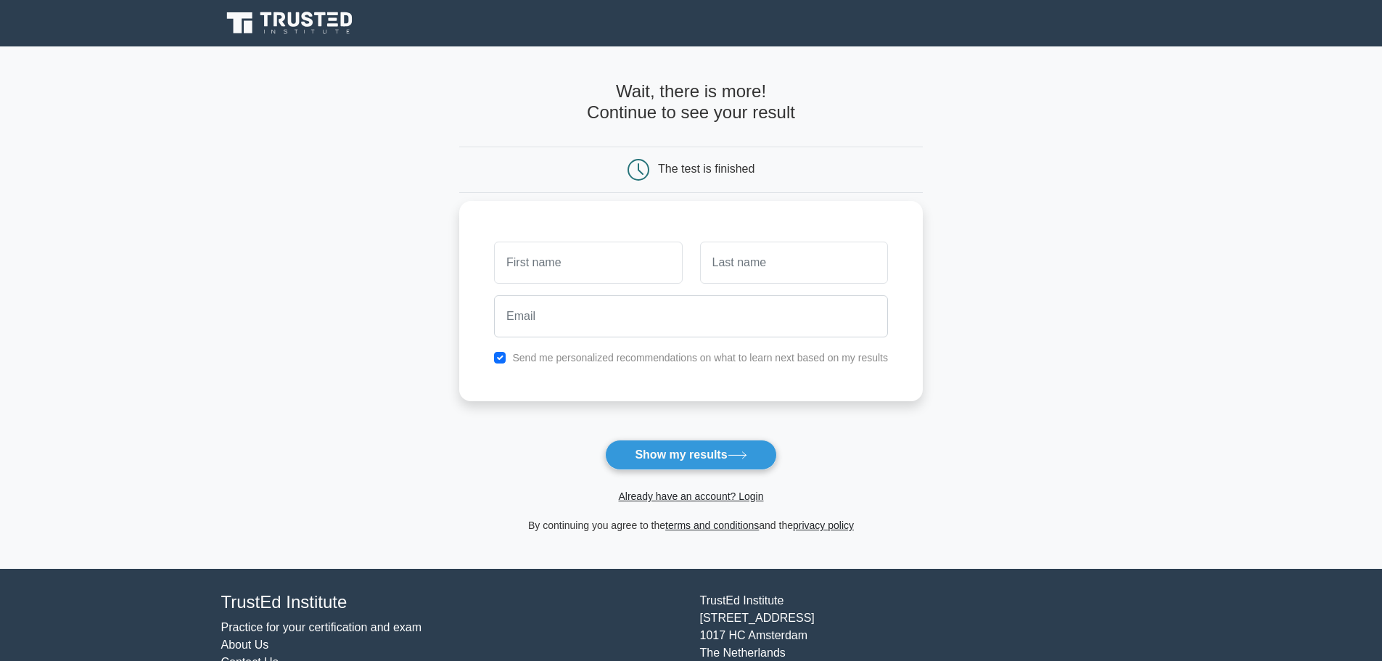
click at [615, 260] on input "text" at bounding box center [588, 263] width 188 height 42
type input "dita"
click at [714, 265] on input "text" at bounding box center [794, 263] width 188 height 42
type input "dita"
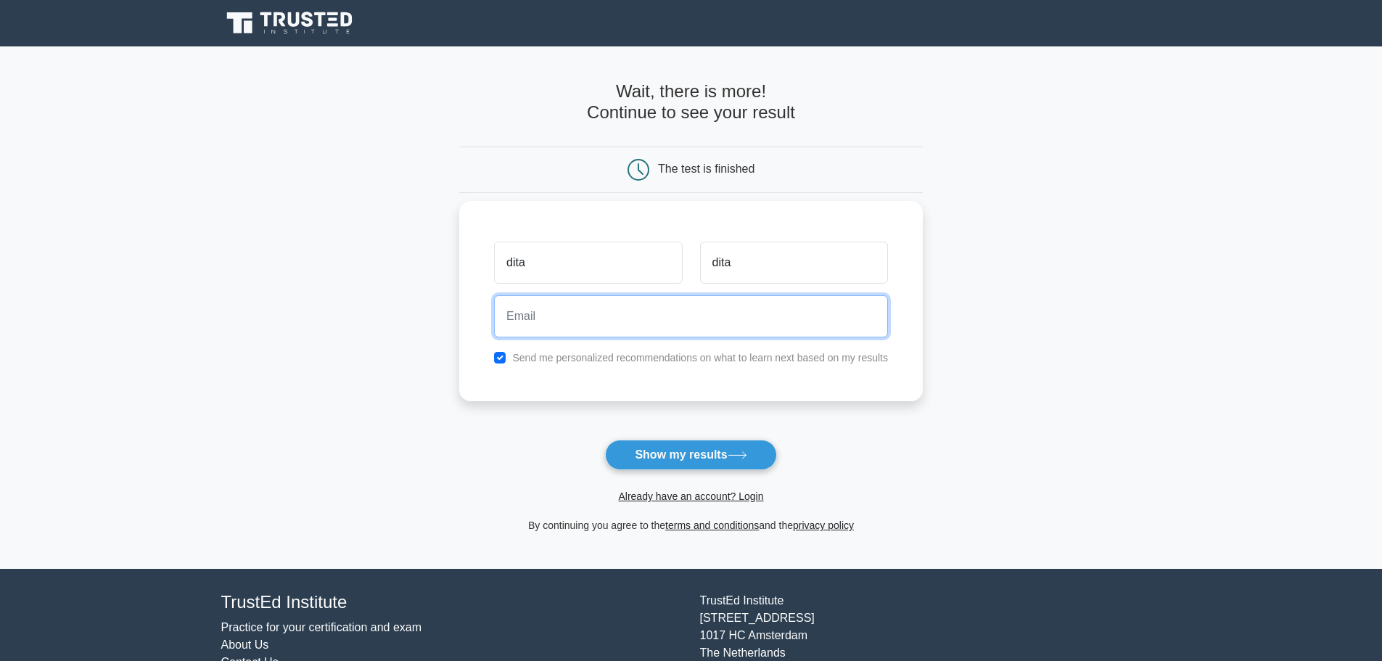
click at [563, 315] on input "email" at bounding box center [691, 316] width 394 height 42
type input "aferdita_gjongecaj@yahoo.com"
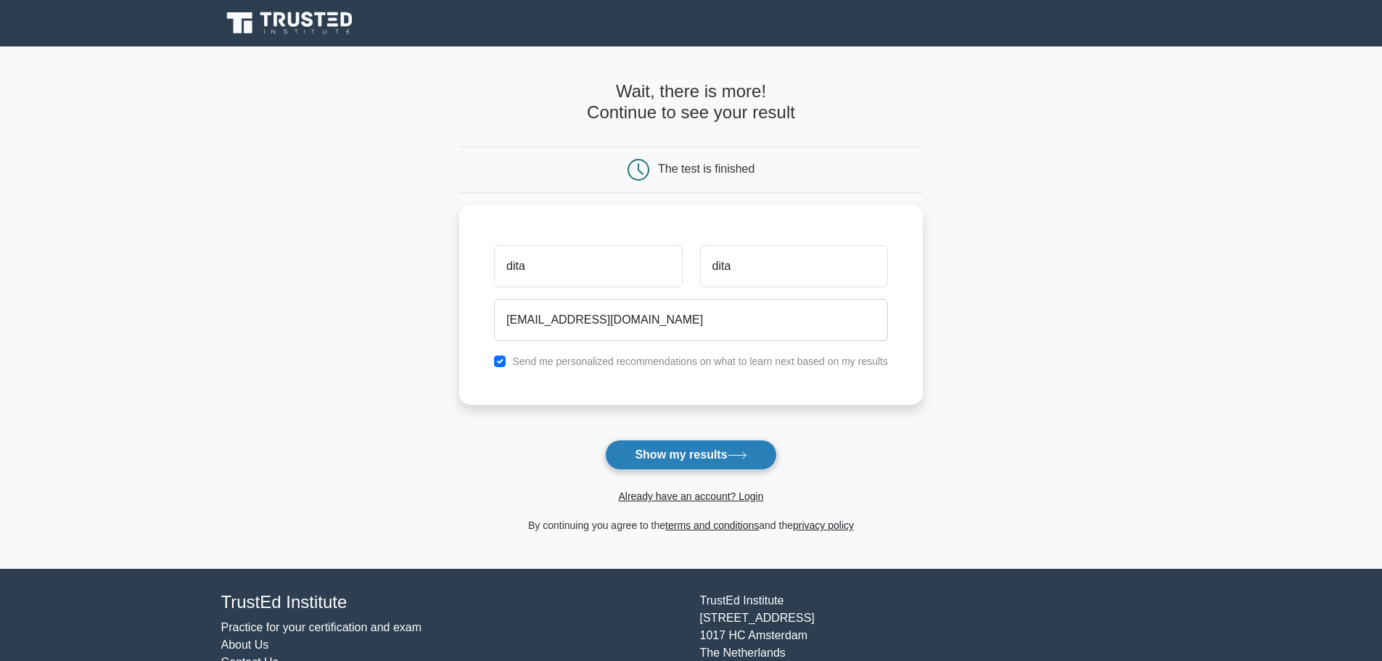
click at [667, 453] on button "Show my results" at bounding box center [690, 455] width 171 height 30
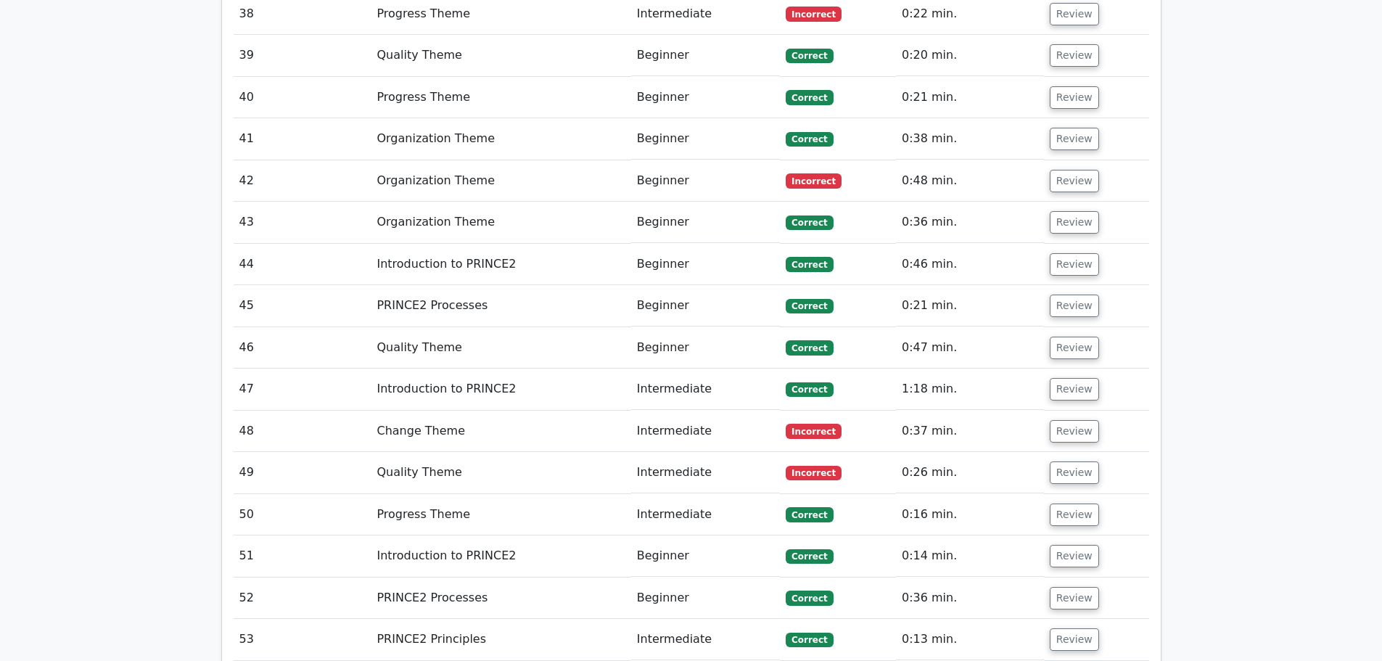
scroll to position [3845, 0]
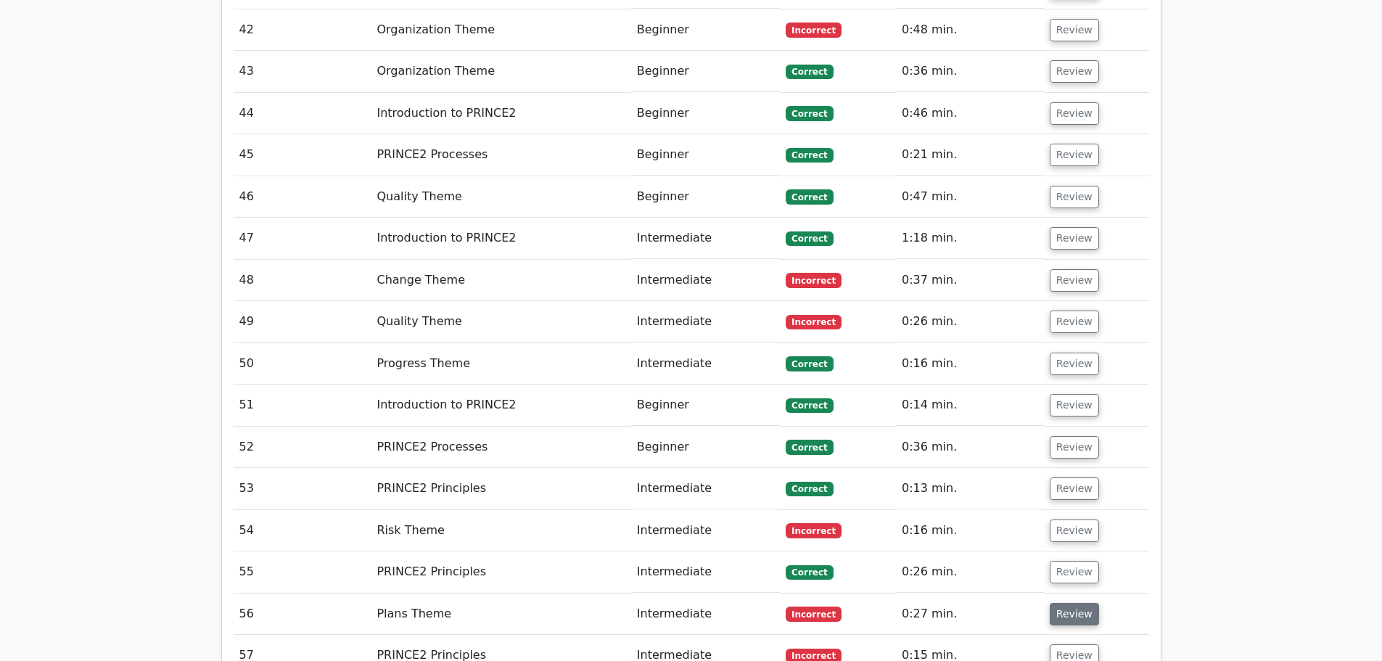
click at [1077, 603] on button "Review" at bounding box center [1074, 614] width 49 height 22
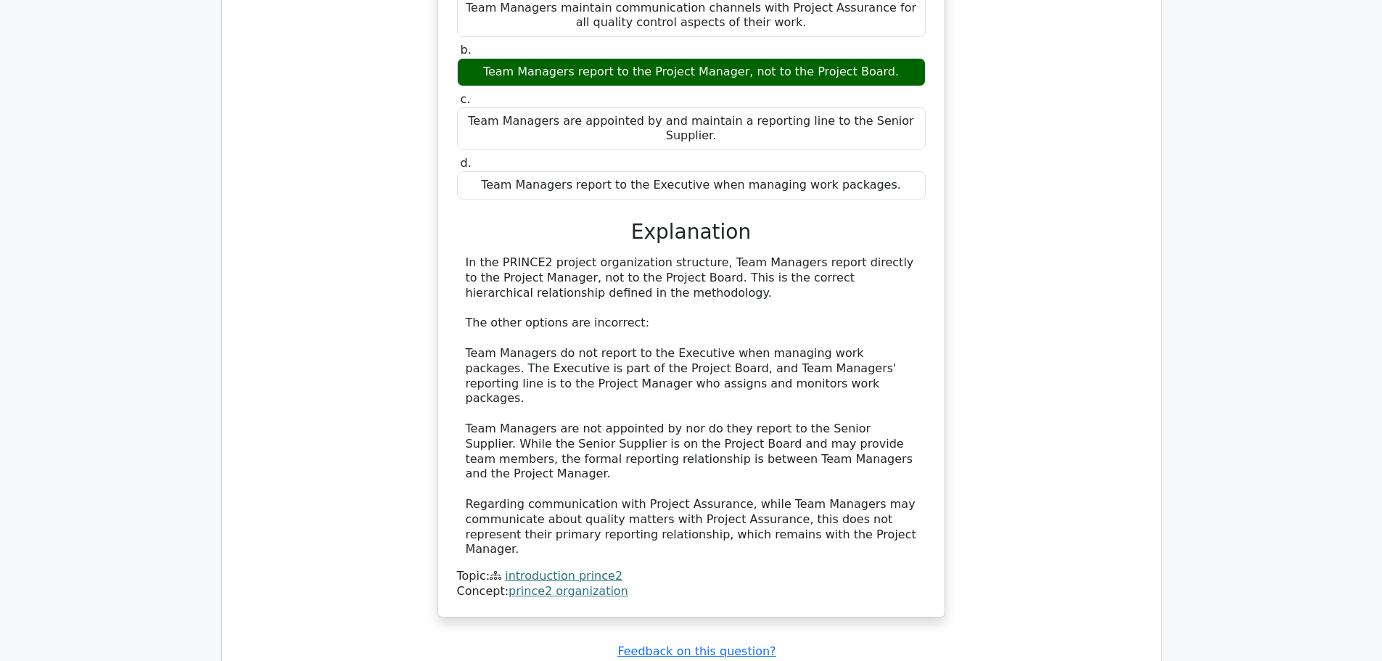
scroll to position [1596, 0]
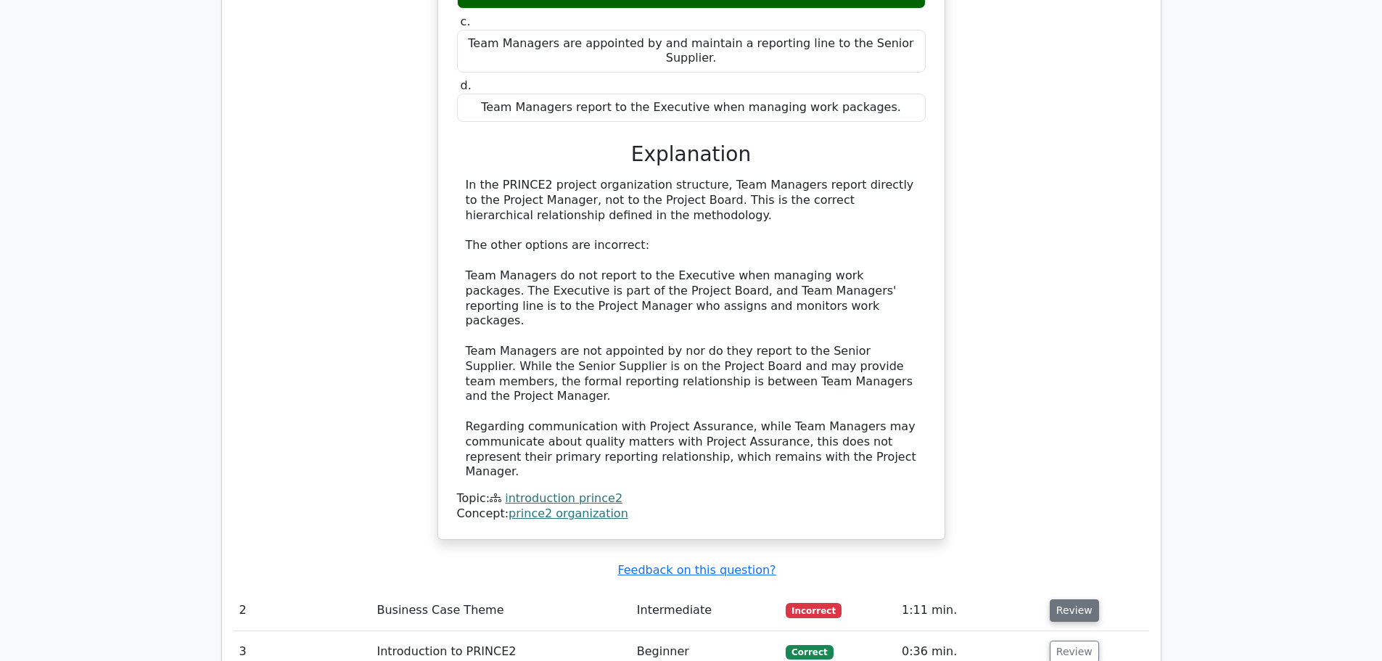
click at [1080, 599] on button "Review" at bounding box center [1074, 610] width 49 height 22
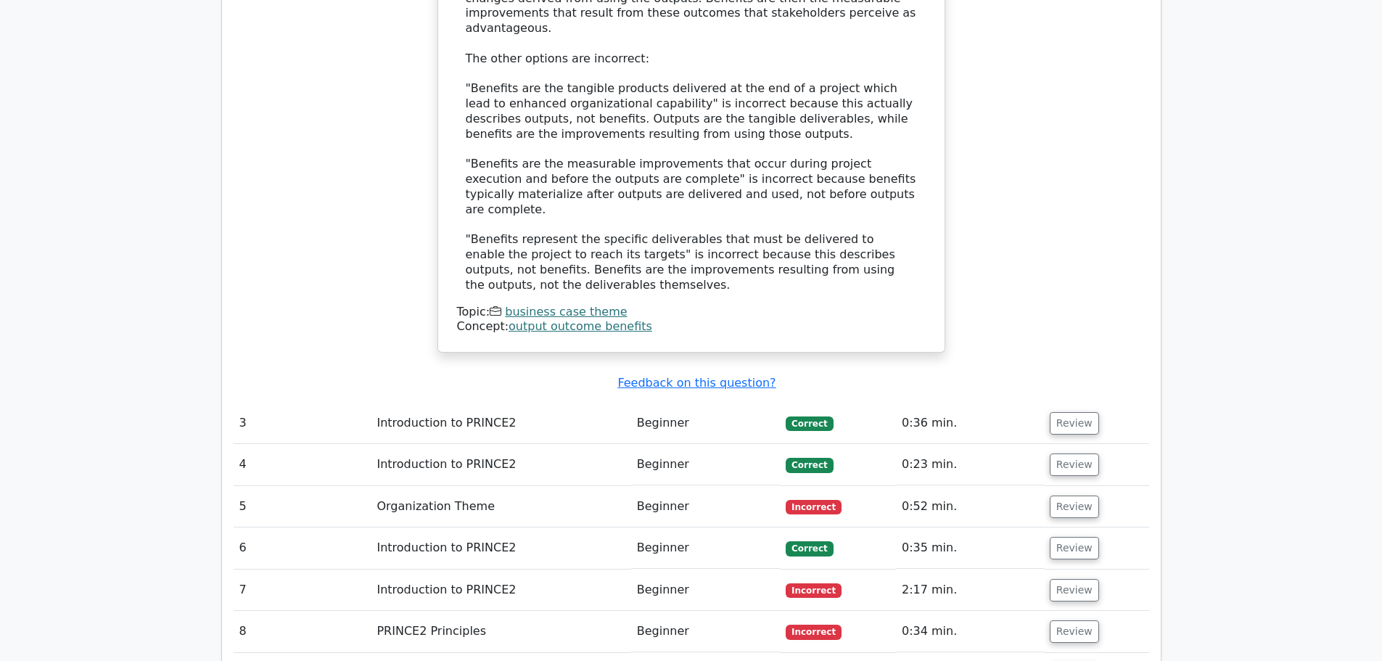
scroll to position [2757, 0]
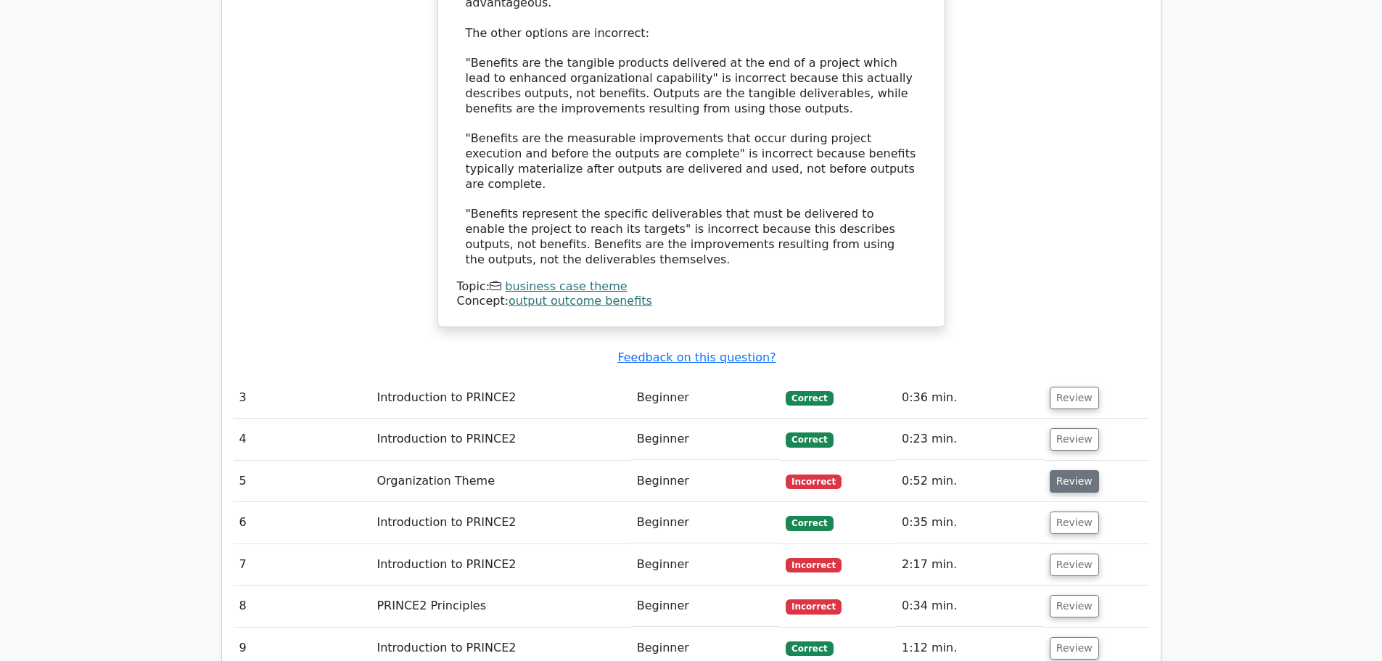
click at [1072, 470] on button "Review" at bounding box center [1074, 481] width 49 height 22
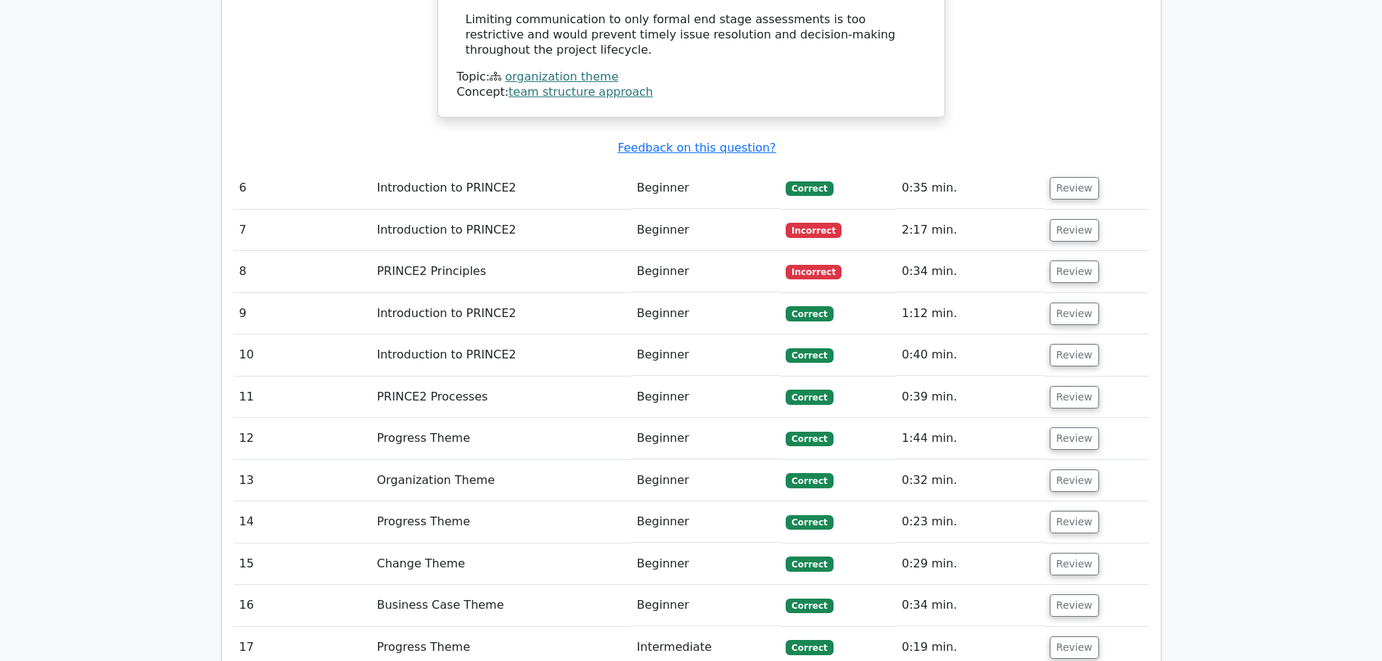
scroll to position [3990, 0]
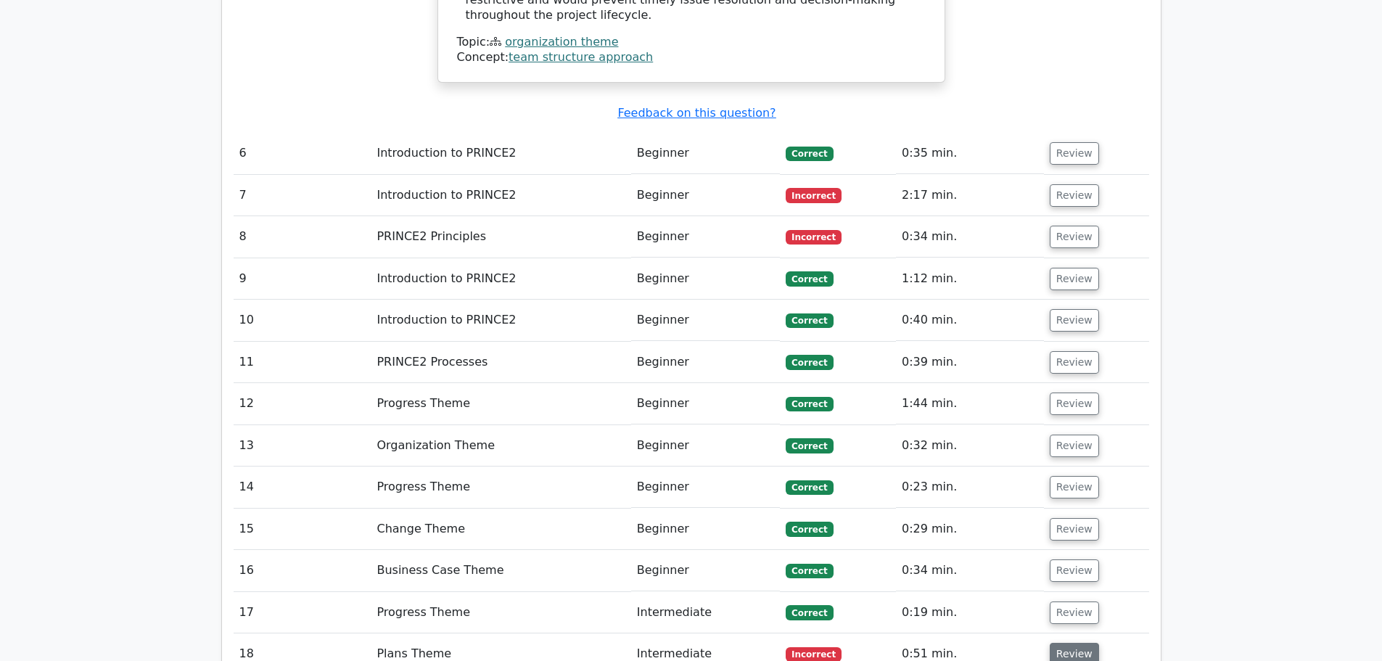
click at [1082, 643] on button "Review" at bounding box center [1074, 654] width 49 height 22
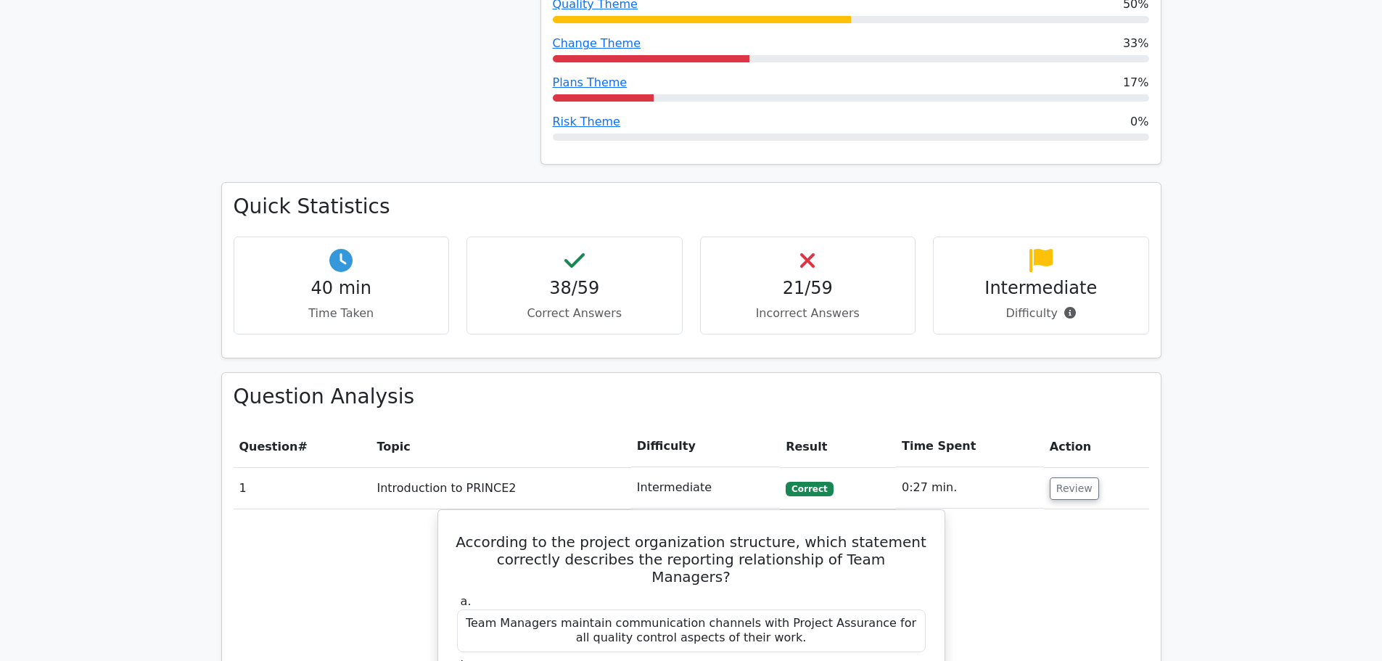
scroll to position [395, 0]
